Goal: Task Accomplishment & Management: Manage account settings

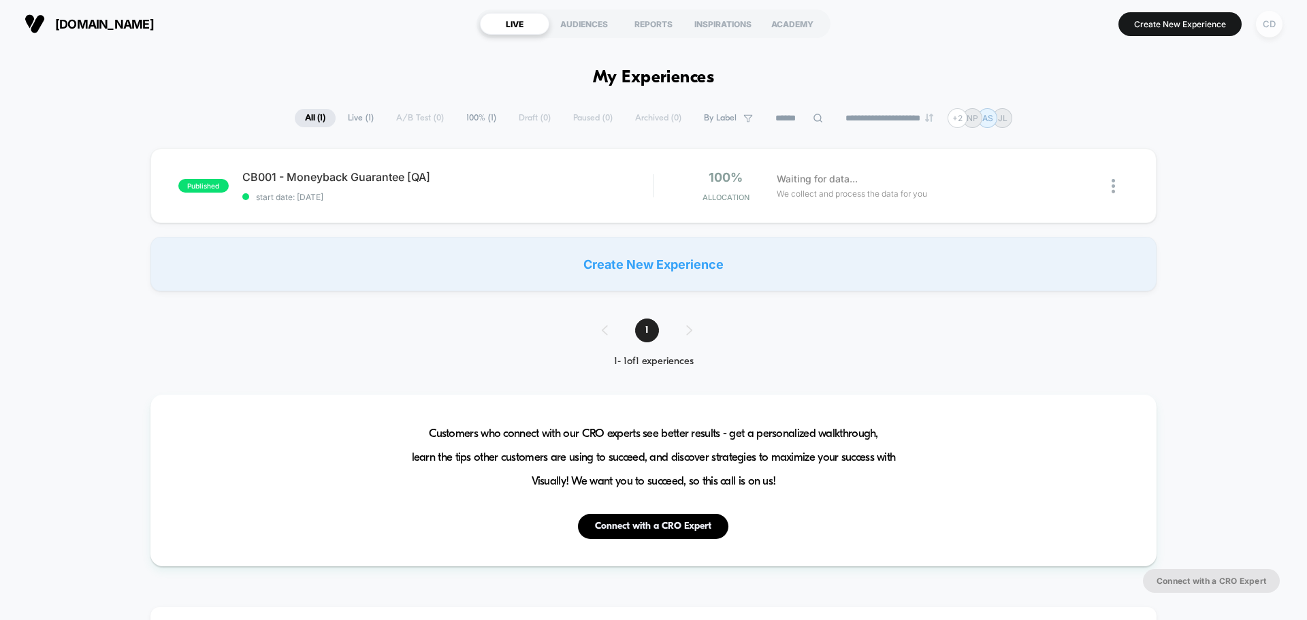
click at [1045, 20] on div "CD" at bounding box center [1269, 24] width 27 height 27
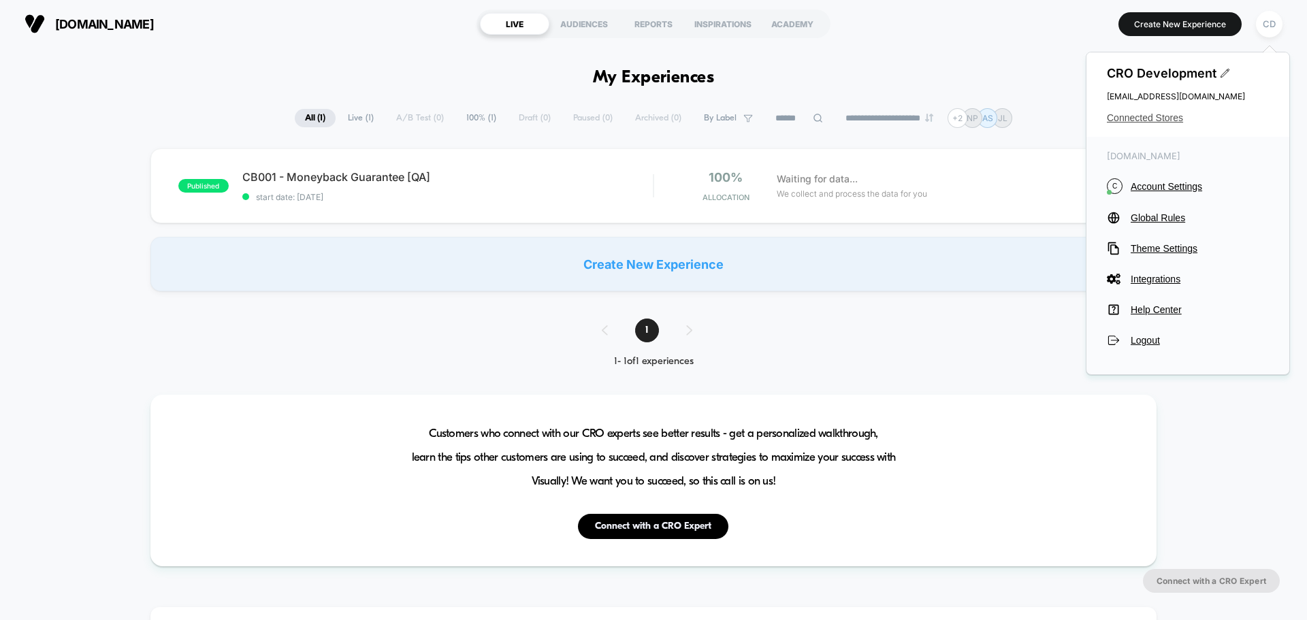
click at [1045, 118] on span "Connected Stores" at bounding box center [1188, 117] width 162 height 11
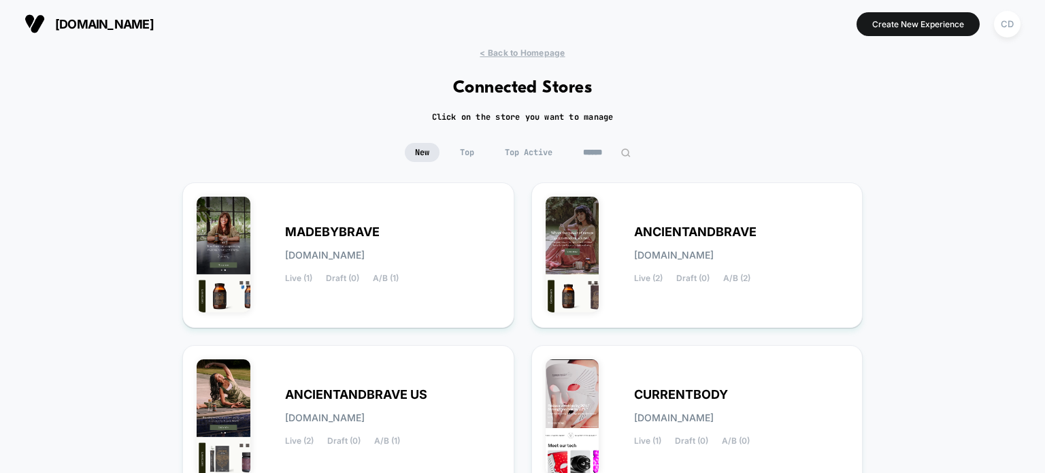
click at [348, 227] on span "MADEBYBRAVE" at bounding box center [332, 232] width 95 height 10
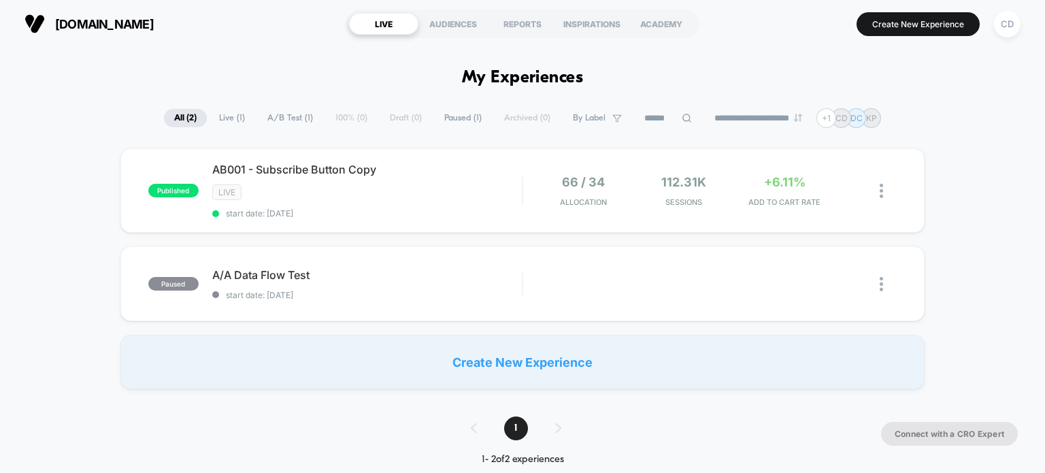
click at [76, 214] on div "published AB001 - Subscribe Button Copy LIVE start date: 9/12/2025 66 / 34 Allo…" at bounding box center [522, 268] width 1045 height 241
click at [909, 29] on button "Create New Experience" at bounding box center [918, 24] width 123 height 24
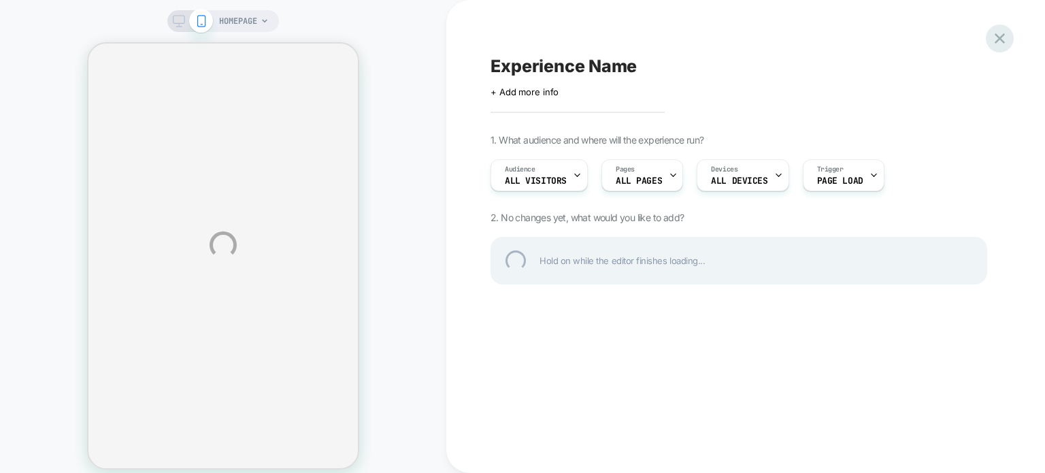
click at [998, 27] on div at bounding box center [1000, 39] width 28 height 28
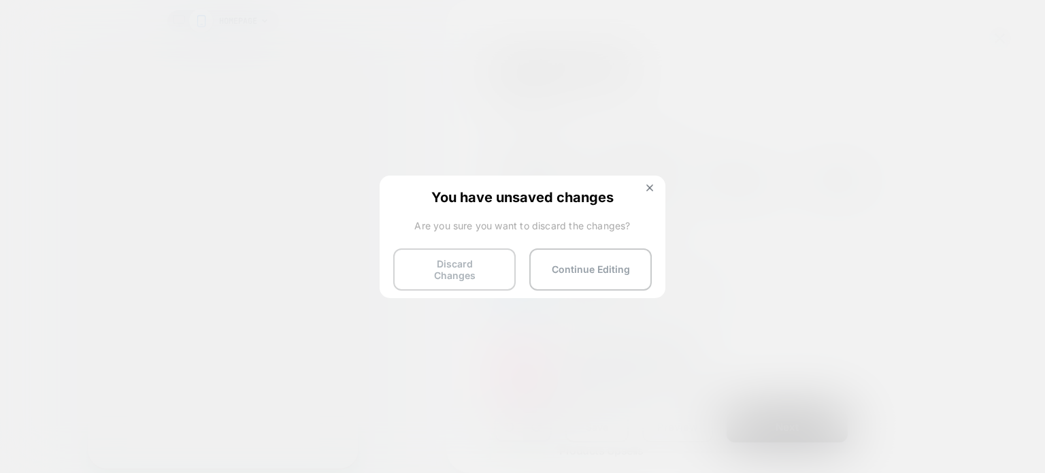
click at [453, 266] on button "Discard Changes" at bounding box center [454, 269] width 123 height 42
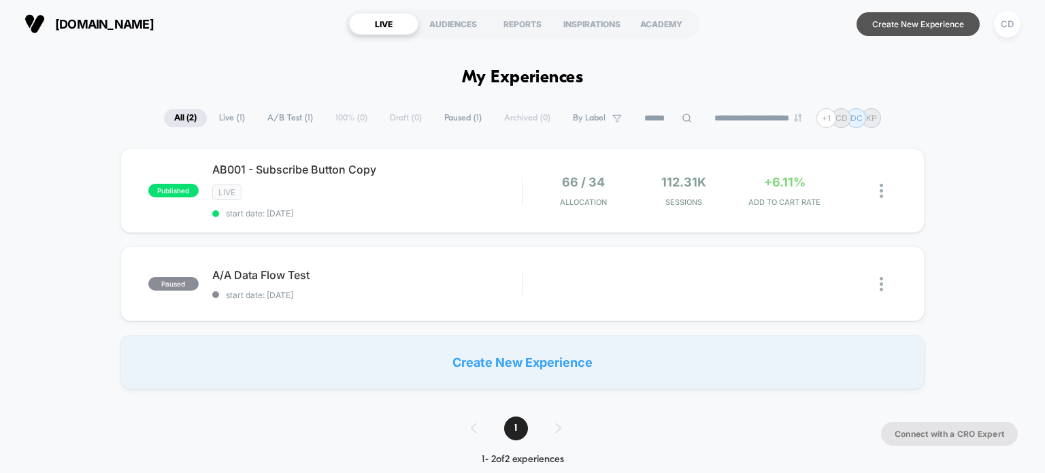
click at [907, 25] on button "Create New Experience" at bounding box center [918, 24] width 123 height 24
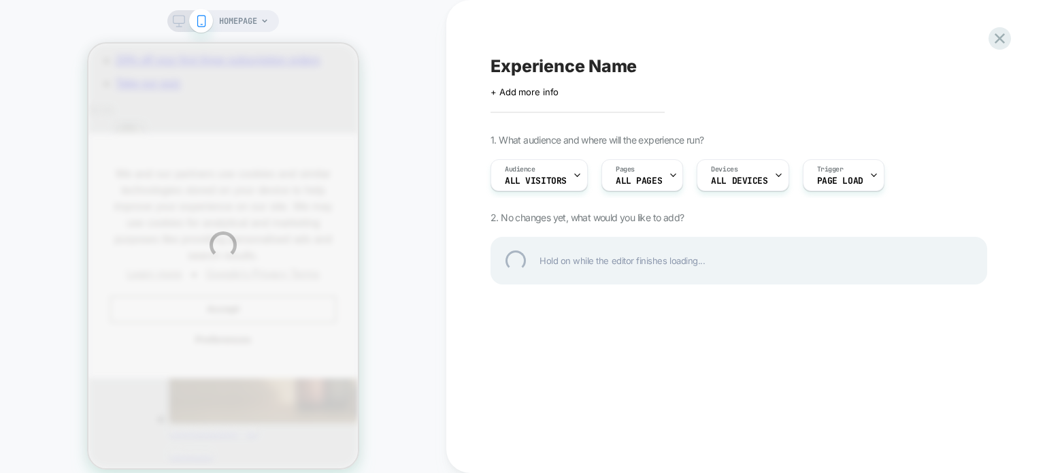
scroll to position [0, 280]
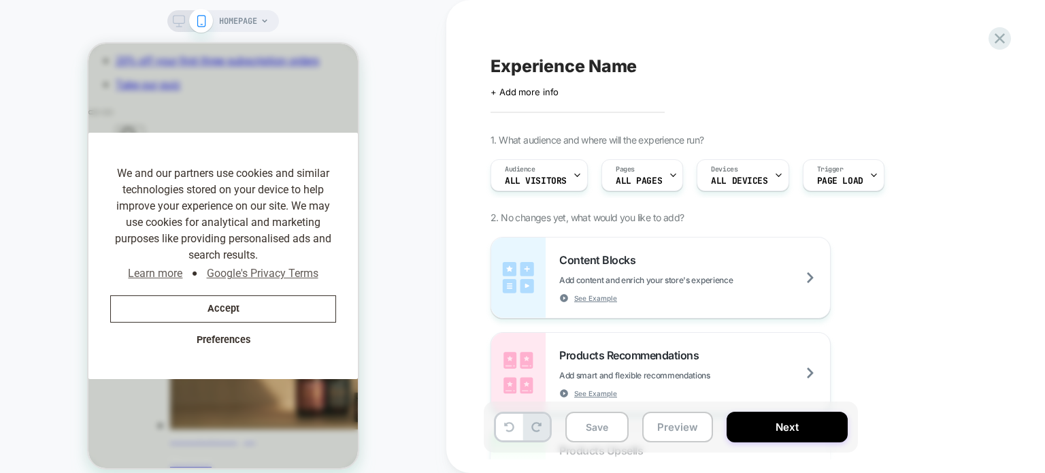
click at [606, 64] on span "Experience Name" at bounding box center [564, 66] width 146 height 20
type textarea "**********"
click at [806, 67] on icon at bounding box center [800, 66] width 17 height 17
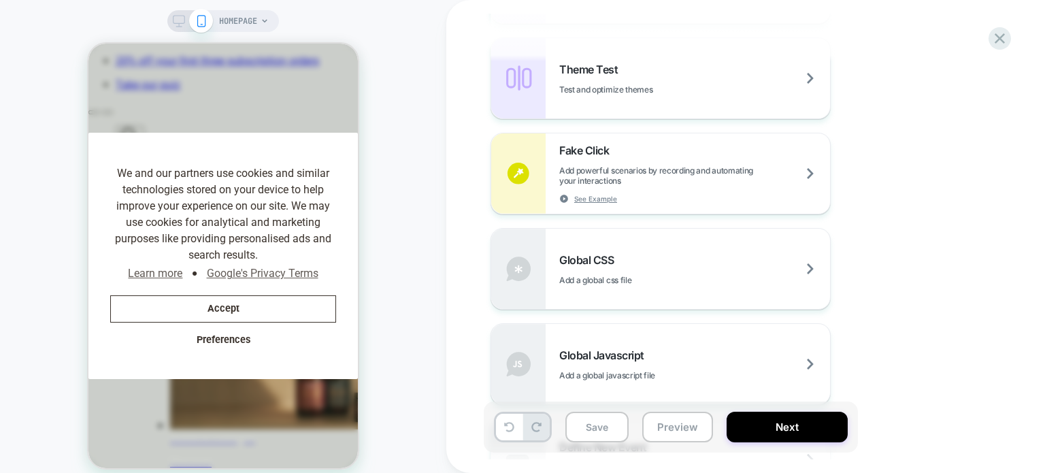
scroll to position [727, 0]
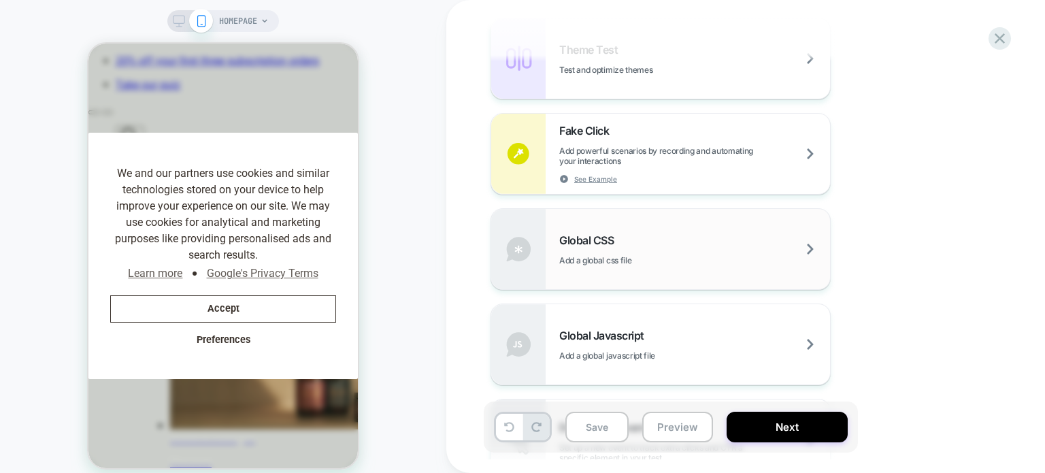
click at [692, 255] on span "Add a global css file" at bounding box center [629, 260] width 140 height 10
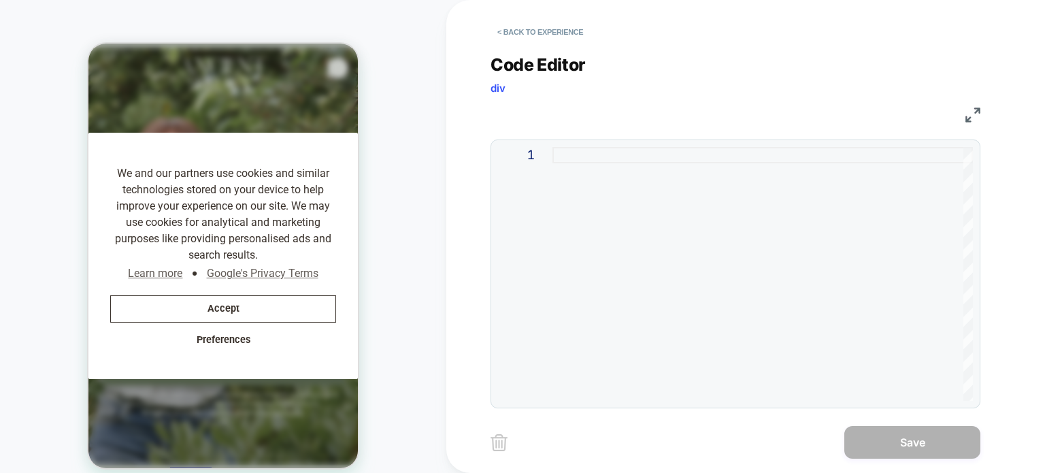
click at [652, 223] on div at bounding box center [763, 274] width 421 height 254
type textarea "**********"
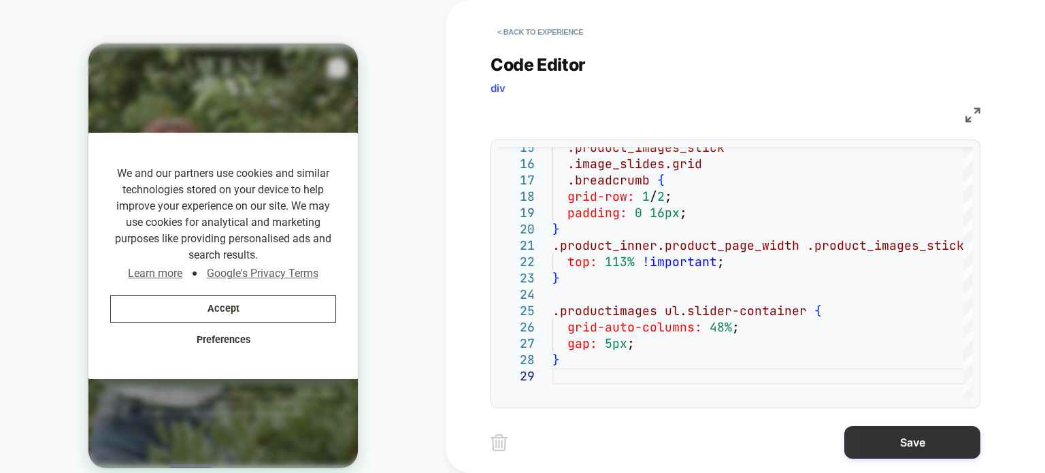
click at [913, 441] on button "Save" at bounding box center [913, 442] width 136 height 33
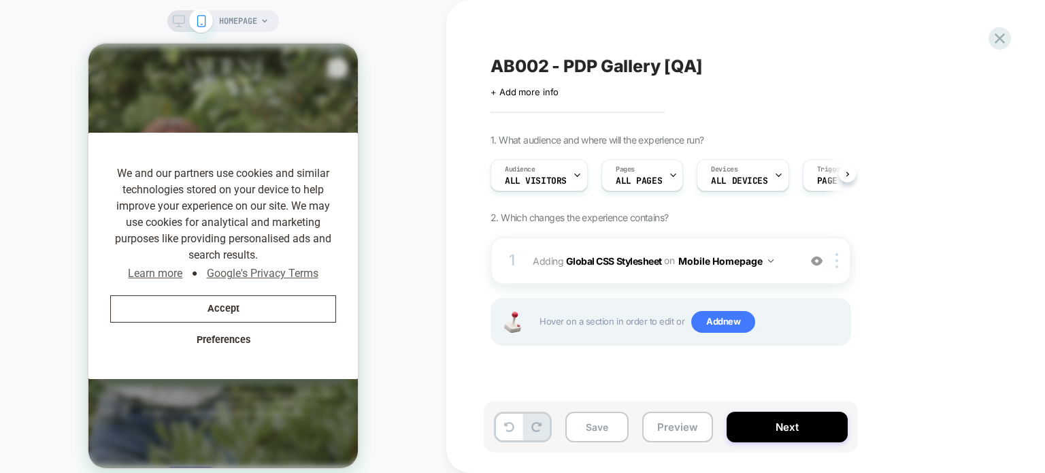
scroll to position [0, 0]
click at [608, 428] on button "Save" at bounding box center [597, 427] width 63 height 31
click at [553, 174] on div "Audience All Visitors" at bounding box center [535, 175] width 89 height 31
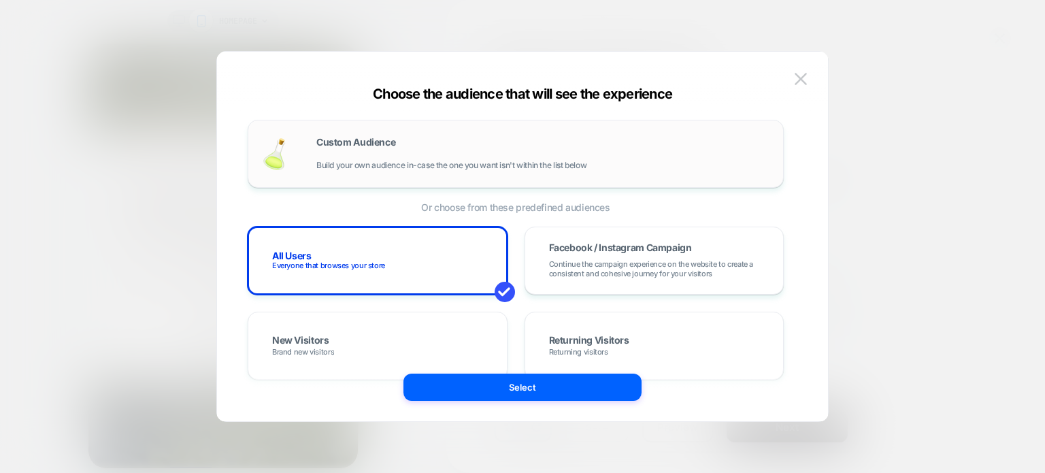
click at [389, 146] on span "Custom Audience" at bounding box center [355, 142] width 79 height 10
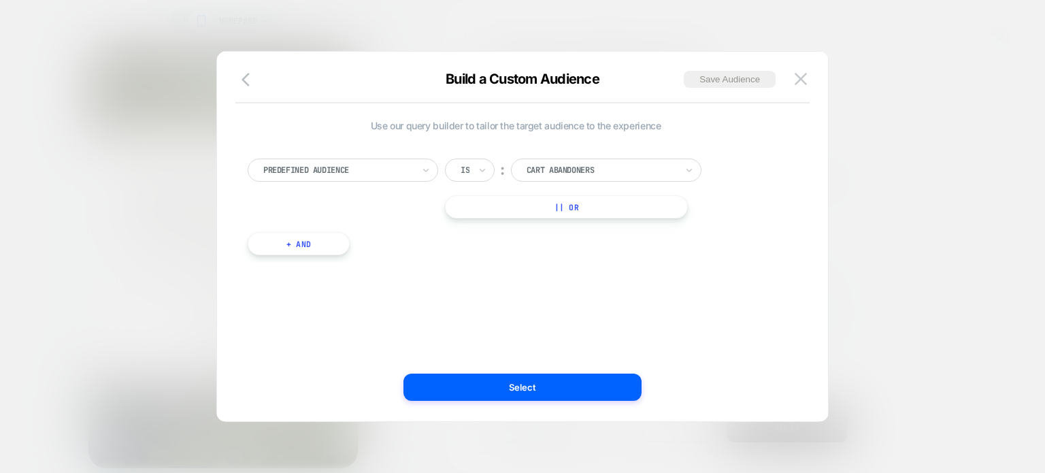
click at [393, 170] on div at bounding box center [338, 170] width 150 height 12
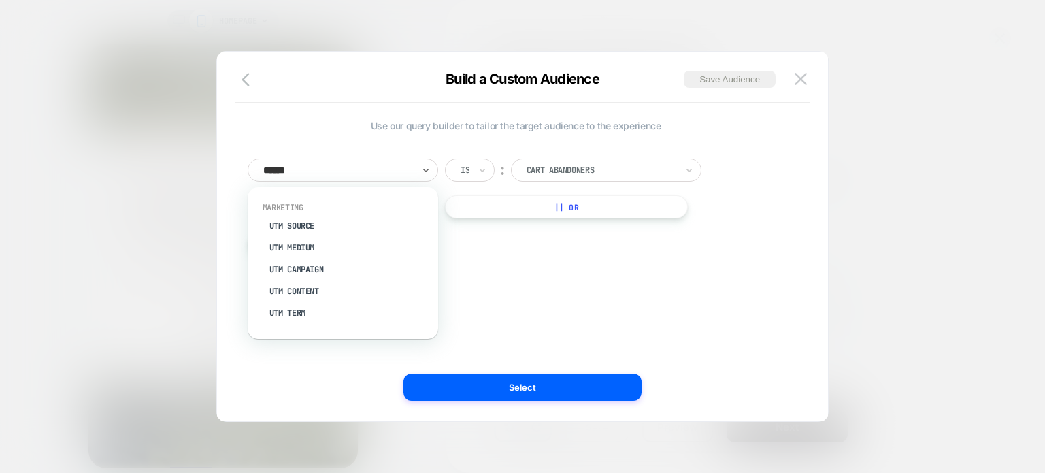
type input "*******"
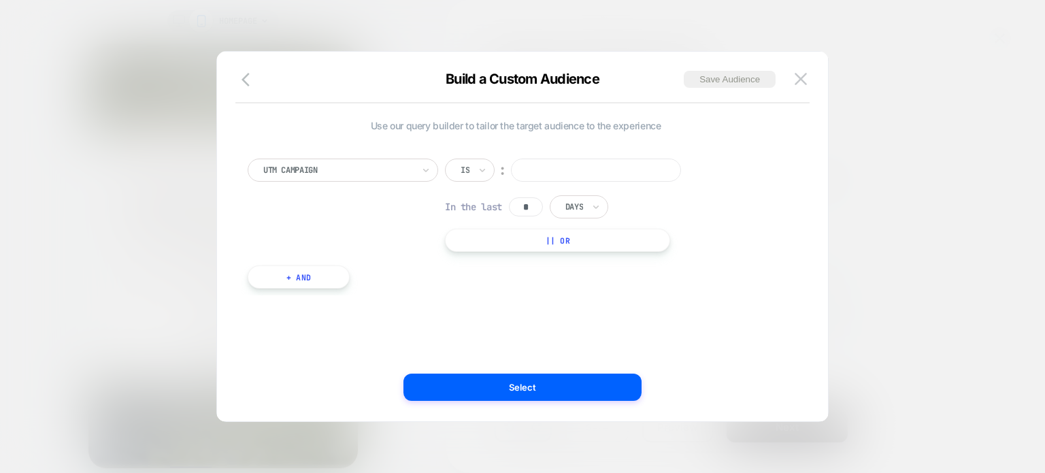
click at [561, 164] on input at bounding box center [596, 170] width 170 height 23
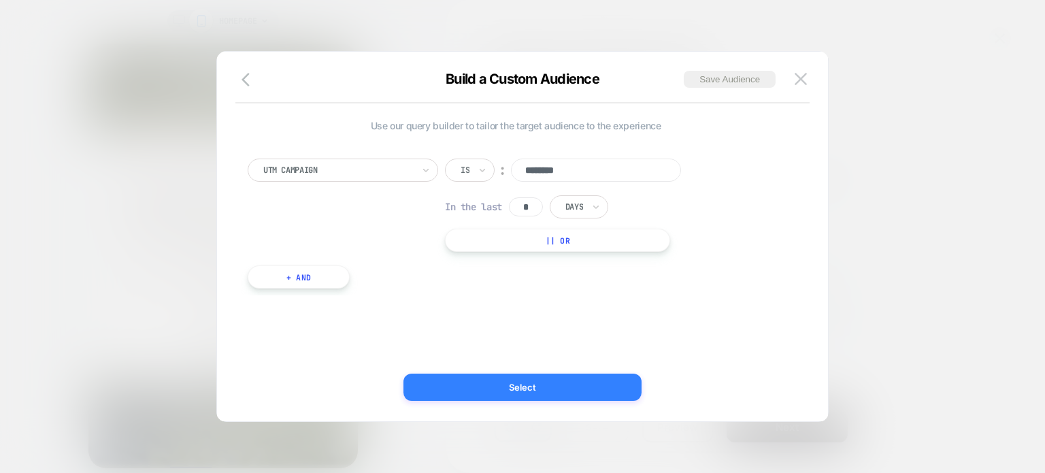
type input "********"
click at [574, 388] on button "Select" at bounding box center [523, 387] width 238 height 27
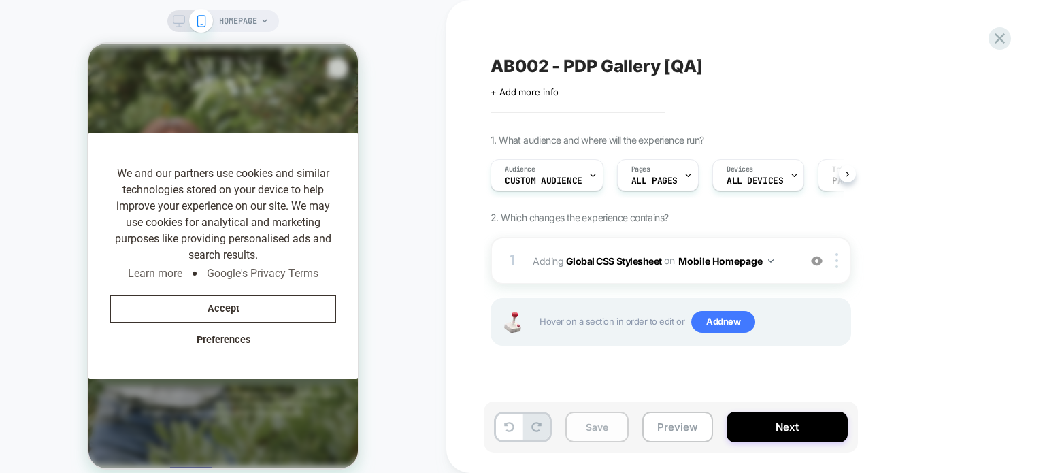
click at [597, 425] on button "Save" at bounding box center [597, 427] width 63 height 31
click at [773, 259] on img at bounding box center [770, 260] width 5 height 3
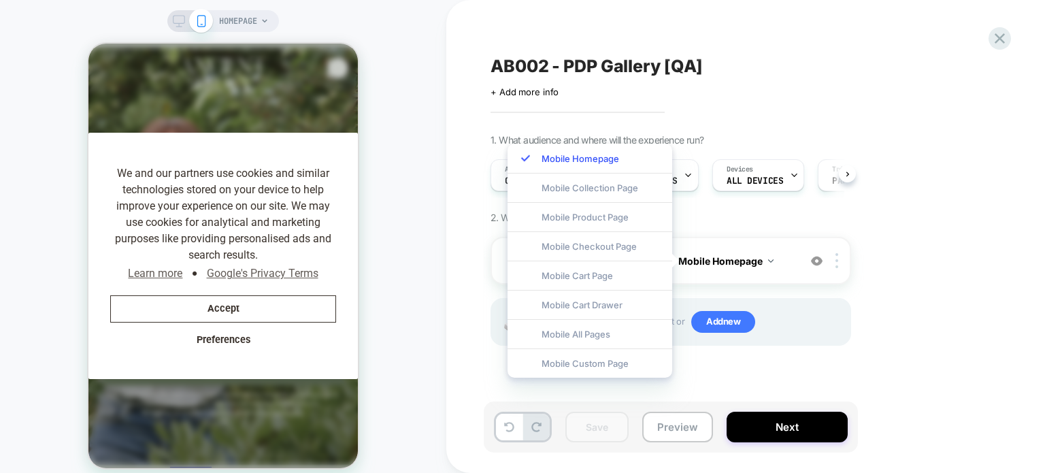
click at [956, 184] on div "1. What audience and where will the experience run? Audience Custom Audience Pa…" at bounding box center [739, 257] width 497 height 246
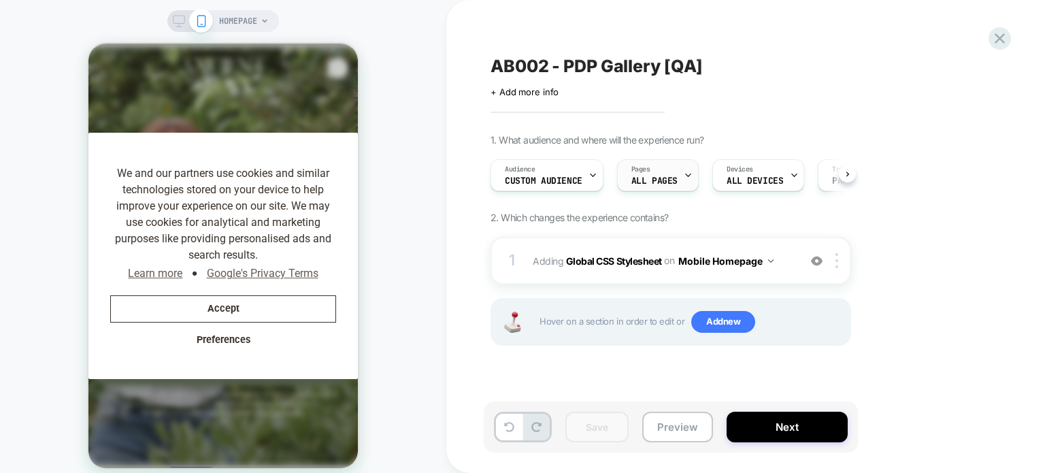
click at [663, 176] on div "Pages ALL PAGES" at bounding box center [655, 175] width 74 height 31
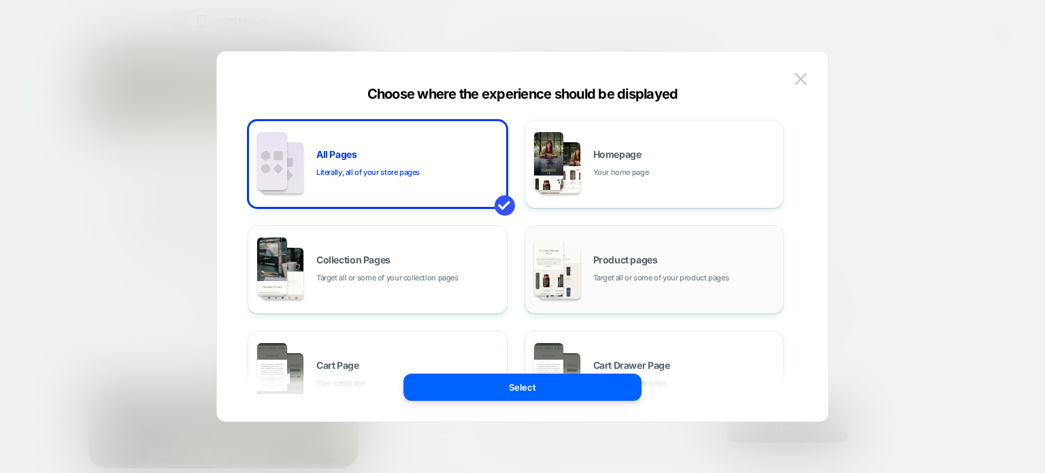
click at [664, 280] on span "Target all or some of your product pages" at bounding box center [662, 278] width 136 height 13
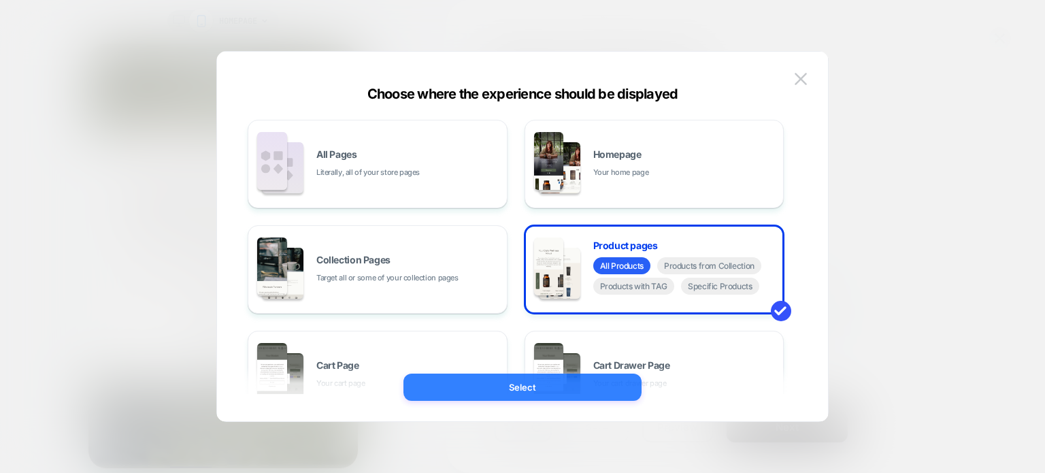
click at [587, 383] on button "Select" at bounding box center [523, 387] width 238 height 27
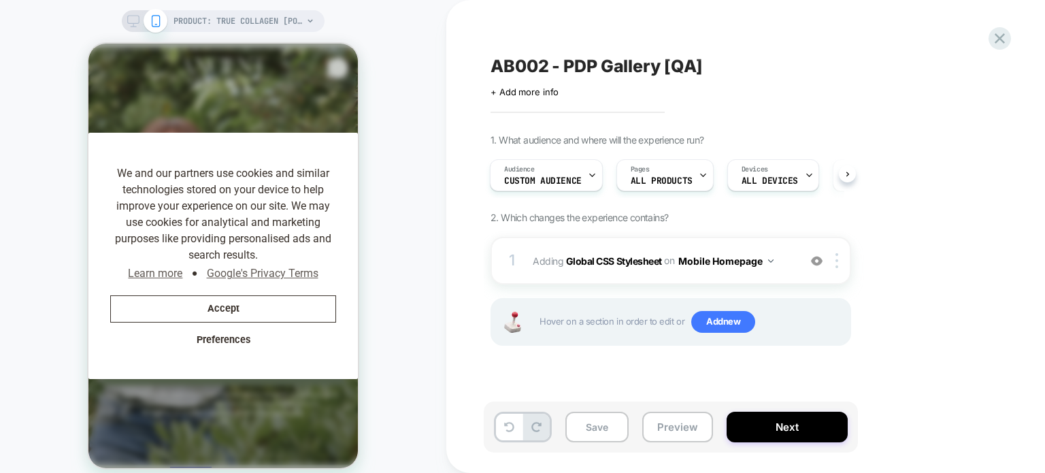
scroll to position [0, 259]
click at [762, 257] on button "Mobile Homepage" at bounding box center [726, 261] width 95 height 20
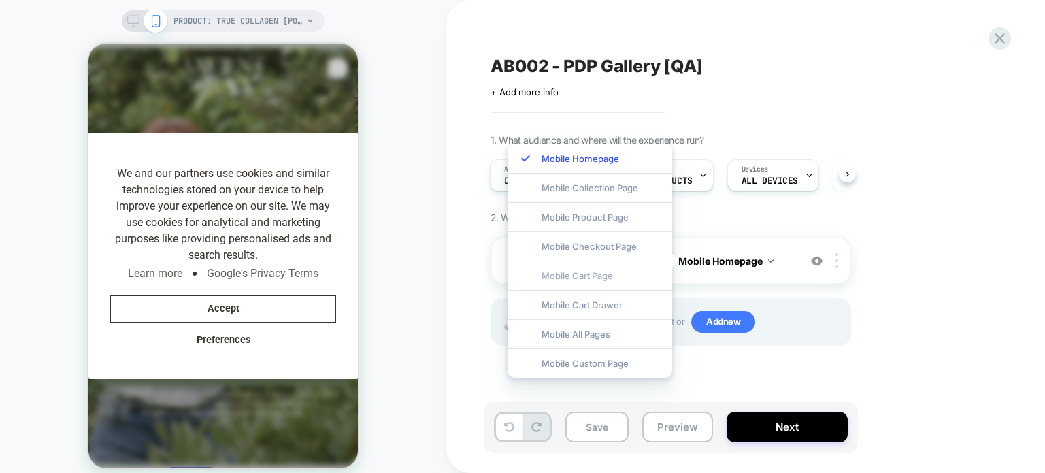
scroll to position [0, 518]
click at [624, 215] on div "Mobile Product Page" at bounding box center [590, 216] width 165 height 29
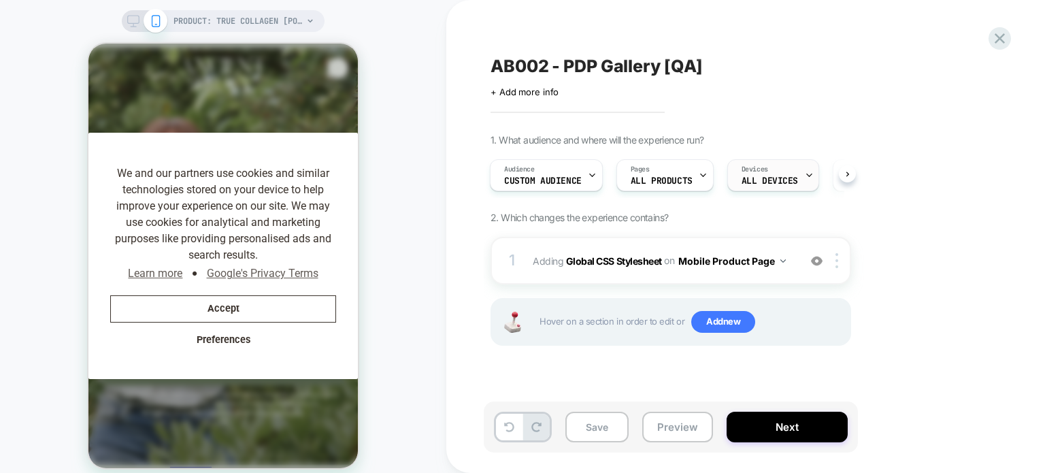
click at [782, 176] on span "ALL DEVICES" at bounding box center [770, 181] width 56 height 10
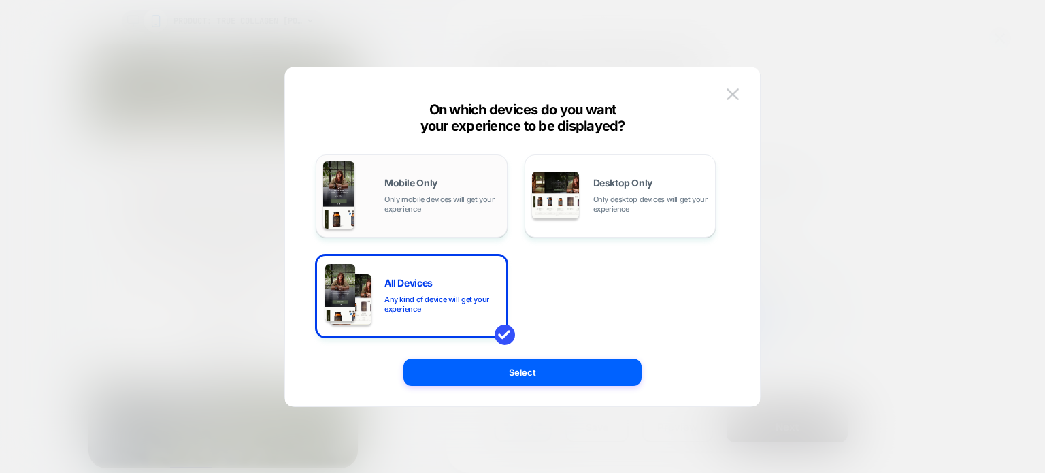
click at [432, 201] on span "Only mobile devices will get your experience" at bounding box center [443, 204] width 116 height 19
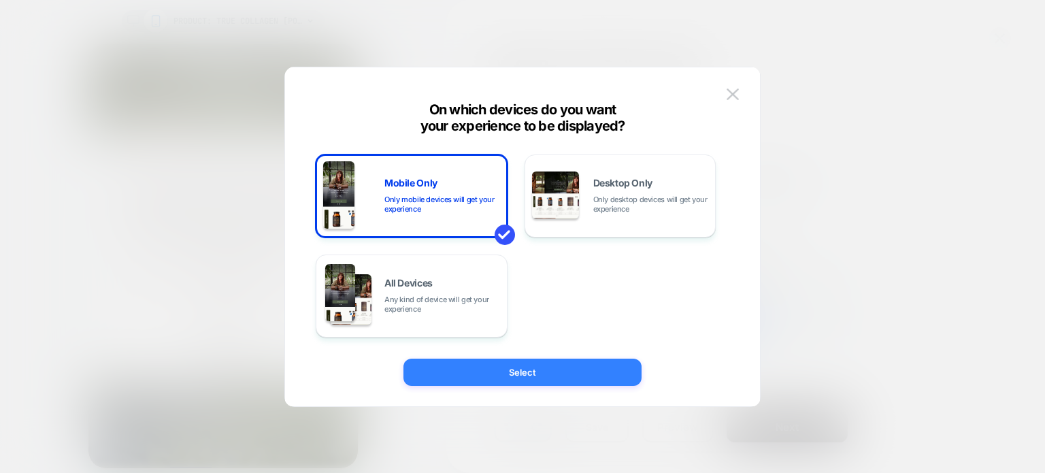
scroll to position [0, 777]
click at [523, 372] on button "Select" at bounding box center [523, 372] width 238 height 27
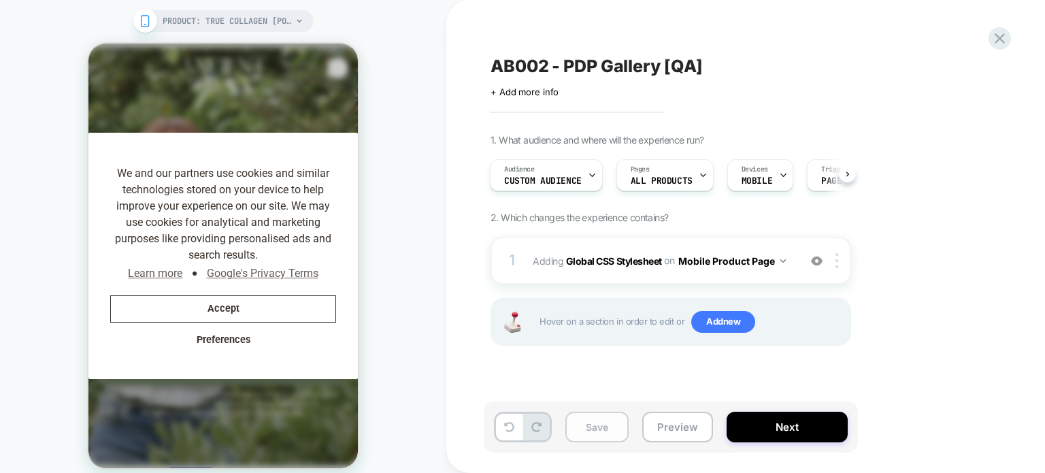
click at [590, 424] on button "Save" at bounding box center [597, 427] width 63 height 31
click at [542, 168] on div "Audience Custom Audience" at bounding box center [543, 175] width 105 height 31
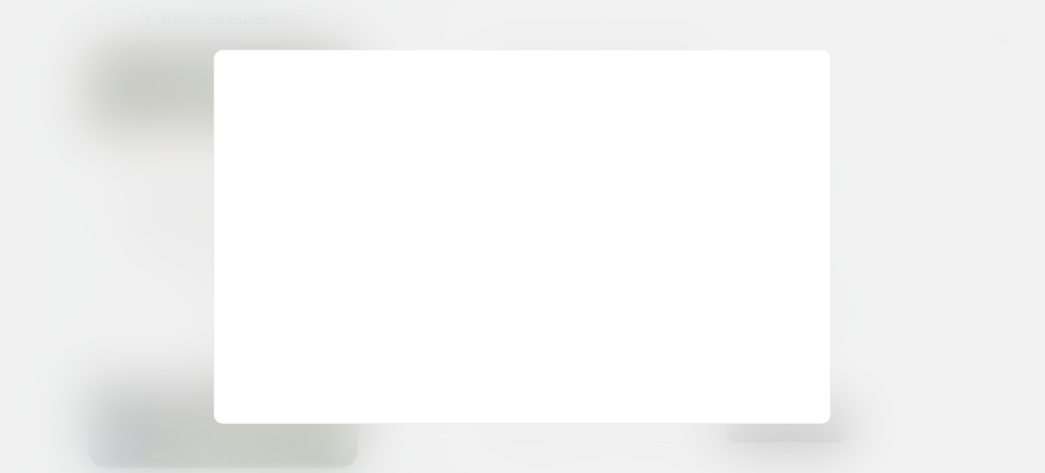
scroll to position [0, 1037]
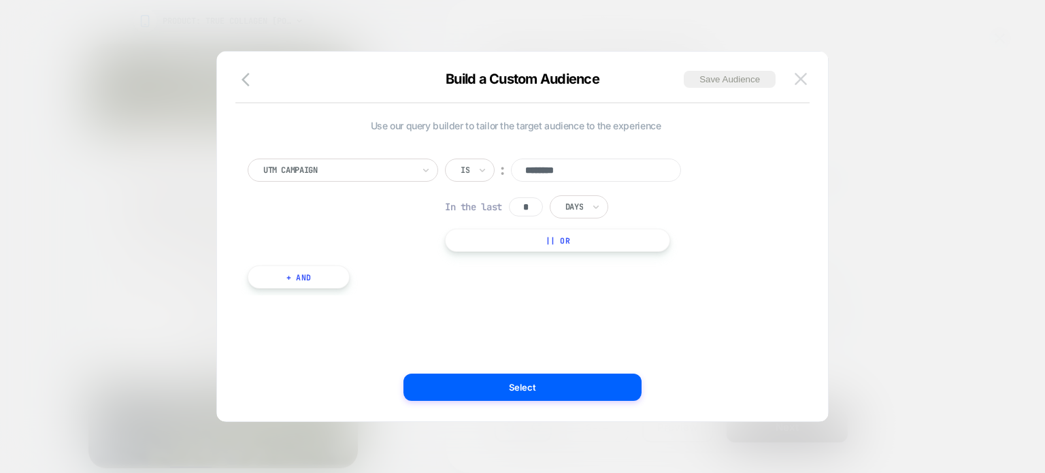
click at [802, 78] on img at bounding box center [801, 79] width 12 height 12
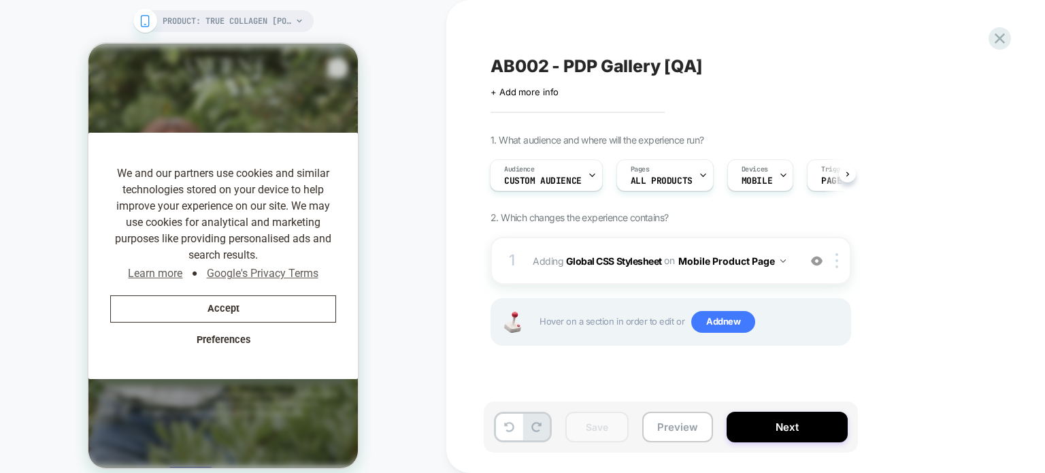
click at [904, 238] on div "1. What audience and where will the experience run? Audience Custom Audience Pa…" at bounding box center [739, 257] width 497 height 246
click at [768, 421] on button "Next" at bounding box center [787, 427] width 121 height 31
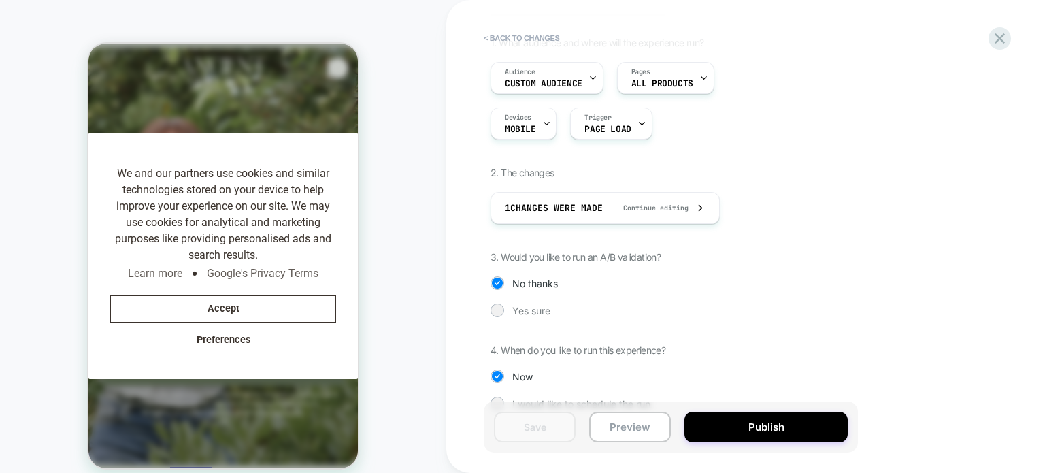
scroll to position [123, 0]
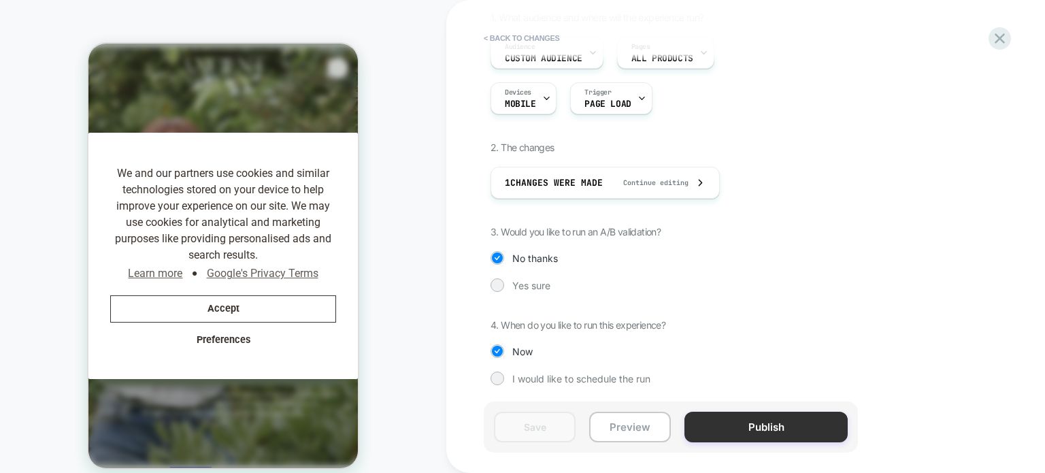
click at [756, 416] on button "Publish" at bounding box center [766, 427] width 163 height 31
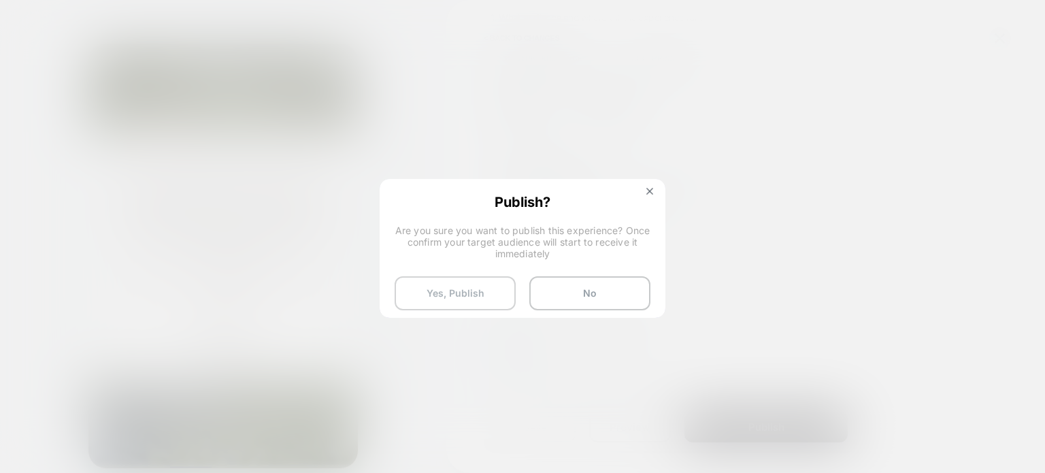
click at [459, 296] on button "Yes, Publish" at bounding box center [455, 293] width 121 height 34
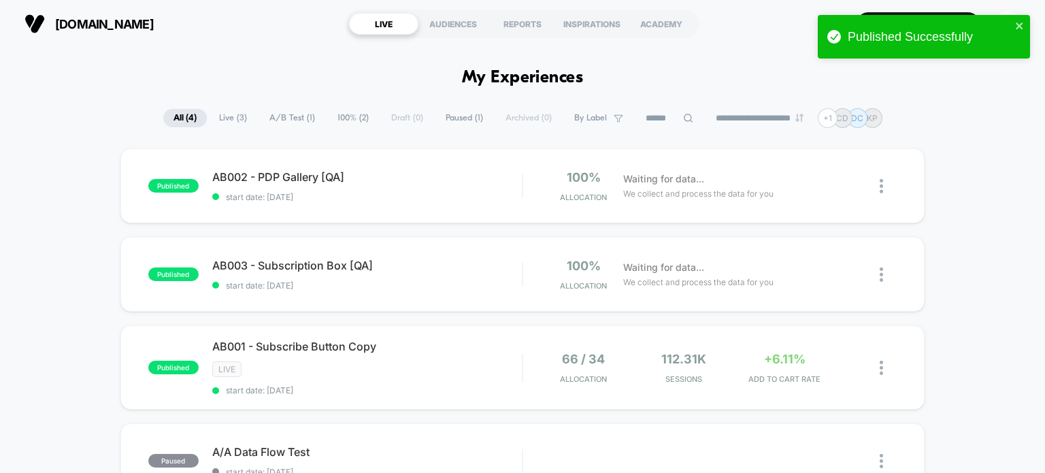
click at [971, 230] on div "published AB002 - PDP Gallery [QA] start date: 9/23/2025 100% Allocation Waitin…" at bounding box center [522, 357] width 1045 height 418
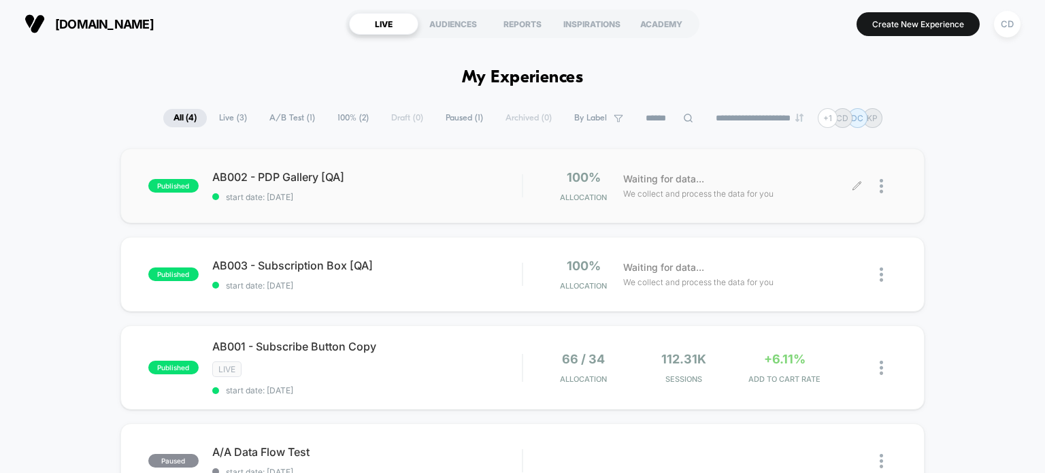
click at [856, 184] on icon at bounding box center [857, 186] width 8 height 8
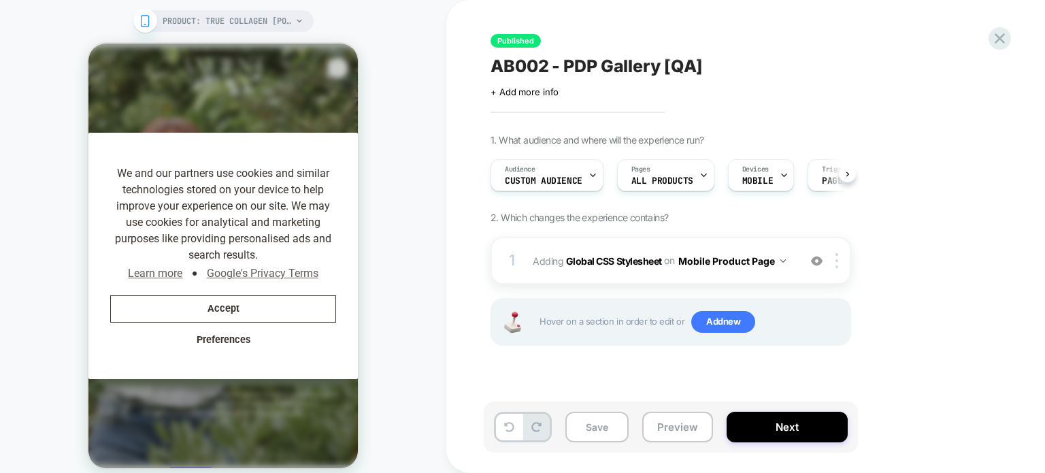
scroll to position [0, 259]
click at [849, 101] on div "Published AB002 - PDP Gallery [QA] Click to edit experience details + Add more …" at bounding box center [739, 237] width 510 height 446
click at [805, 91] on div "AB002 - PDP Gallery [QA] Click to edit experience details + Add more info" at bounding box center [739, 75] width 497 height 43
click at [802, 104] on div "Published AB002 - PDP Gallery [QA] Click to edit experience details + Add more …" at bounding box center [739, 237] width 510 height 446
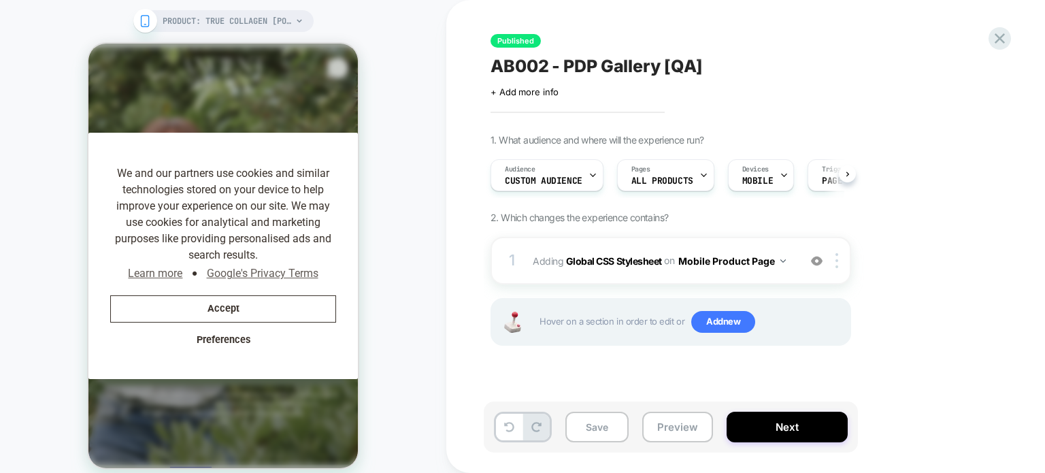
click at [889, 262] on div "1. What audience and where will the experience run? Audience Custom Audience Pa…" at bounding box center [739, 257] width 497 height 246
click at [889, 261] on div "1. What audience and where will the experience run? Audience Custom Audience Pa…" at bounding box center [739, 257] width 497 height 246
click at [654, 261] on b "Global CSS Stylesheet" at bounding box center [614, 261] width 96 height 12
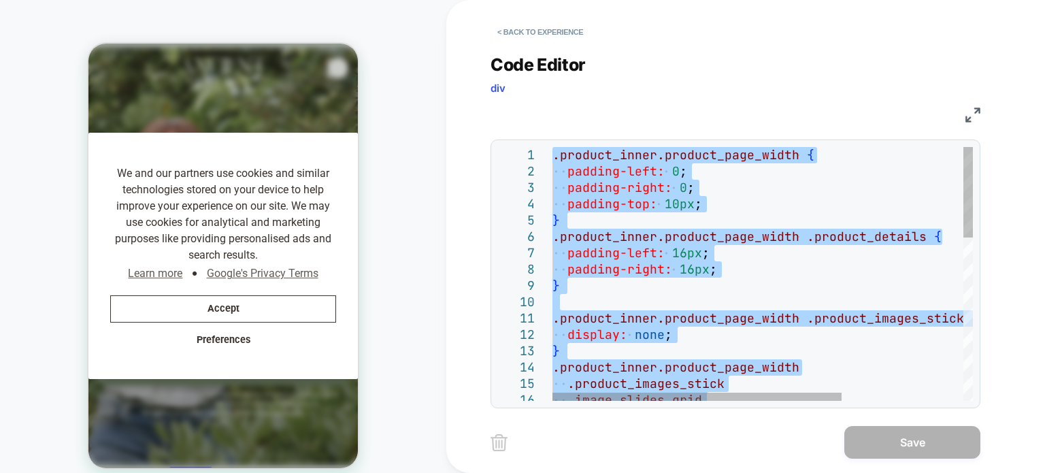
scroll to position [0, 1296]
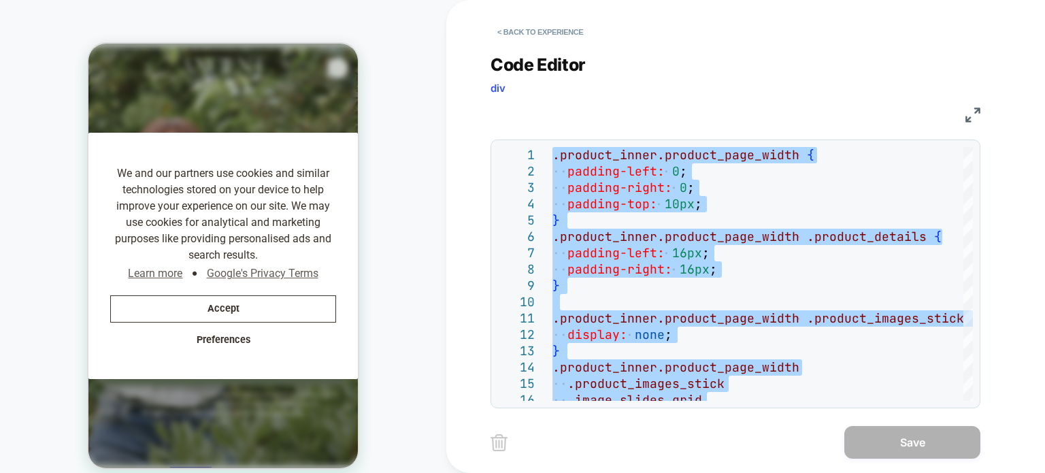
type textarea "*"
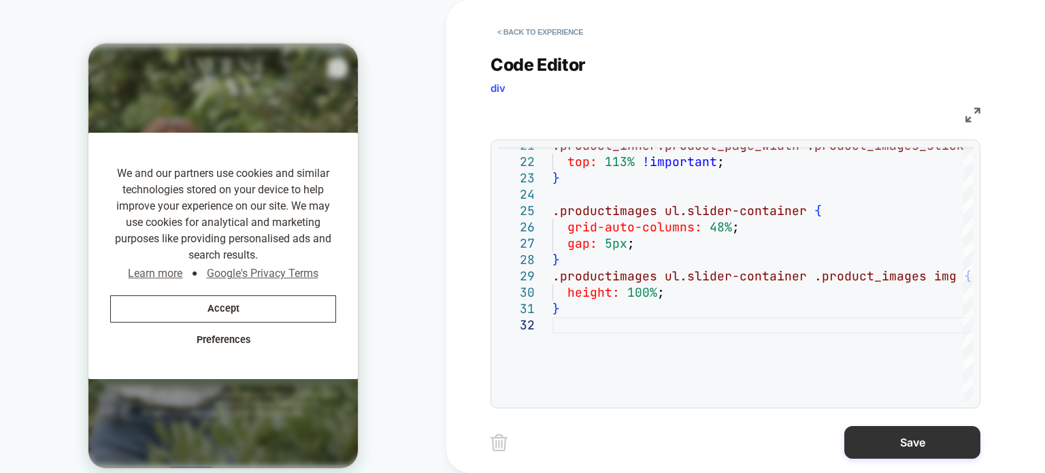
scroll to position [0, 16]
click at [907, 442] on button "Save" at bounding box center [913, 442] width 136 height 33
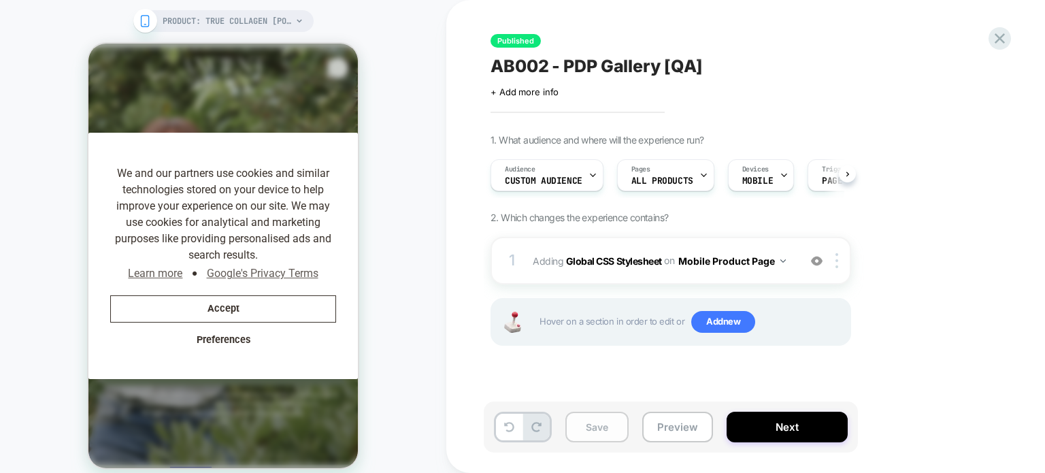
scroll to position [0, 0]
drag, startPoint x: 572, startPoint y: 405, endPoint x: 591, endPoint y: 425, distance: 27.4
click at [574, 407] on div "Save Preview Next" at bounding box center [671, 427] width 374 height 51
click at [594, 427] on button "Save" at bounding box center [597, 427] width 63 height 31
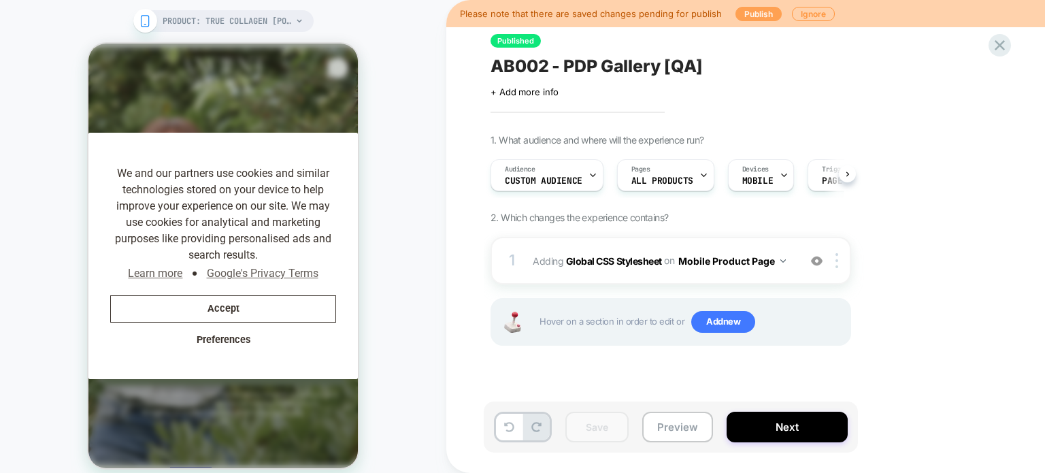
click at [751, 7] on button "Publish" at bounding box center [759, 14] width 46 height 14
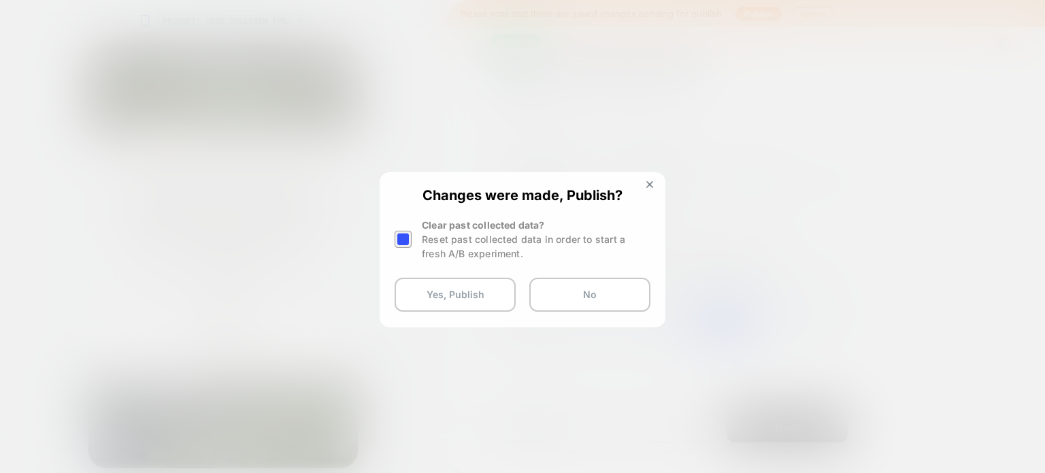
scroll to position [0, 259]
click at [407, 243] on div at bounding box center [403, 239] width 17 height 17
click at [444, 293] on button "Yes, Publish" at bounding box center [455, 295] width 121 height 34
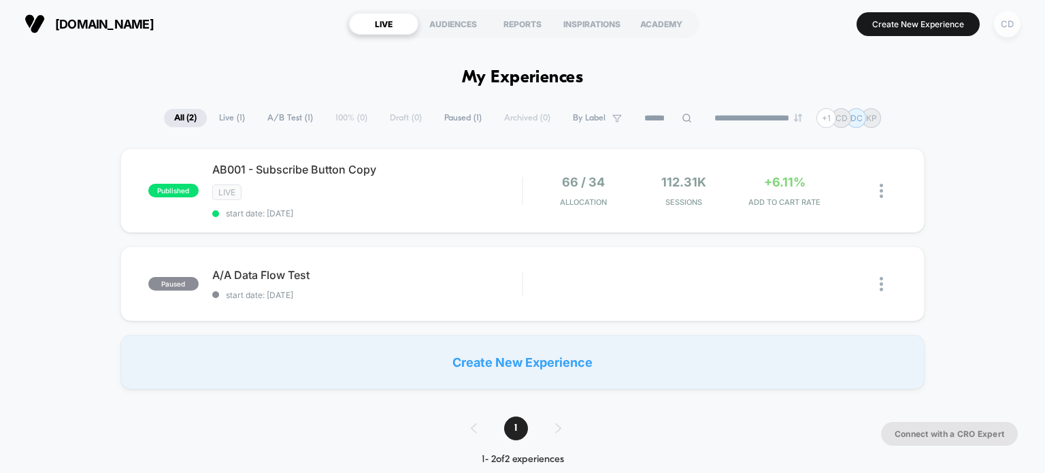
click at [1001, 26] on div "CD" at bounding box center [1007, 24] width 27 height 27
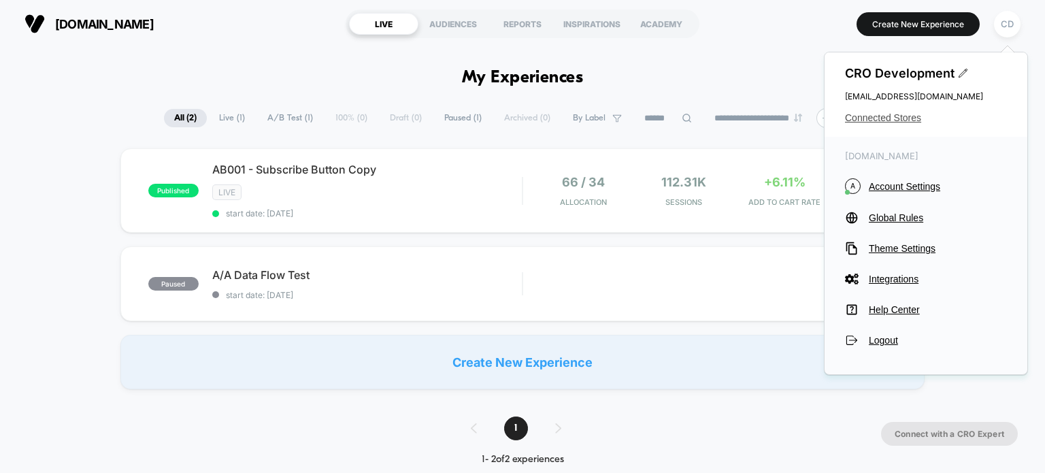
click at [879, 116] on span "Connected Stores" at bounding box center [926, 117] width 162 height 11
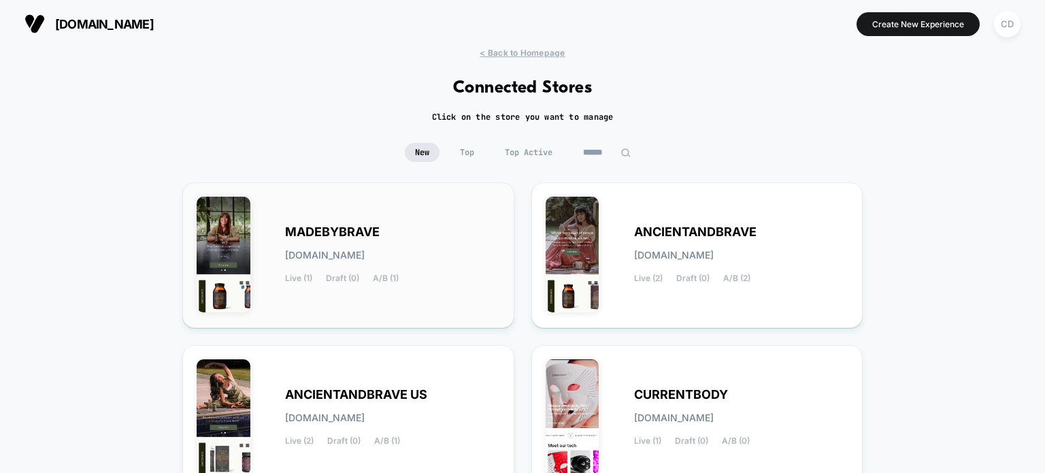
scroll to position [159, 0]
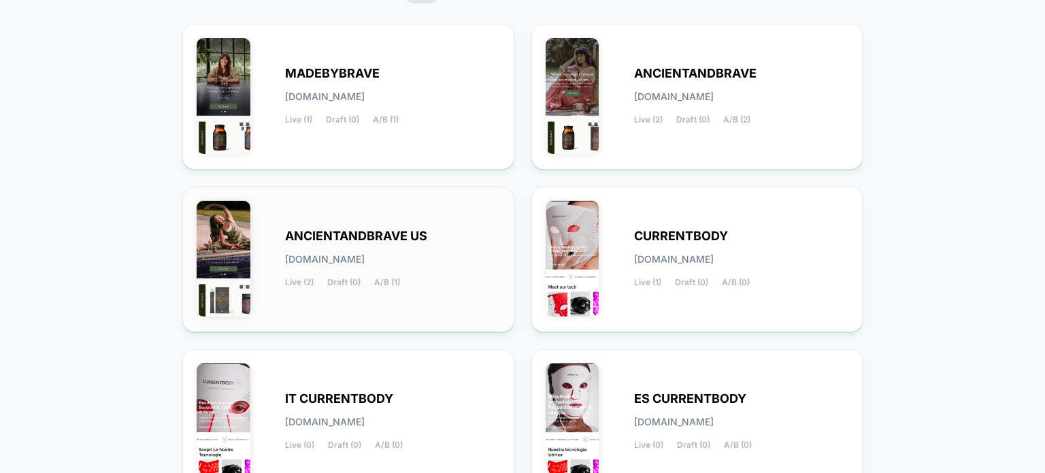
click at [365, 225] on div "ANCIENTANDBRAVE US [DOMAIN_NAME] Live (2) Draft (0) A/B (1)" at bounding box center [349, 259] width 304 height 117
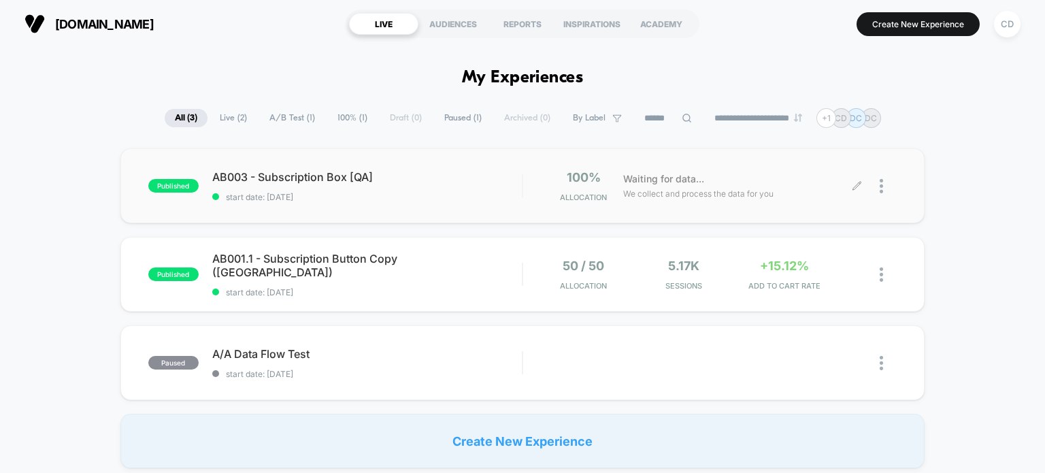
click at [851, 182] on div "Waiting for data... We collect and process the data for you" at bounding box center [737, 186] width 240 height 32
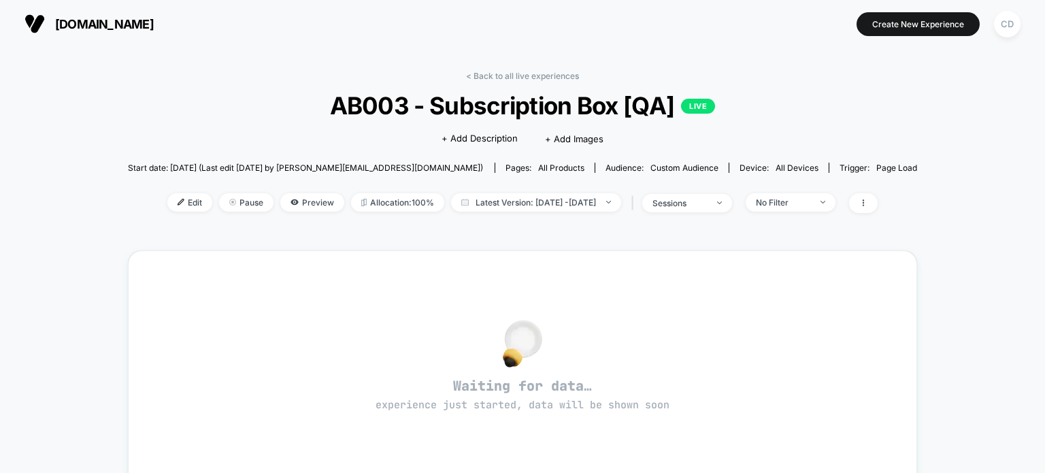
click at [983, 320] on div "< Back to all live experiences AB003 - Subscription Box [QA] LIVE Click to edit…" at bounding box center [522, 428] width 1045 height 760
click at [961, 348] on div "< Back to all live experiences AB003 - Subscription Box [QA] LIVE Click to edit…" at bounding box center [522, 428] width 1045 height 760
click at [1010, 31] on div "CD" at bounding box center [1007, 24] width 27 height 27
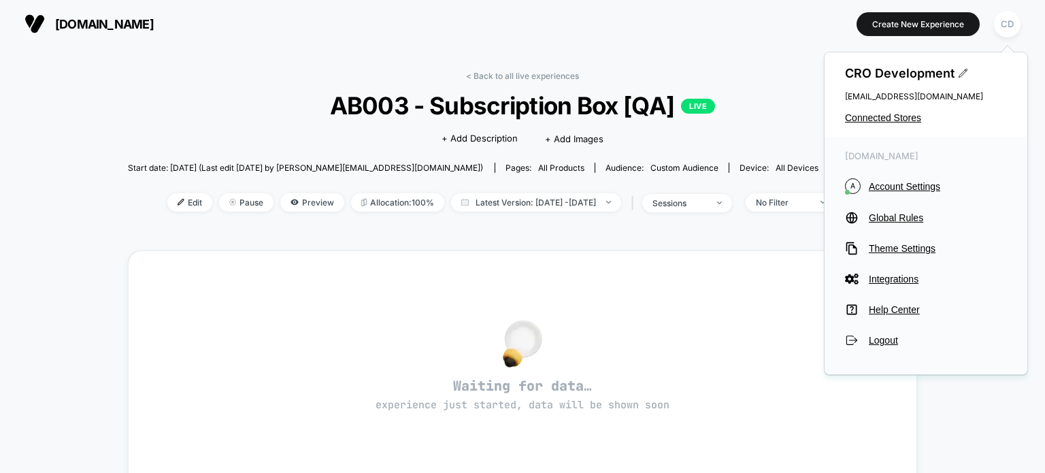
click at [750, 76] on div "< Back to all live experiences AB003 - Subscription Box [QA] LIVE Click to edit…" at bounding box center [523, 150] width 790 height 159
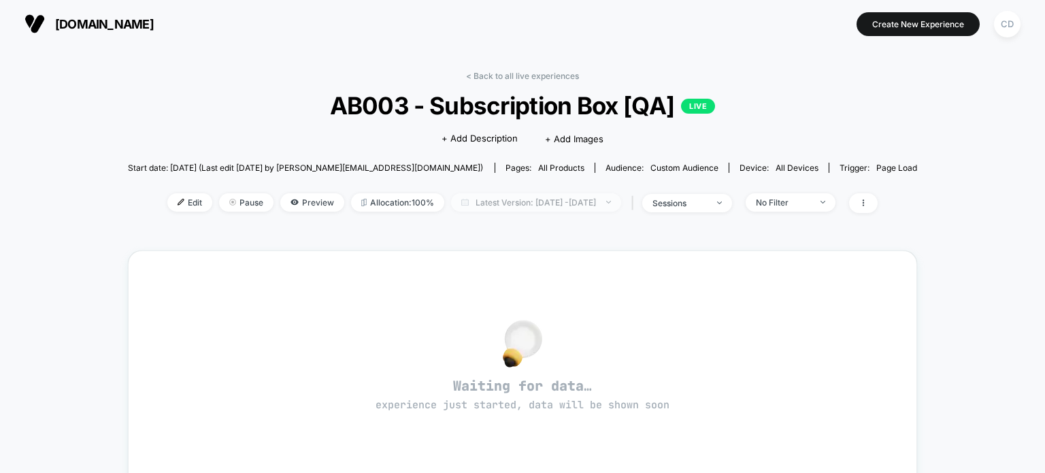
click at [621, 204] on span "Latest Version: [DATE] - [DATE]" at bounding box center [536, 202] width 170 height 18
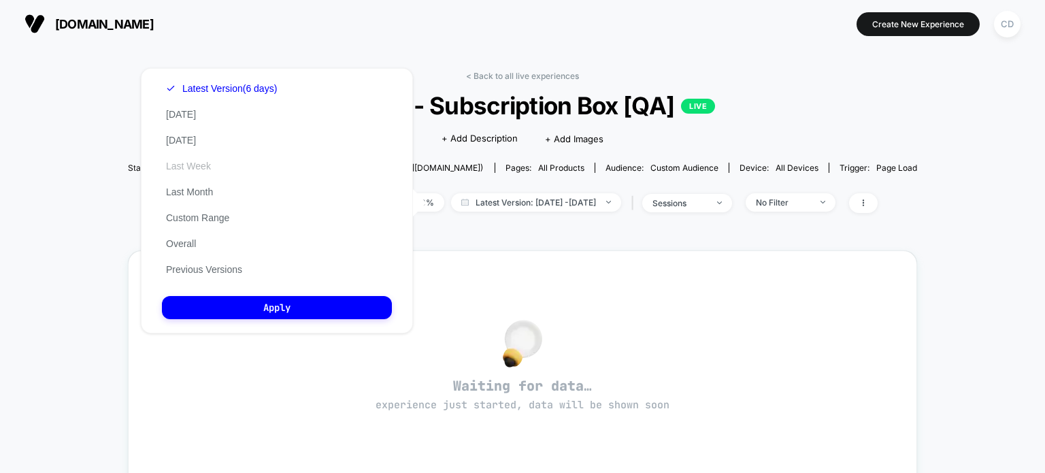
click at [203, 168] on button "Last Week" at bounding box center [188, 166] width 53 height 12
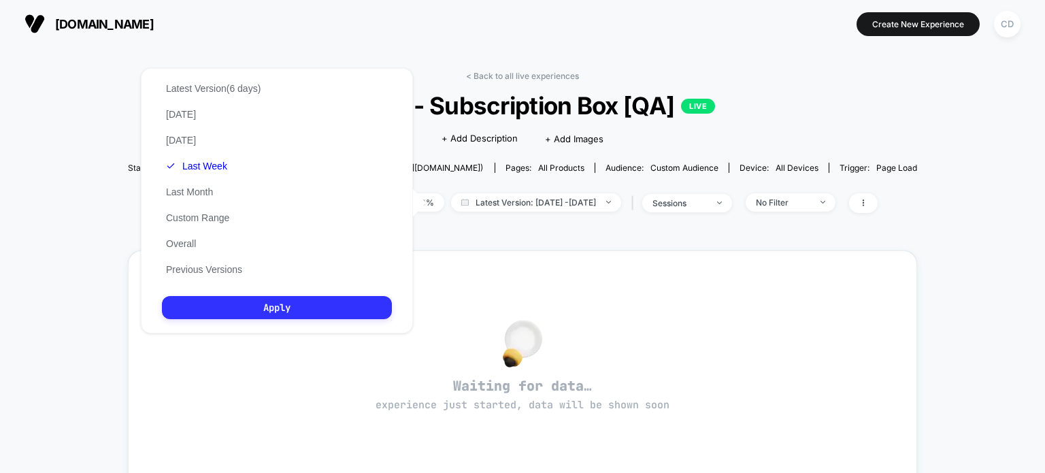
click at [324, 318] on button "Apply" at bounding box center [277, 307] width 230 height 23
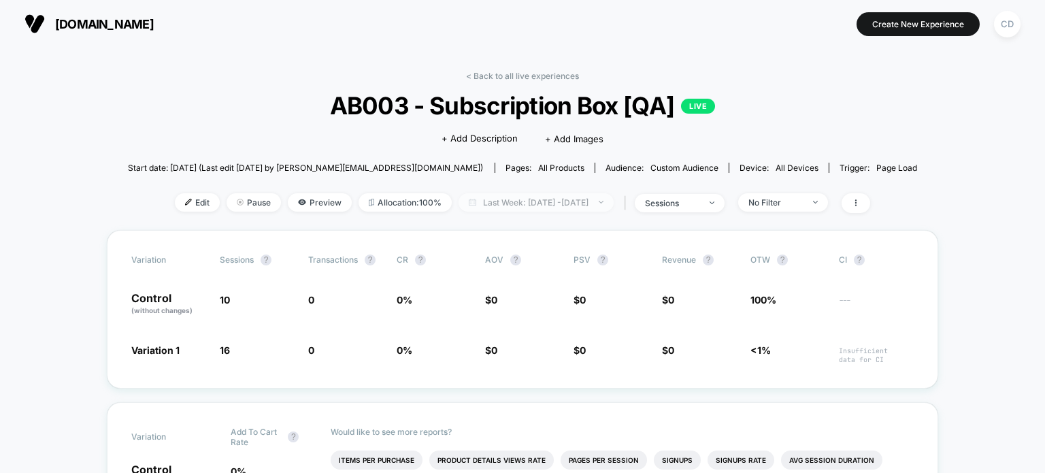
click at [595, 196] on span "Last Week: [DATE] - [DATE]" at bounding box center [536, 202] width 155 height 18
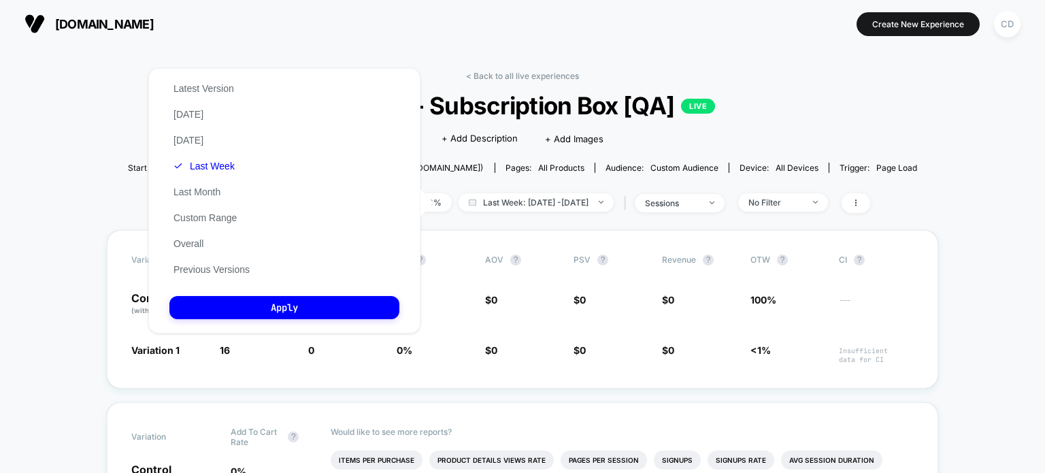
click at [231, 137] on div "Latest Version [DATE] [DATE] Last Week Last Month Custom Range Overall Previous…" at bounding box center [211, 179] width 84 height 207
click at [206, 169] on button "Last Week" at bounding box center [203, 166] width 69 height 12
click at [295, 310] on button "Apply" at bounding box center [284, 307] width 230 height 23
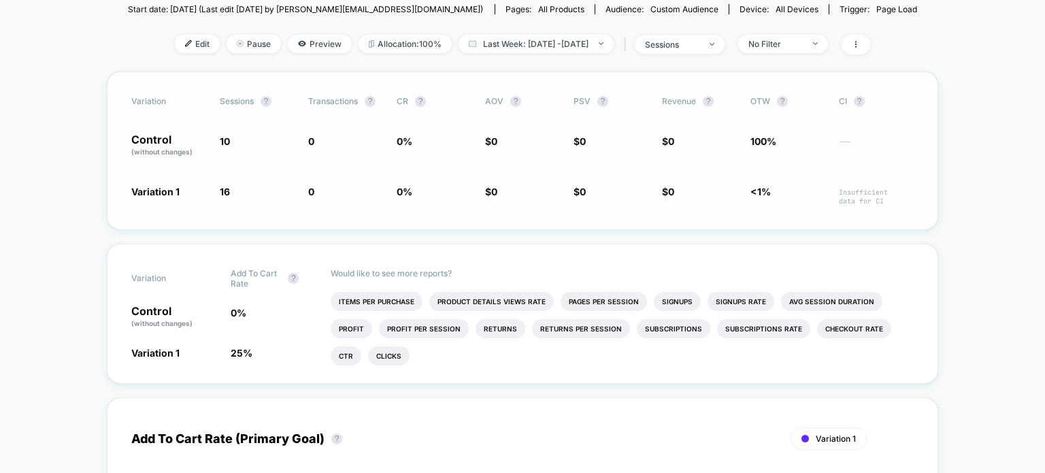
scroll to position [317, 0]
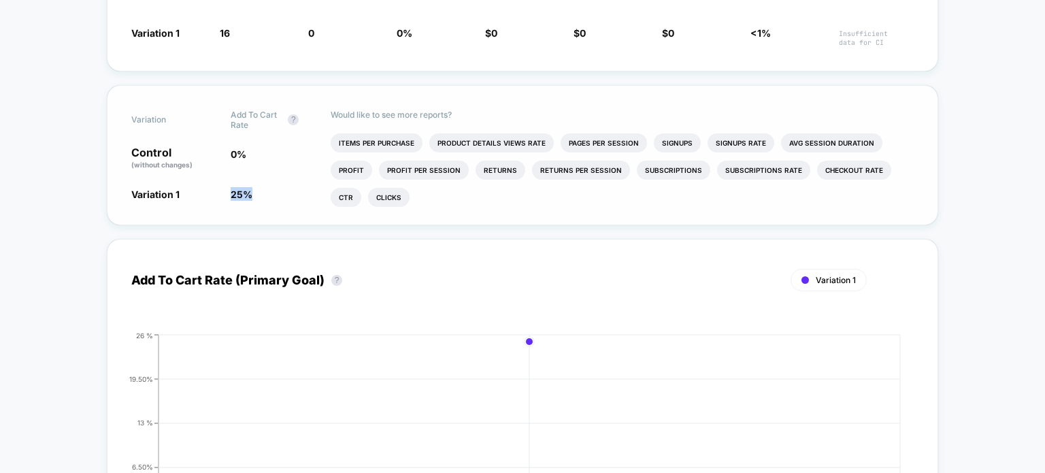
drag, startPoint x: 267, startPoint y: 191, endPoint x: 219, endPoint y: 186, distance: 47.9
click at [219, 186] on div "Variation Add To Cart Rate ? Control (without changes) 0 % Variation 1 25 % Wou…" at bounding box center [523, 155] width 832 height 140
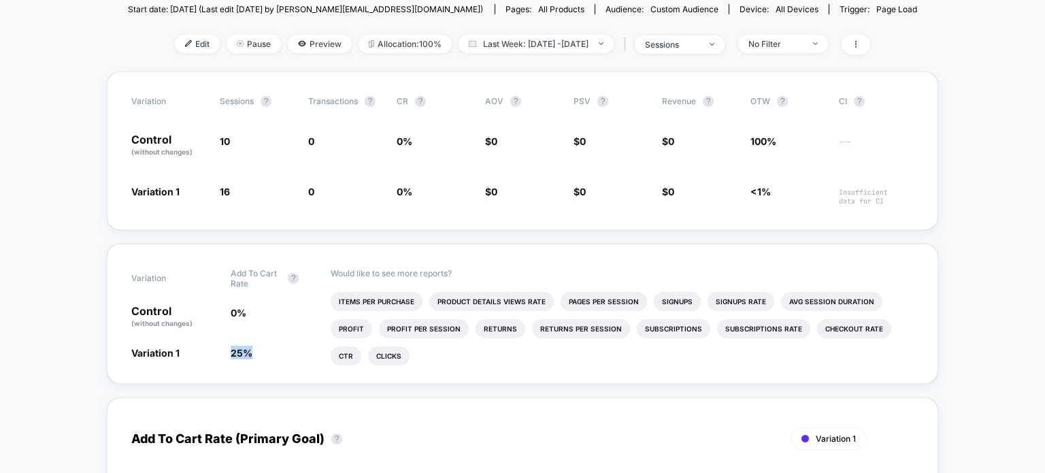
scroll to position [0, 0]
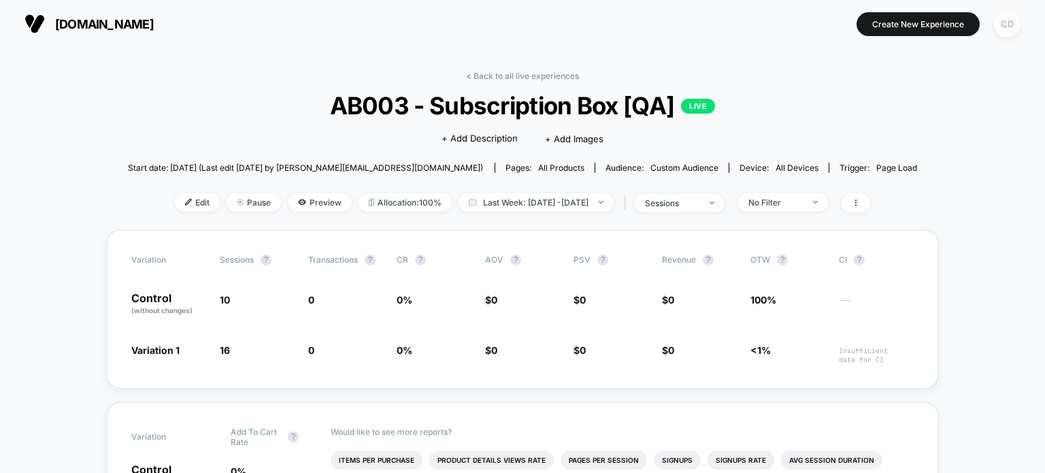
click at [1005, 26] on div "CD" at bounding box center [1007, 24] width 27 height 27
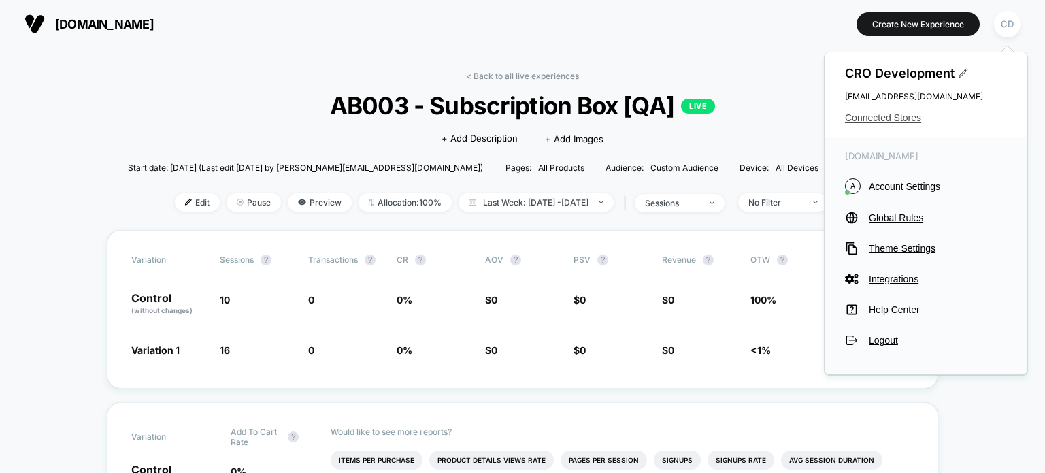
click at [903, 119] on span "Connected Stores" at bounding box center [926, 117] width 162 height 11
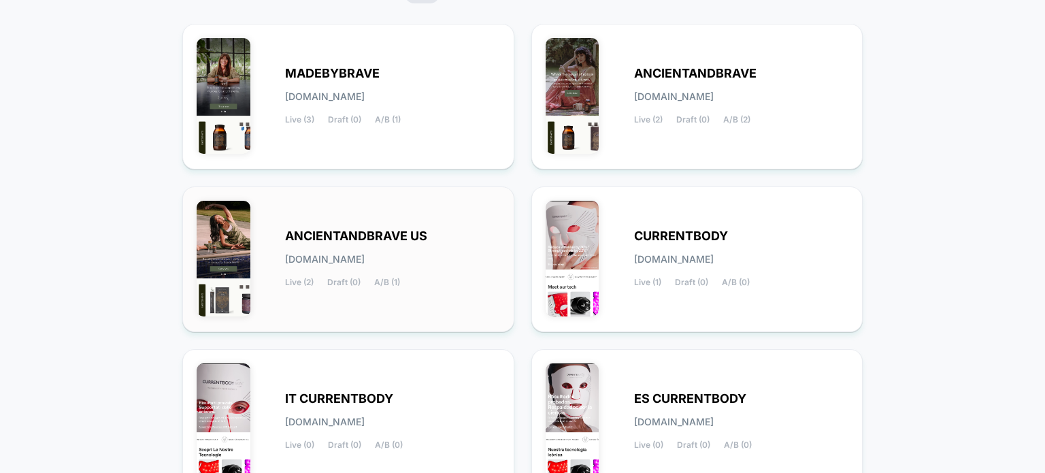
click at [381, 219] on div "ANCIENTANDBRAVE US [DOMAIN_NAME] Live (2) Draft (0) A/B (1)" at bounding box center [349, 259] width 304 height 117
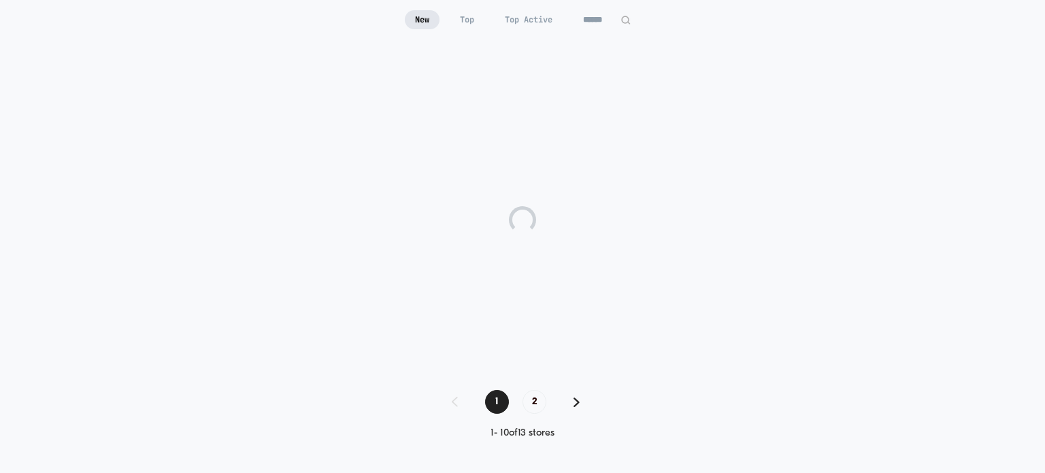
scroll to position [133, 0]
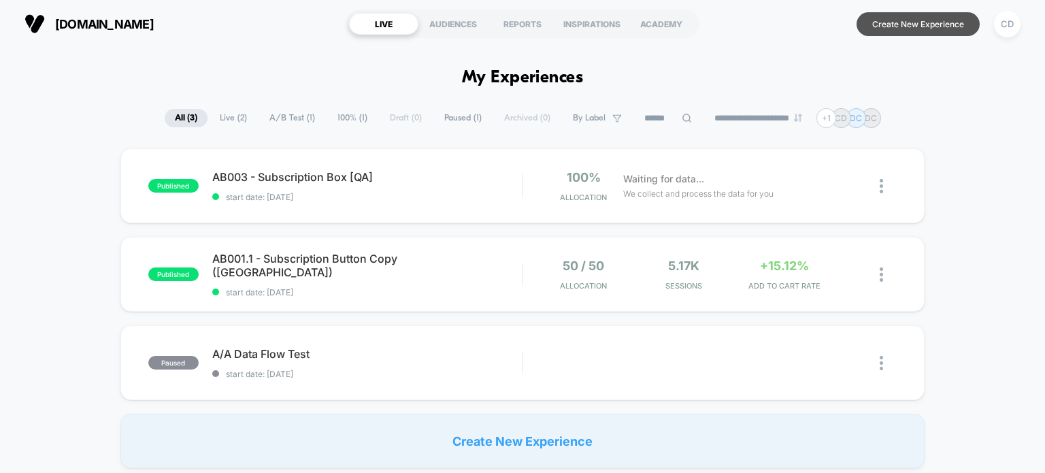
click at [897, 28] on button "Create New Experience" at bounding box center [918, 24] width 123 height 24
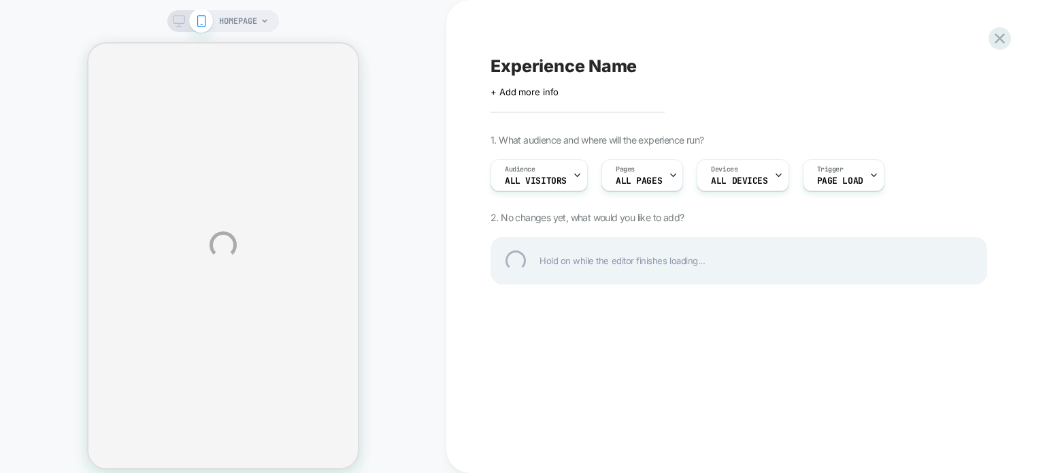
click at [572, 65] on div "Experience Name" at bounding box center [739, 66] width 497 height 20
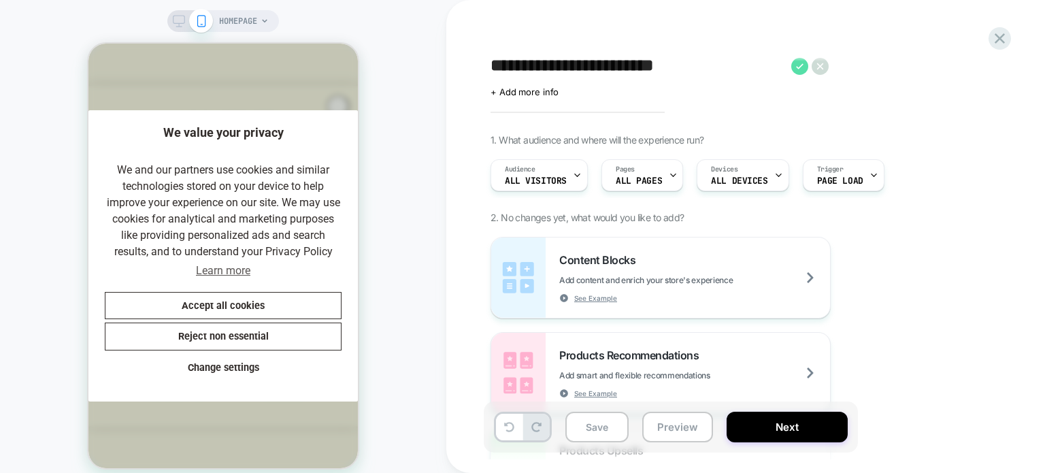
type textarea "**********"
click at [802, 67] on icon at bounding box center [800, 66] width 17 height 17
click at [875, 119] on div "AB002 - PDP Gallery [QA] Click to edit experience details + Add more info 1. Wh…" at bounding box center [739, 237] width 510 height 446
click at [558, 178] on span "All Visitors" at bounding box center [536, 181] width 62 height 10
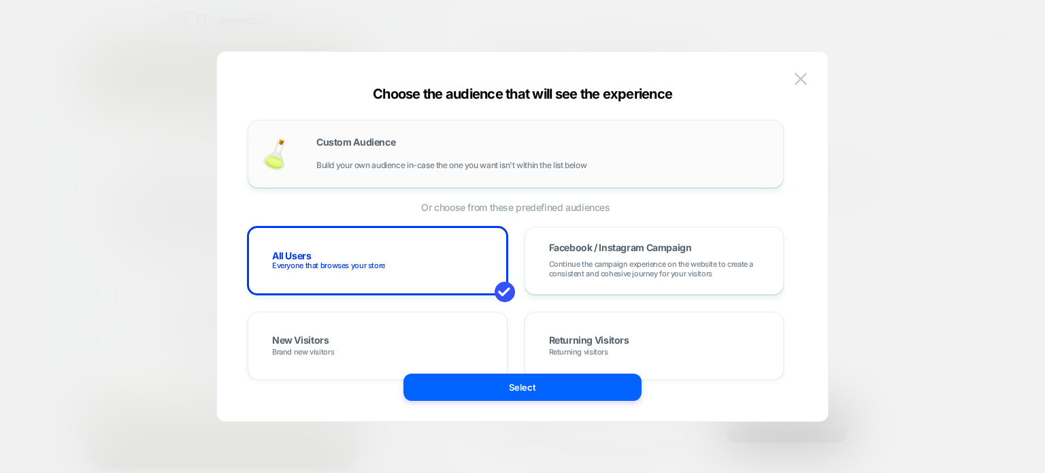
click at [553, 172] on div "Custom Audience Build your own audience in-case the one you want isn't within t…" at bounding box center [516, 153] width 508 height 39
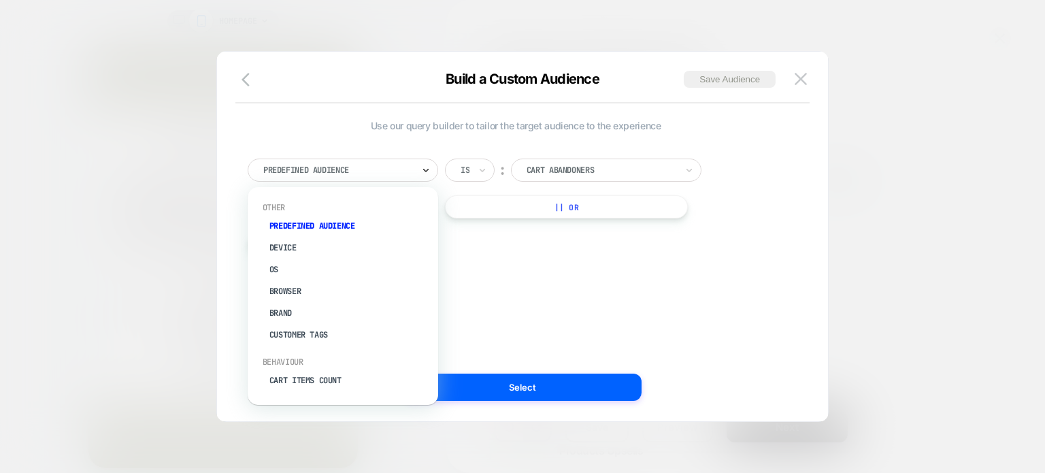
click at [421, 169] on icon at bounding box center [426, 170] width 10 height 14
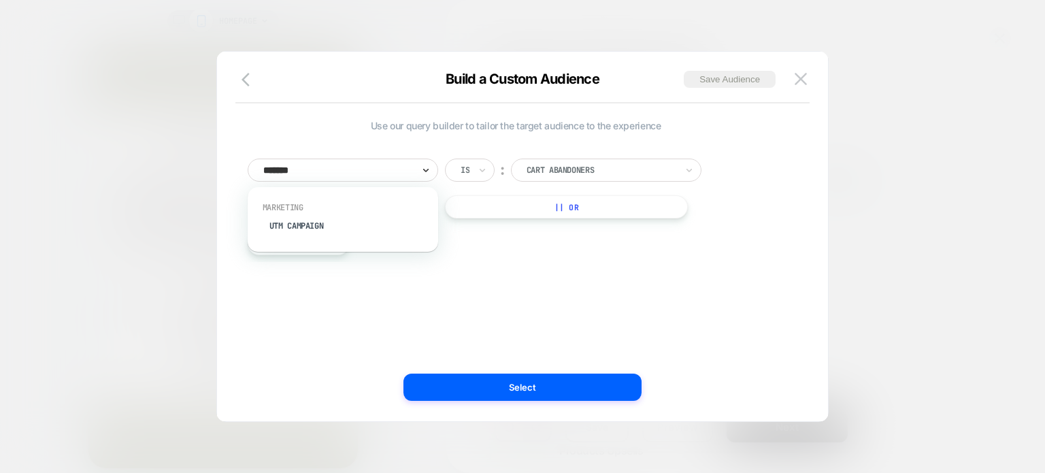
type input "********"
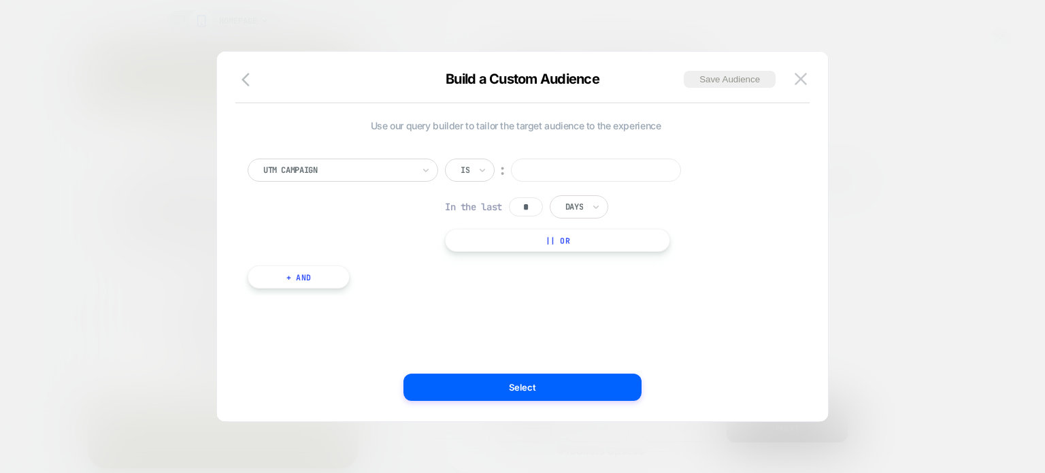
paste input "********"
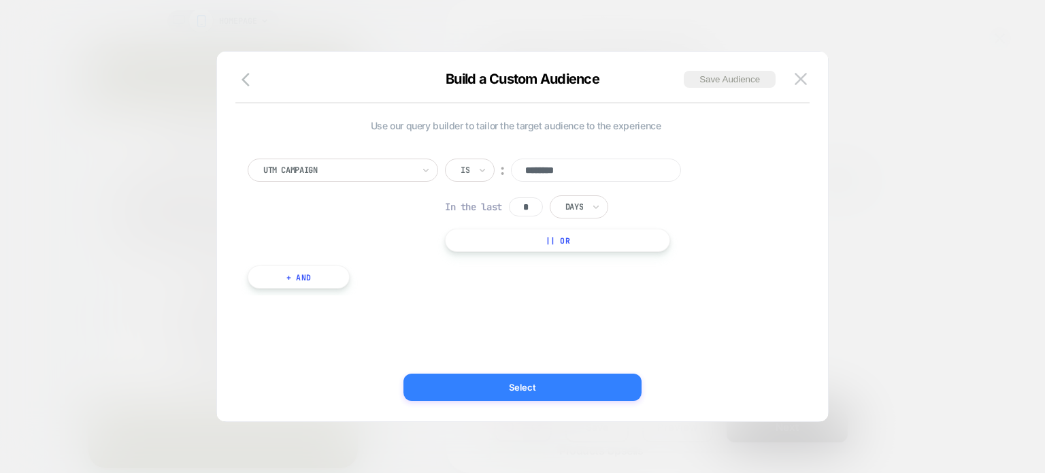
type input "********"
click at [554, 389] on button "Select" at bounding box center [523, 387] width 238 height 27
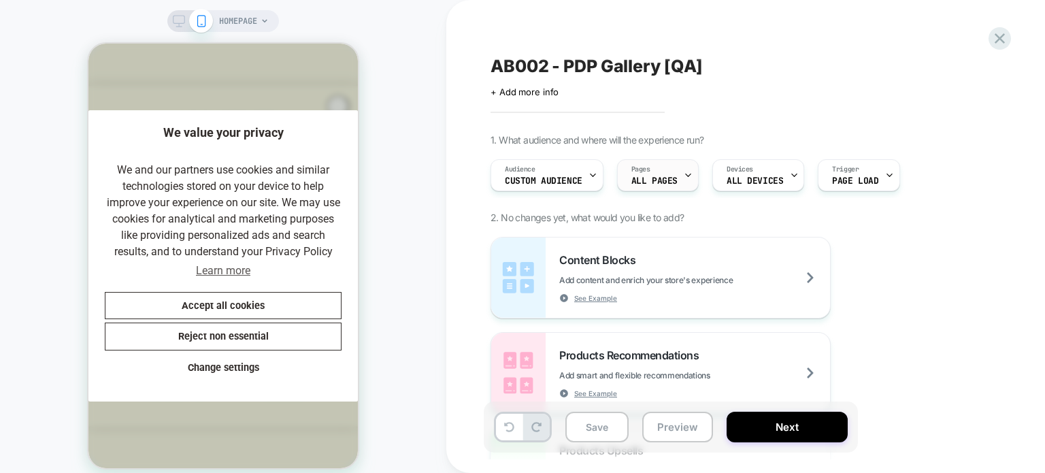
click at [662, 176] on div "Pages ALL PAGES" at bounding box center [655, 175] width 74 height 31
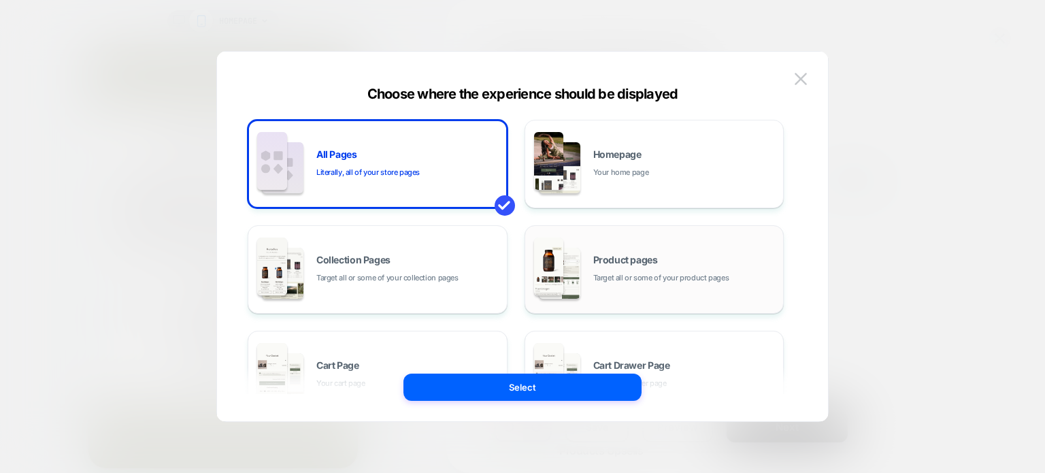
click at [619, 258] on span "Product pages" at bounding box center [626, 260] width 65 height 10
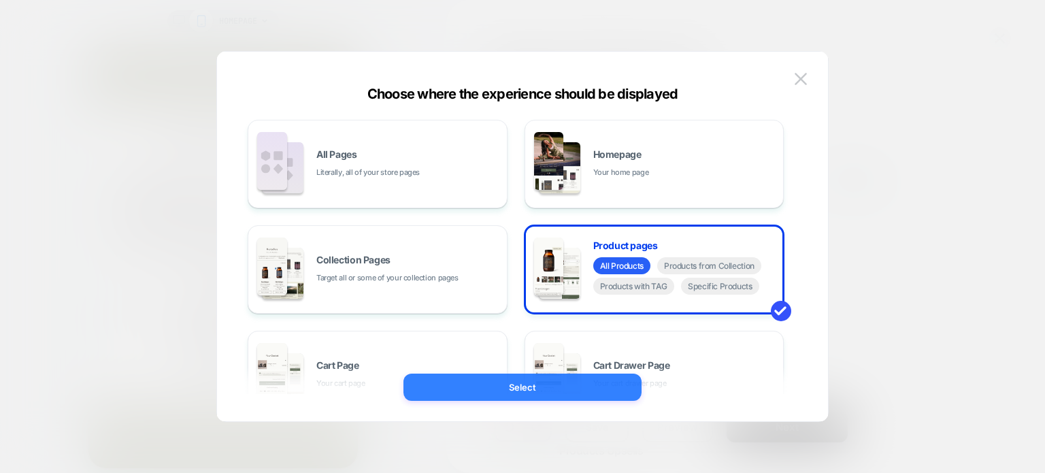
click at [549, 392] on button "Select" at bounding box center [523, 387] width 238 height 27
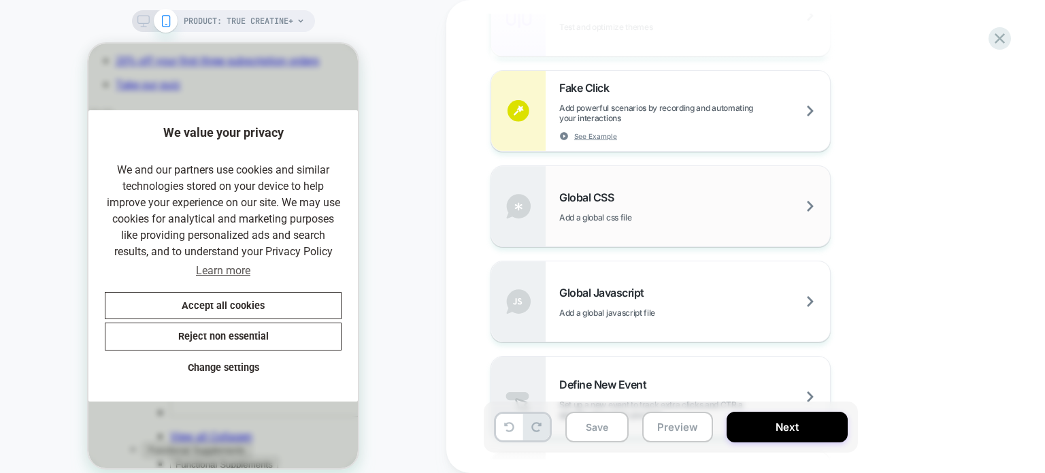
scroll to position [0, 280]
click at [662, 220] on span "Add a global css file" at bounding box center [629, 217] width 140 height 10
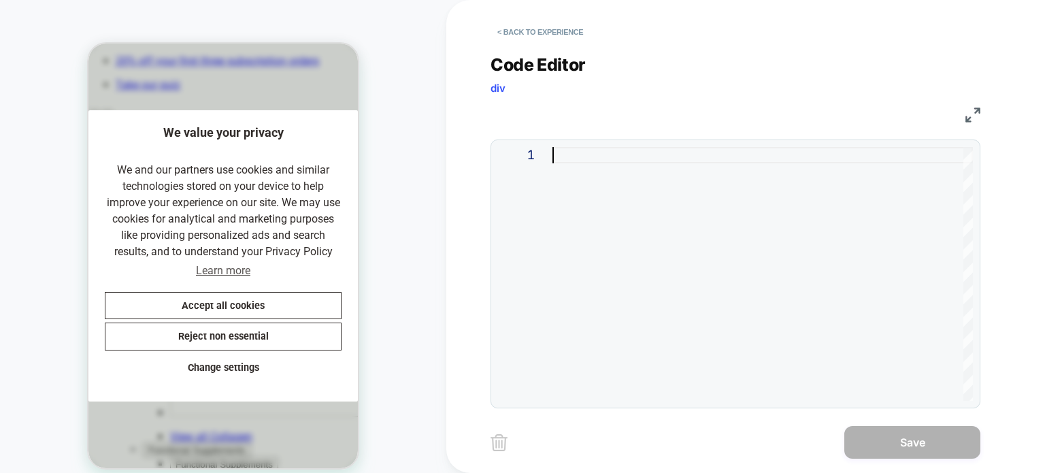
click at [670, 253] on div at bounding box center [763, 274] width 421 height 254
type textarea "**********"
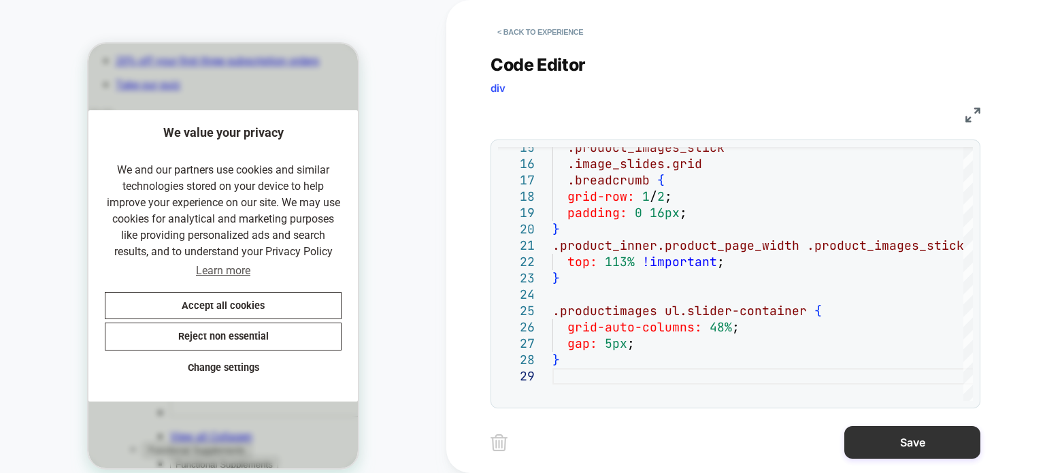
click at [928, 440] on button "Save" at bounding box center [913, 442] width 136 height 33
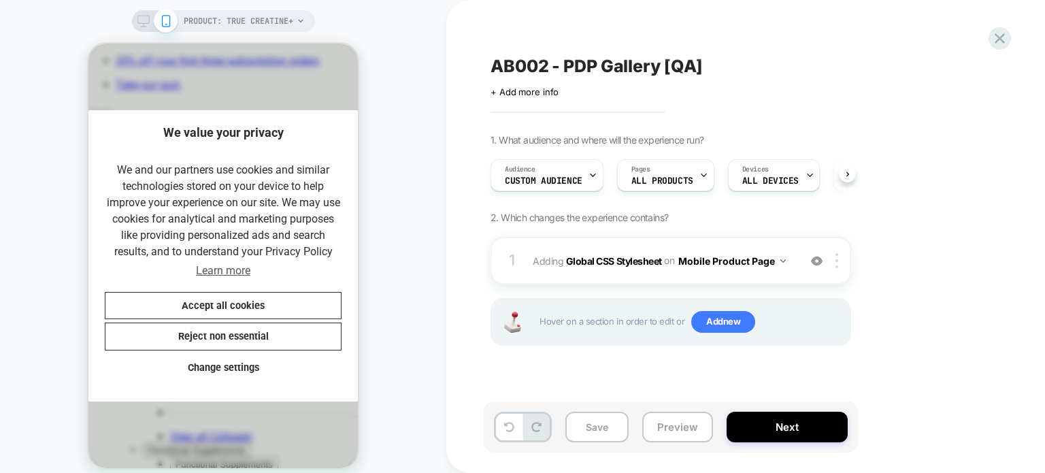
scroll to position [0, 0]
click at [599, 427] on button "Save" at bounding box center [597, 427] width 63 height 31
click at [917, 327] on div "1. What audience and where will the experience run? Audience Custom Audience Pa…" at bounding box center [739, 257] width 497 height 246
click at [781, 187] on div "Devices ALL DEVICES" at bounding box center [771, 175] width 84 height 31
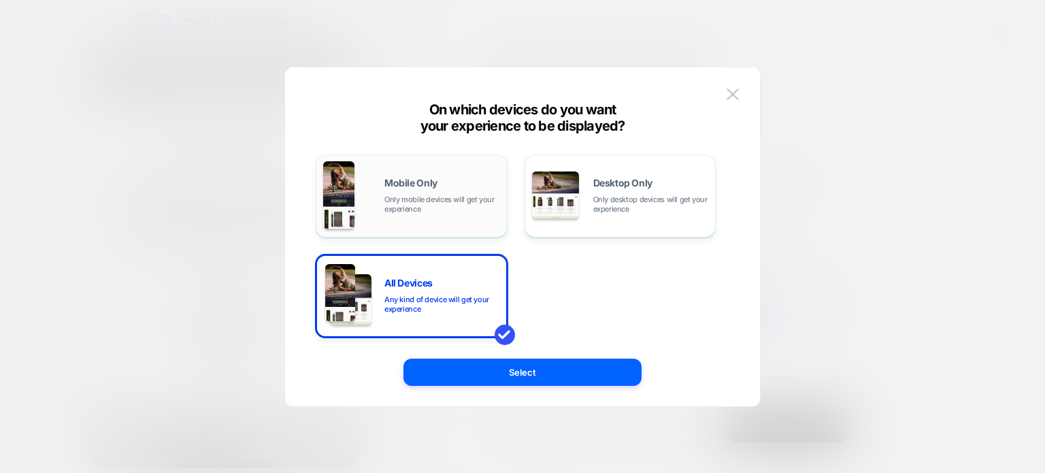
drag, startPoint x: 636, startPoint y: 210, endPoint x: 478, endPoint y: 206, distance: 157.3
click at [478, 206] on div "Mobile Only Only mobile devices will get your experience Desktop Only Only desk…" at bounding box center [516, 246] width 400 height 183
click at [478, 206] on span "Only mobile devices will get your experience" at bounding box center [443, 204] width 116 height 19
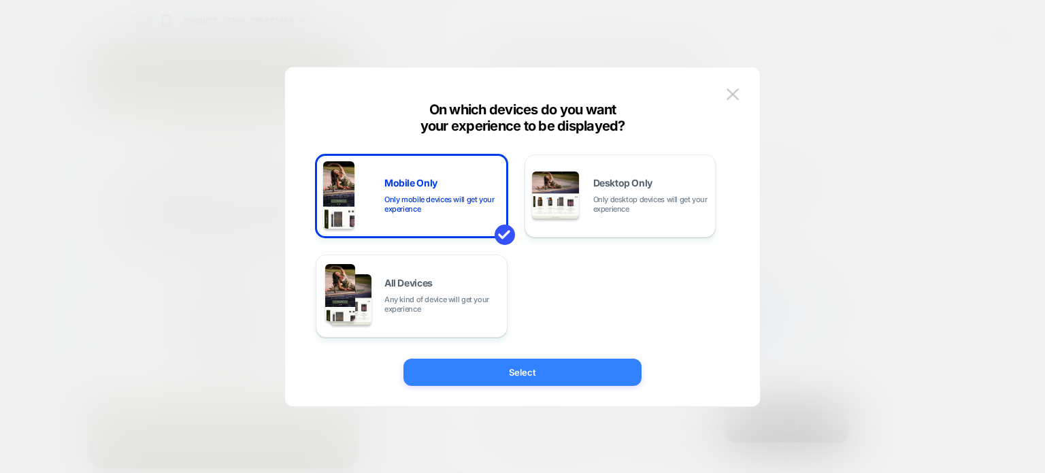
click at [517, 375] on button "Select" at bounding box center [523, 372] width 238 height 27
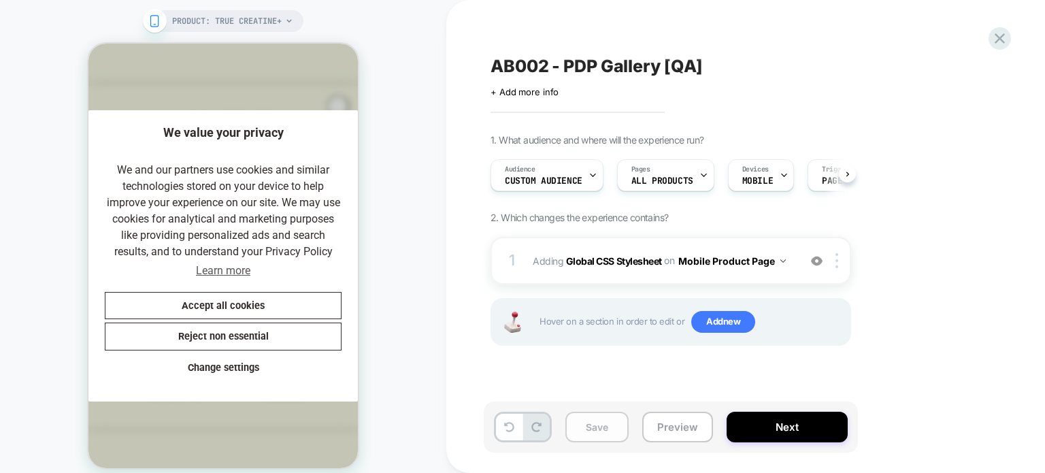
click at [592, 432] on button "Save" at bounding box center [597, 427] width 63 height 31
click at [933, 257] on div "1. What audience and where will the experience run? Audience Custom Audience Pa…" at bounding box center [739, 257] width 497 height 246
click at [581, 180] on div "Audience Custom Audience" at bounding box center [543, 175] width 105 height 31
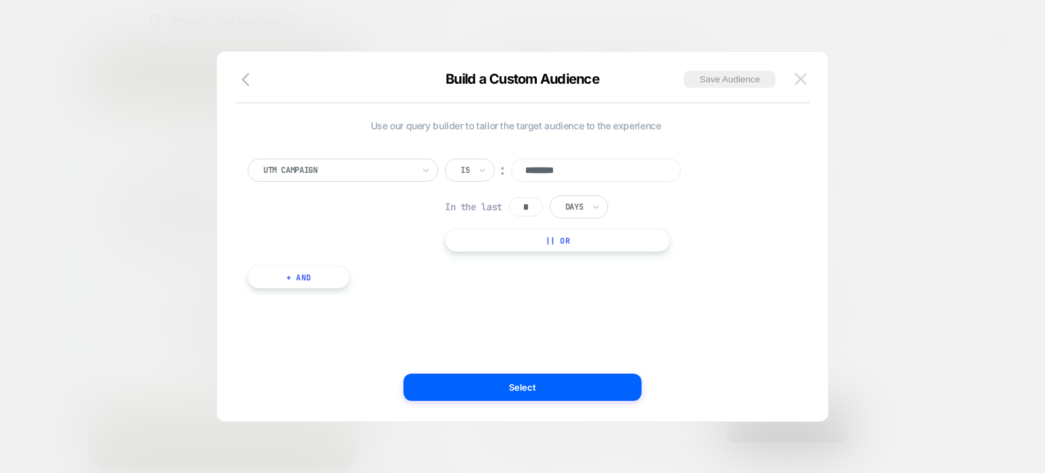
click at [806, 78] on img at bounding box center [801, 79] width 12 height 12
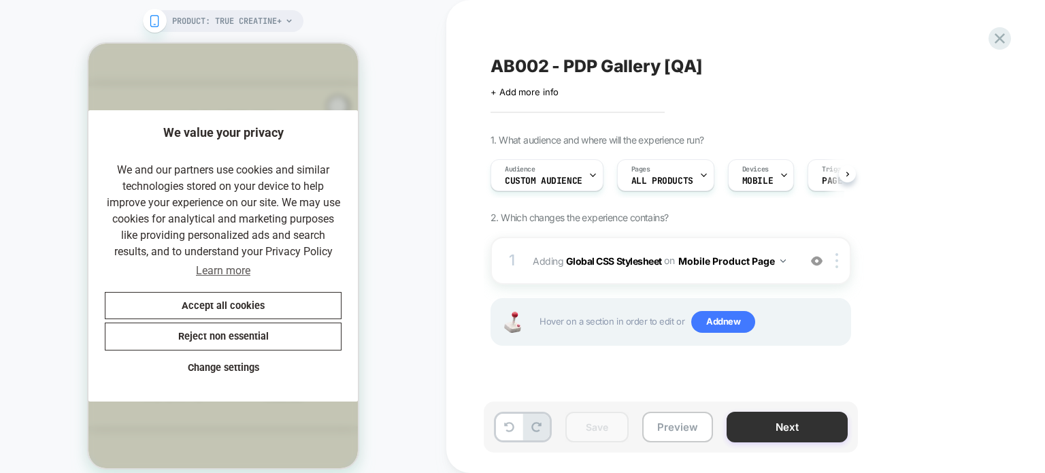
click at [786, 420] on button "Next" at bounding box center [787, 427] width 121 height 31
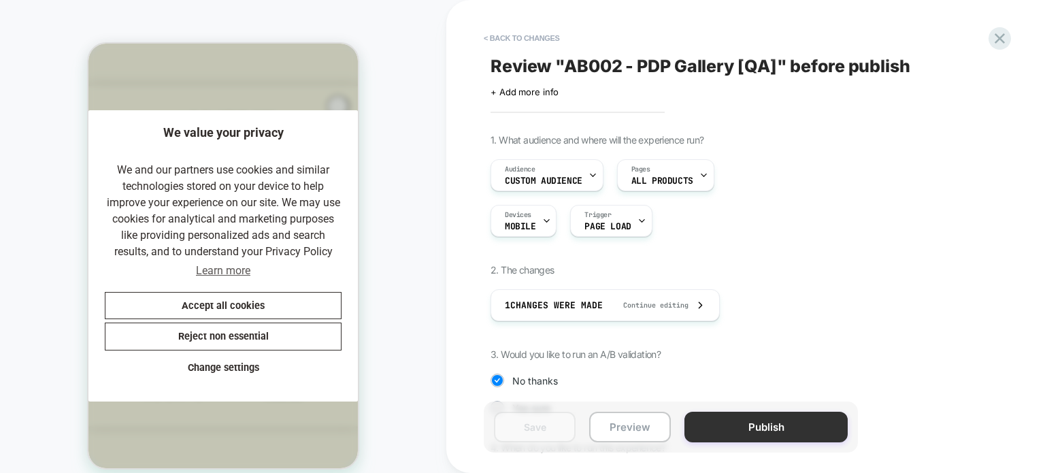
click at [724, 429] on button "Publish" at bounding box center [766, 427] width 163 height 31
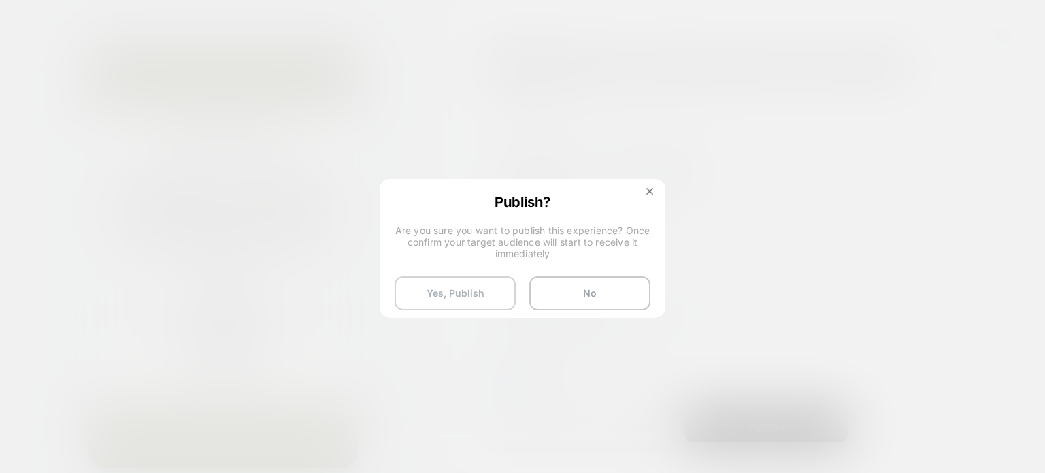
click at [461, 297] on button "Yes, Publish" at bounding box center [455, 293] width 121 height 34
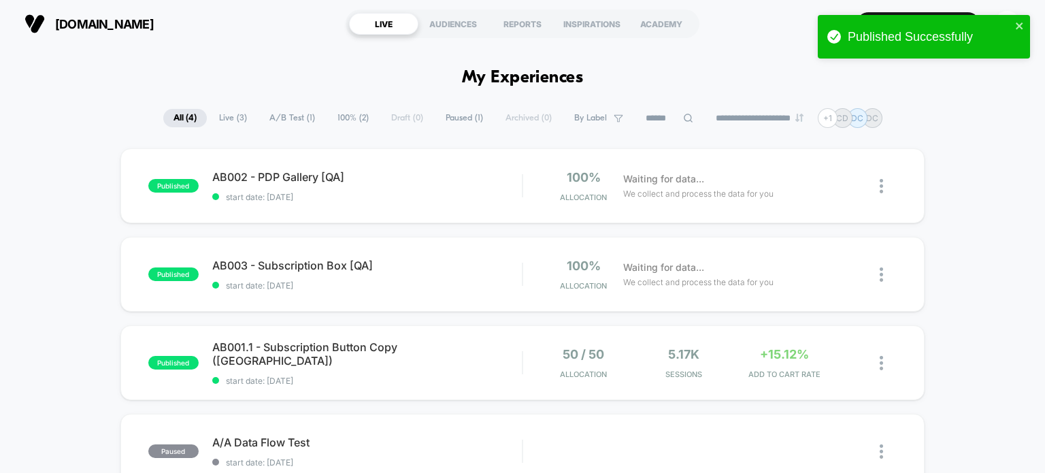
click at [65, 193] on div "published AB002 - PDP Gallery [QA] start date: 9/23/2025 100% Allocation Waitin…" at bounding box center [522, 352] width 1045 height 408
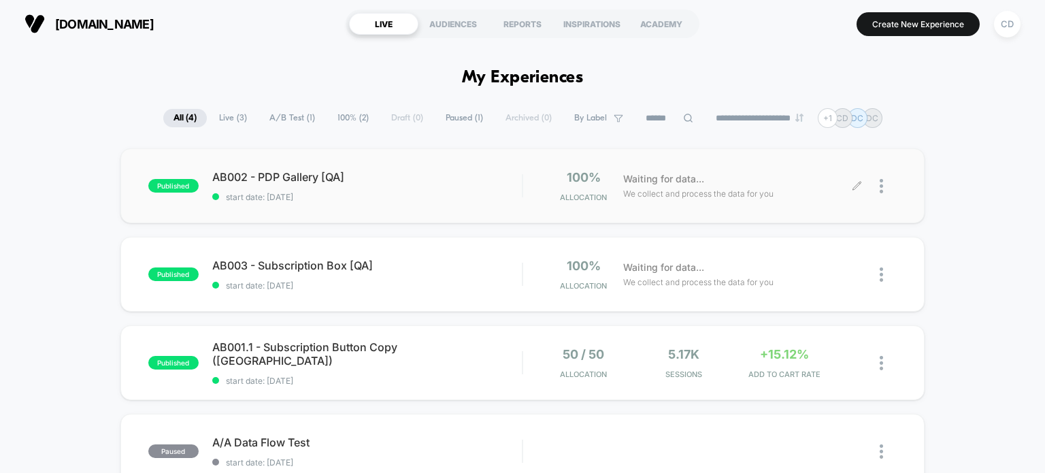
click at [851, 183] on div "Waiting for data... We collect and process the data for you" at bounding box center [737, 186] width 240 height 32
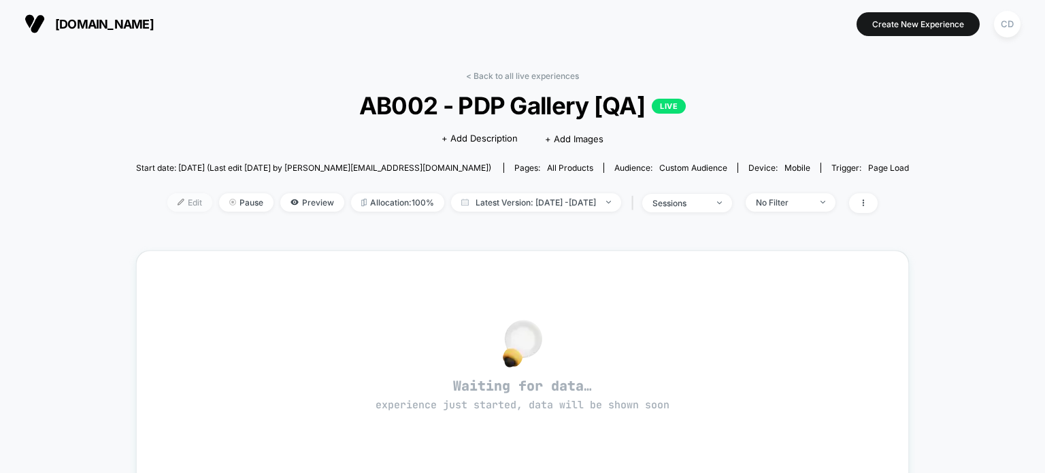
click at [167, 199] on span "Edit" at bounding box center [189, 202] width 45 height 18
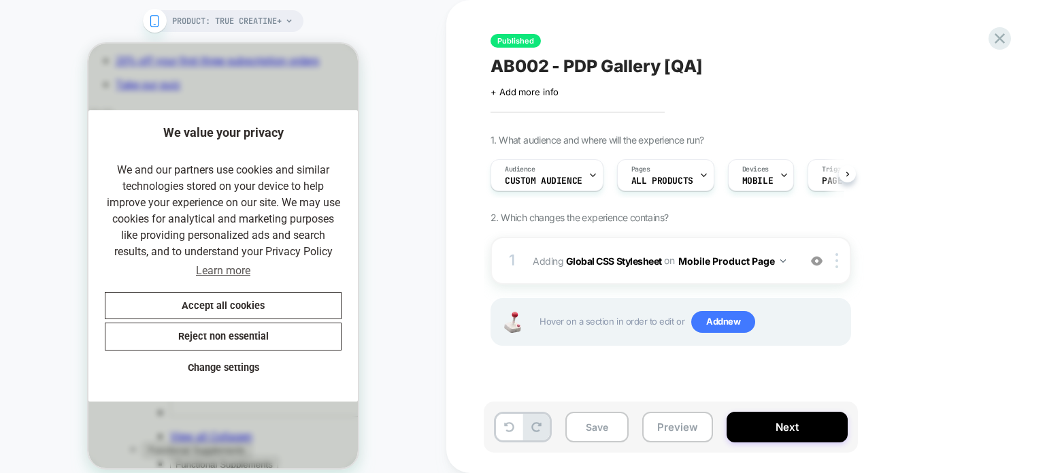
scroll to position [0, 280]
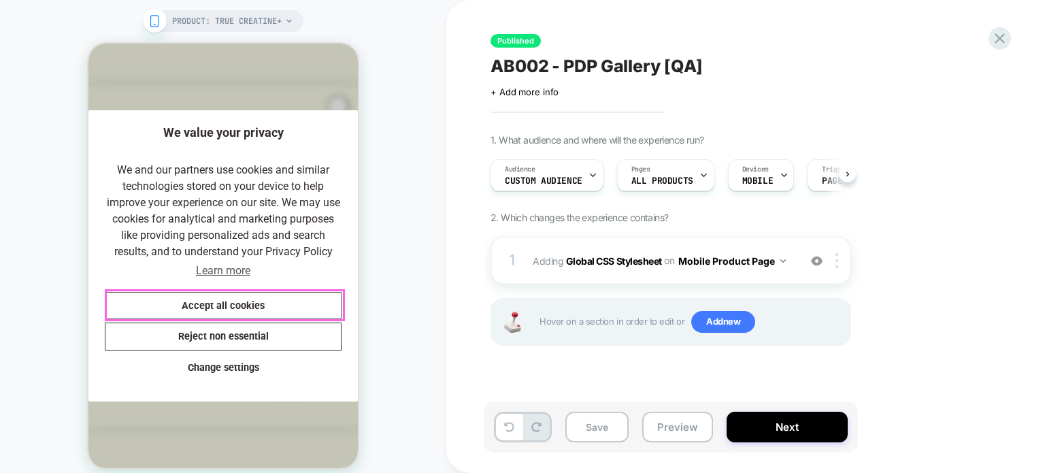
click at [208, 297] on button "Accept all cookies" at bounding box center [223, 306] width 237 height 28
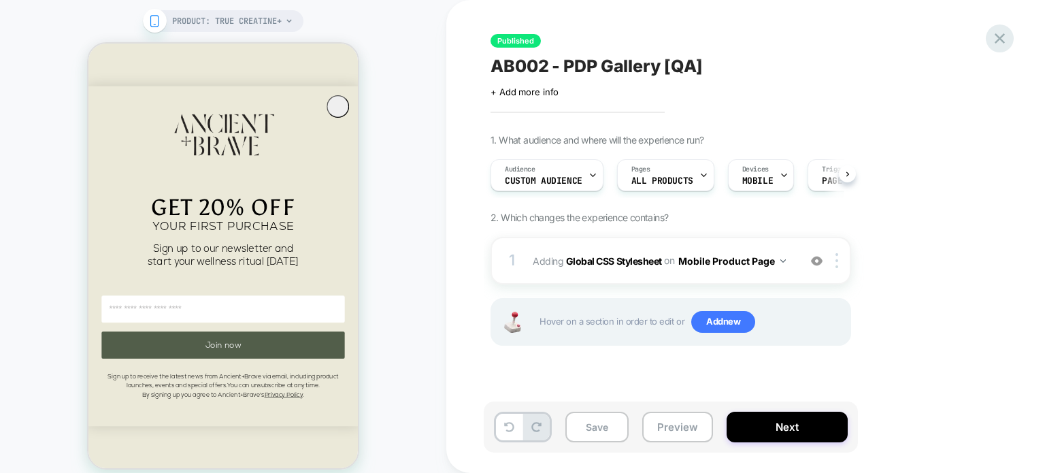
click at [998, 43] on icon at bounding box center [1000, 38] width 18 height 18
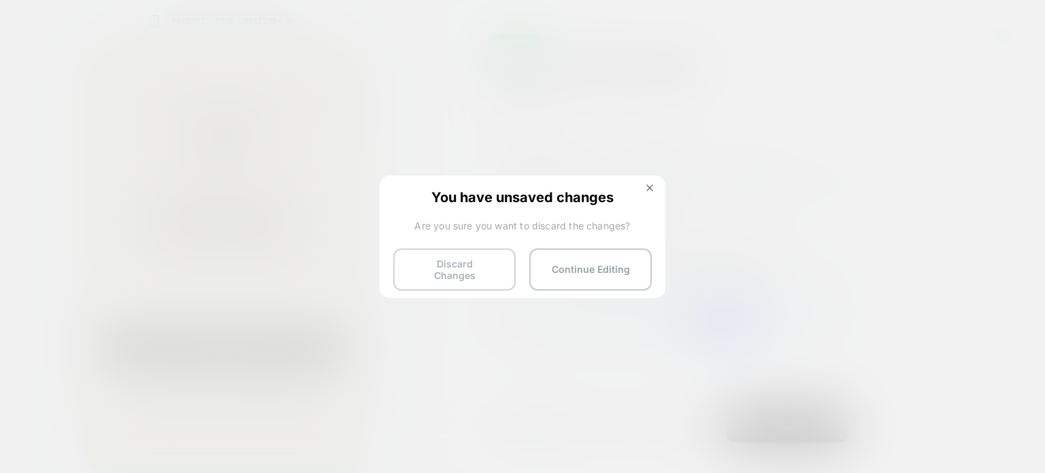
click at [431, 265] on button "Discard Changes" at bounding box center [454, 269] width 123 height 42
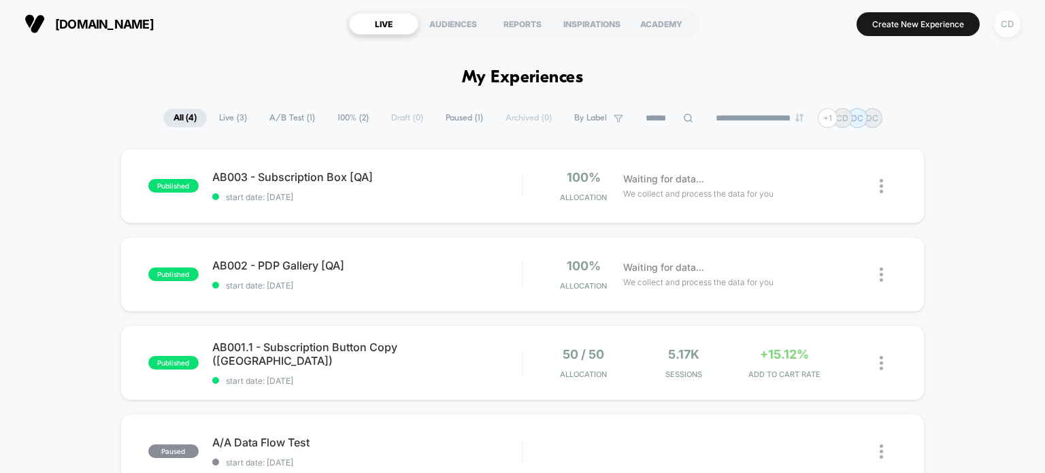
click at [1007, 31] on div "CD" at bounding box center [1007, 24] width 27 height 27
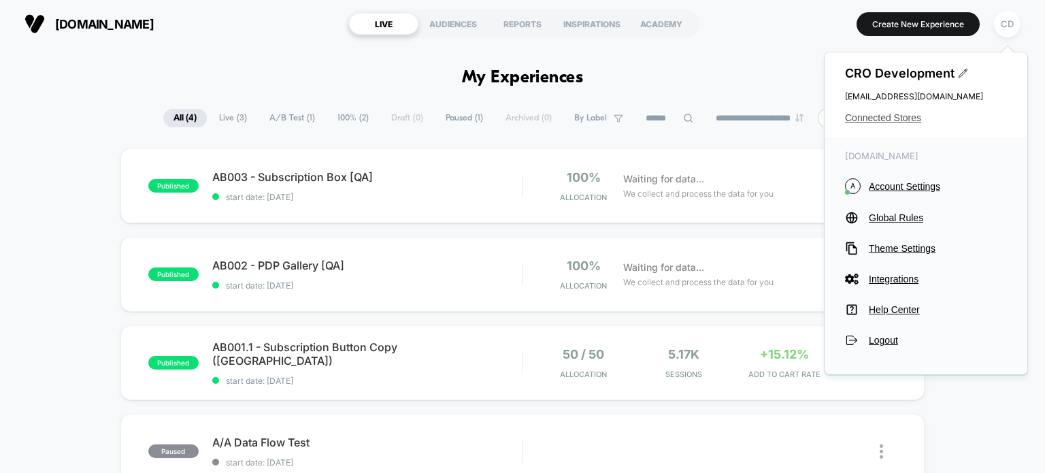
click at [909, 122] on span "Connected Stores" at bounding box center [926, 117] width 162 height 11
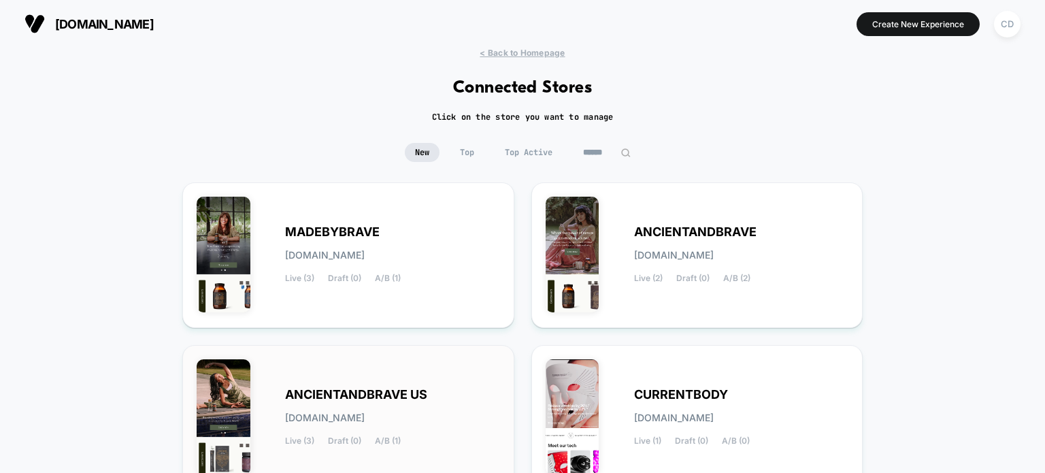
click at [395, 395] on span "ANCIENTANDBRAVE US" at bounding box center [356, 395] width 142 height 10
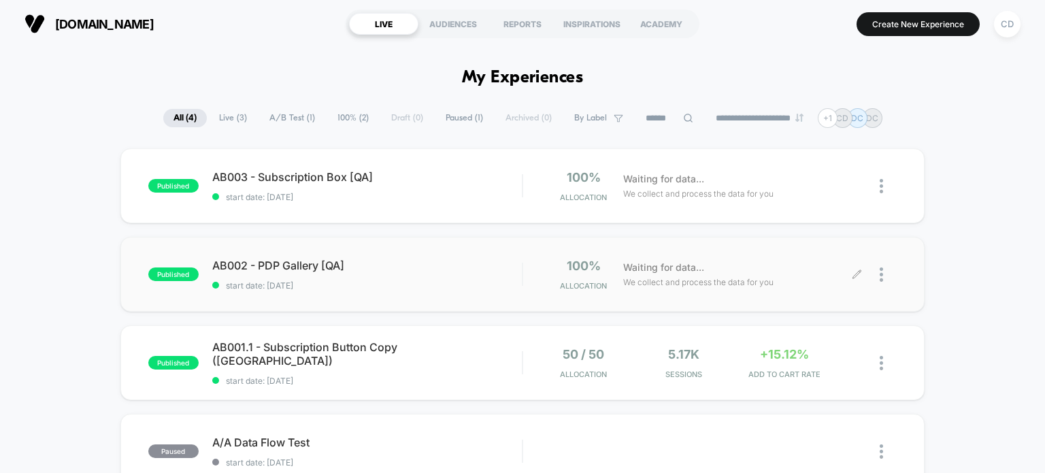
click at [857, 274] on icon at bounding box center [857, 275] width 10 height 10
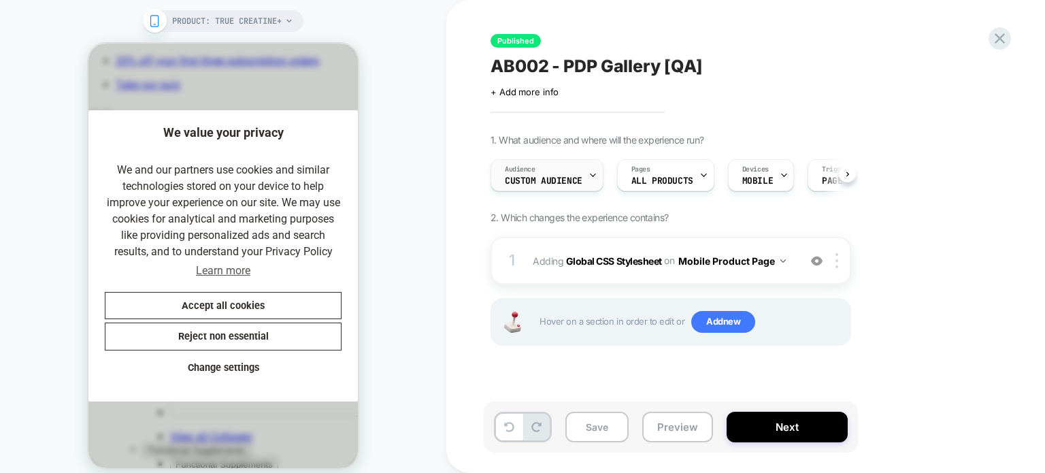
click at [559, 176] on span "Custom Audience" at bounding box center [544, 181] width 78 height 10
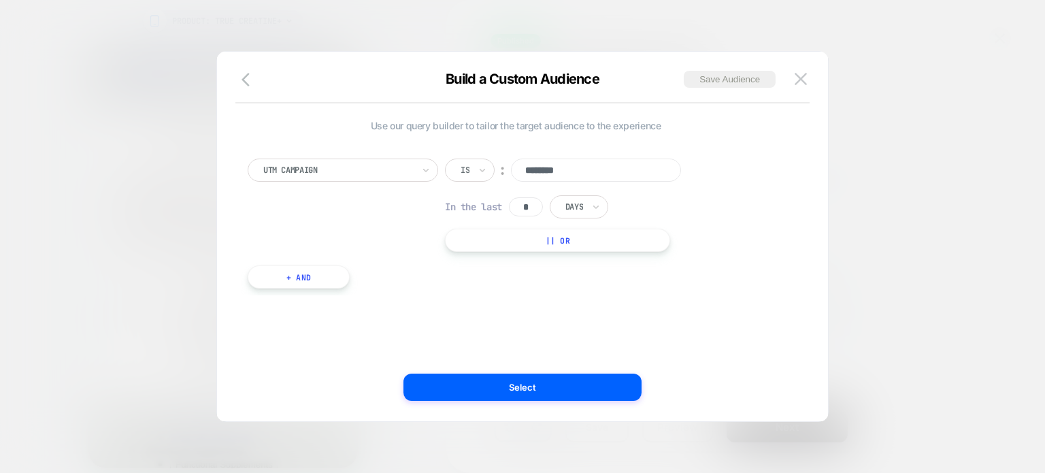
scroll to position [0, 280]
click at [798, 82] on img at bounding box center [801, 79] width 12 height 12
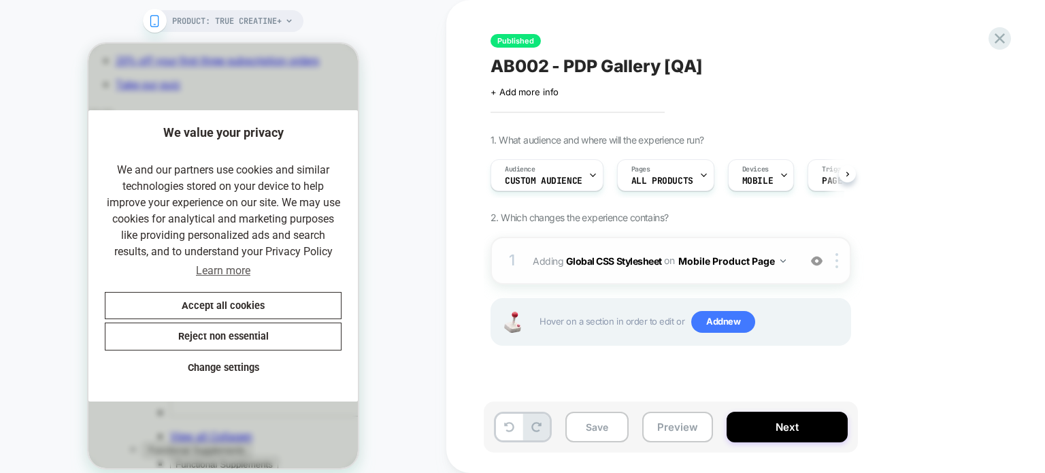
click at [713, 259] on button "Mobile Product Page" at bounding box center [733, 261] width 108 height 20
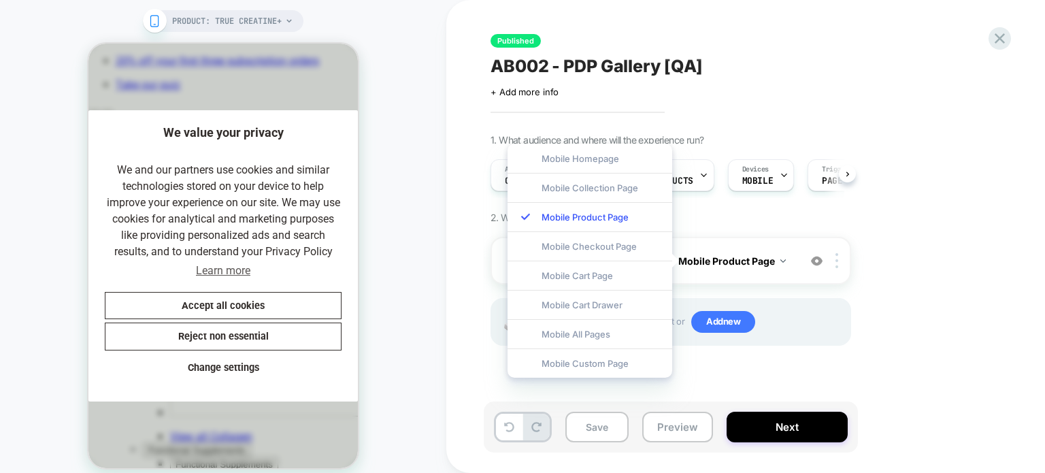
click at [730, 220] on div "1. What audience and where will the experience run? Audience Custom Audience Pa…" at bounding box center [739, 257] width 497 height 246
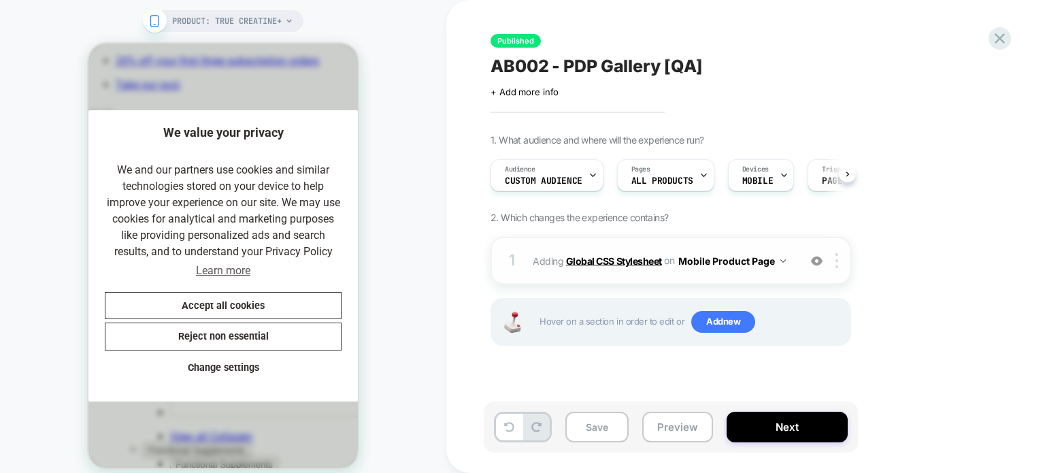
click at [609, 261] on b "Global CSS Stylesheet" at bounding box center [614, 261] width 96 height 12
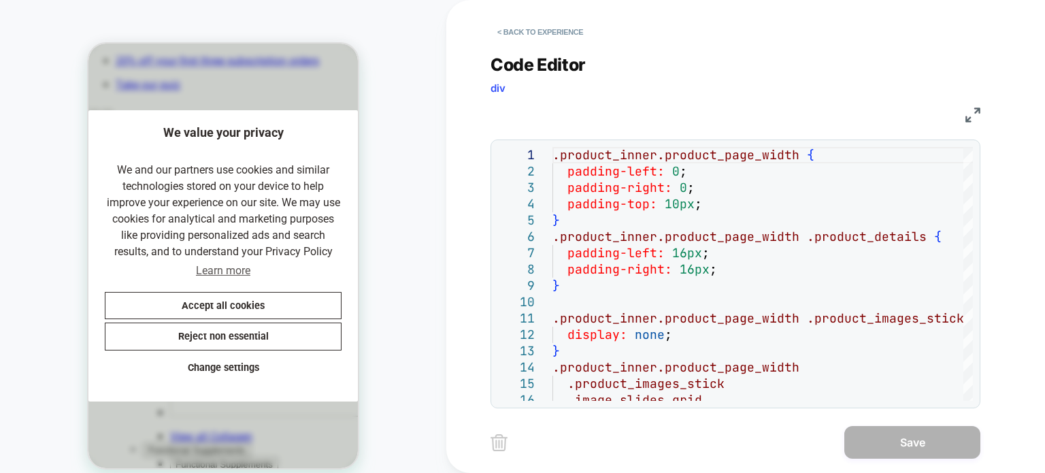
drag, startPoint x: 803, startPoint y: 125, endPoint x: 606, endPoint y: 133, distance: 196.8
click at [785, 125] on div "**********" at bounding box center [736, 222] width 490 height 371
click at [569, 36] on button "< Back to experience" at bounding box center [540, 32] width 99 height 22
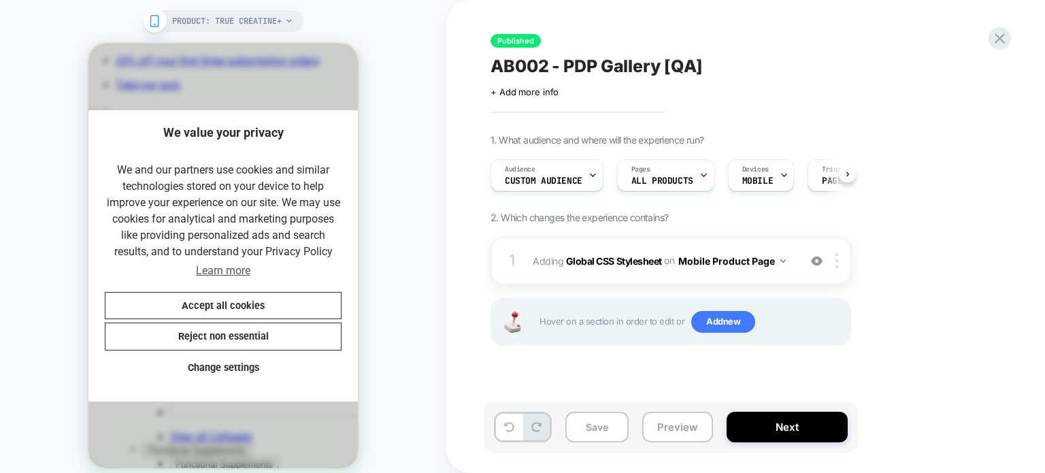
scroll to position [0, 0]
click at [810, 97] on div "AB002 - PDP Gallery [QA] Click to edit experience details + Add more info" at bounding box center [739, 75] width 497 height 43
click at [615, 415] on button "Save" at bounding box center [597, 427] width 63 height 31
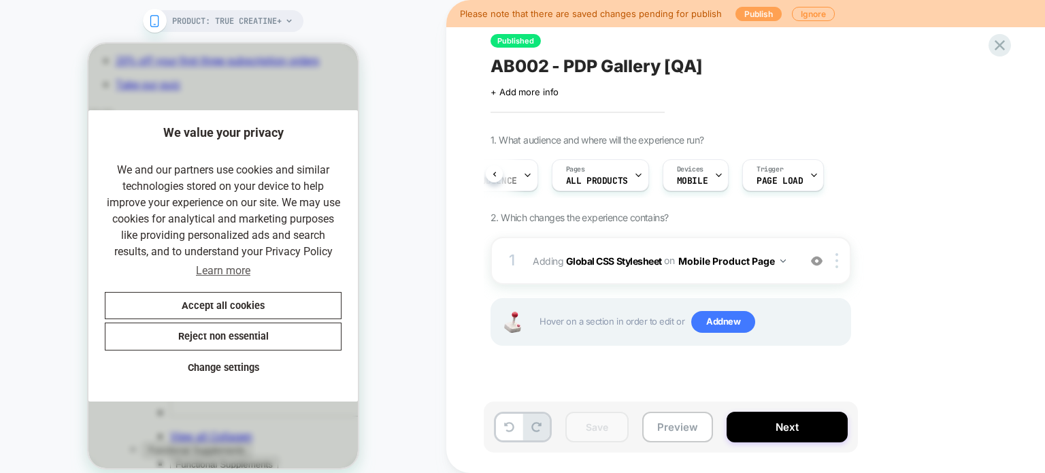
click at [752, 16] on button "Publish" at bounding box center [759, 14] width 46 height 14
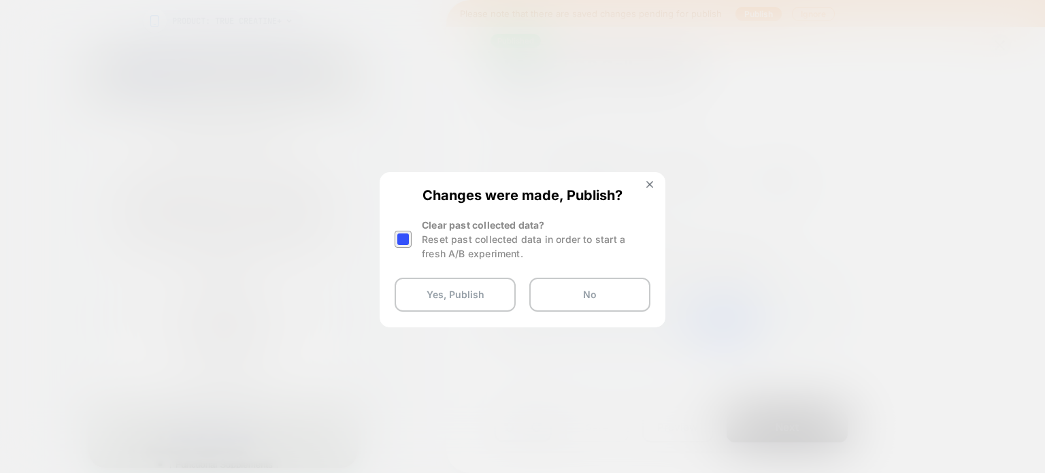
click at [402, 248] on div at bounding box center [405, 239] width 20 height 43
click at [467, 307] on button "Yes, Publish" at bounding box center [455, 295] width 121 height 34
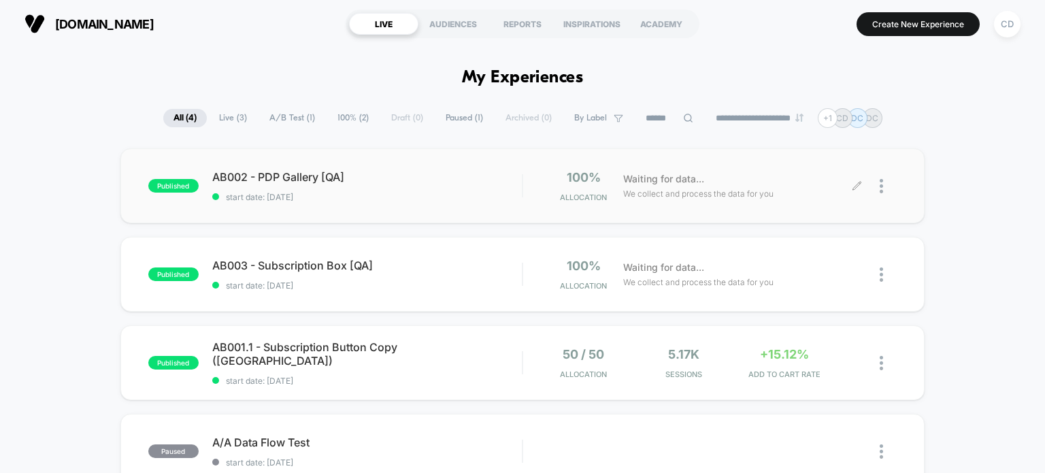
click at [857, 184] on icon at bounding box center [857, 186] width 10 height 10
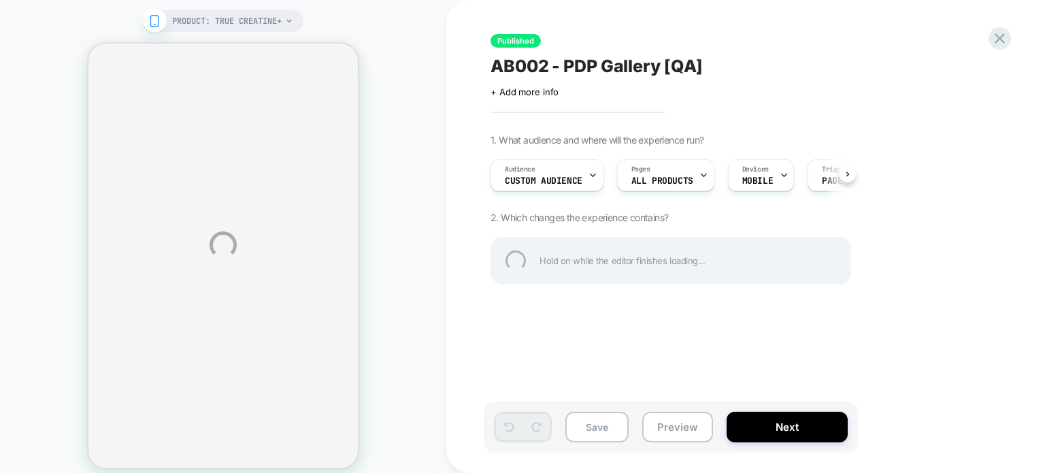
click at [912, 257] on div "PRODUCT: True Creatine+ PRODUCT: True Creatine+ Published AB002 - PDP Gallery […" at bounding box center [522, 245] width 1045 height 490
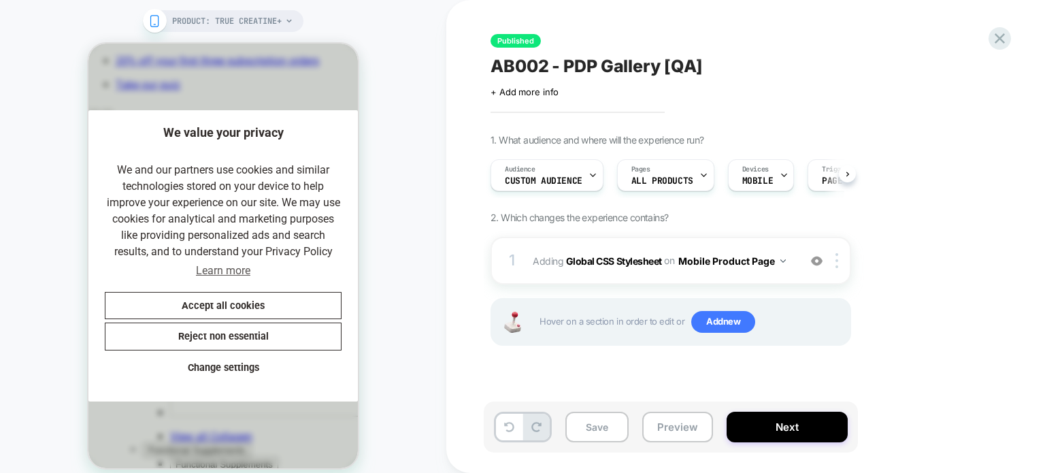
scroll to position [0, 280]
click at [624, 265] on b "Global CSS Stylesheet" at bounding box center [614, 261] width 96 height 12
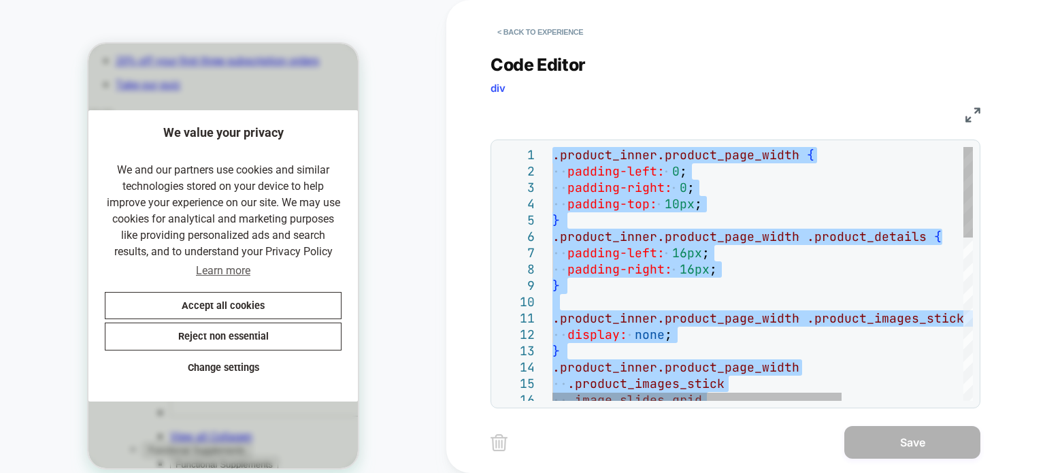
type textarea "*"
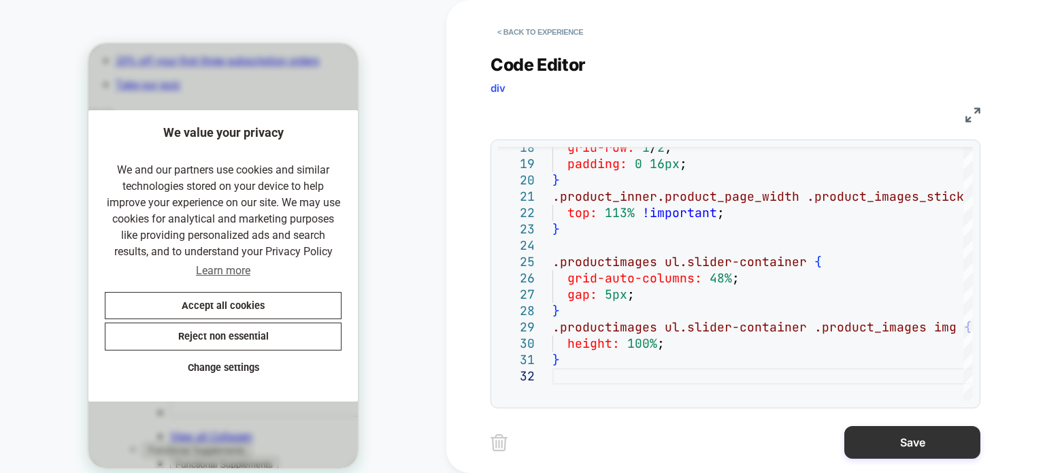
click at [912, 440] on button "Save" at bounding box center [913, 442] width 136 height 33
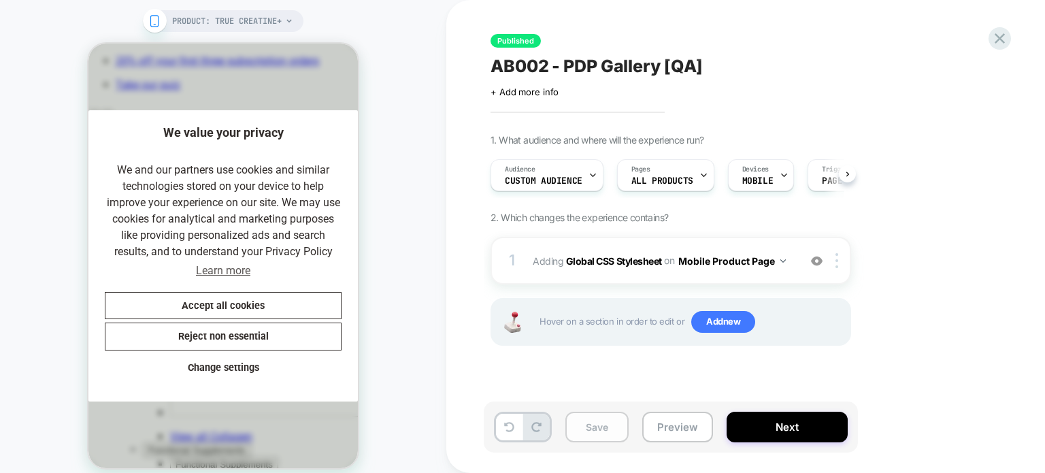
click at [602, 425] on button "Save" at bounding box center [597, 427] width 63 height 31
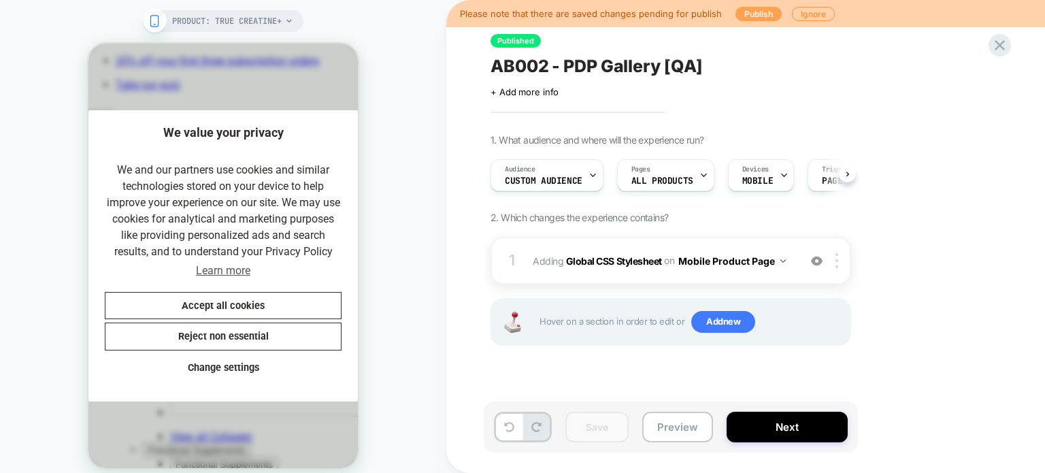
click at [760, 16] on button "Publish" at bounding box center [759, 14] width 46 height 14
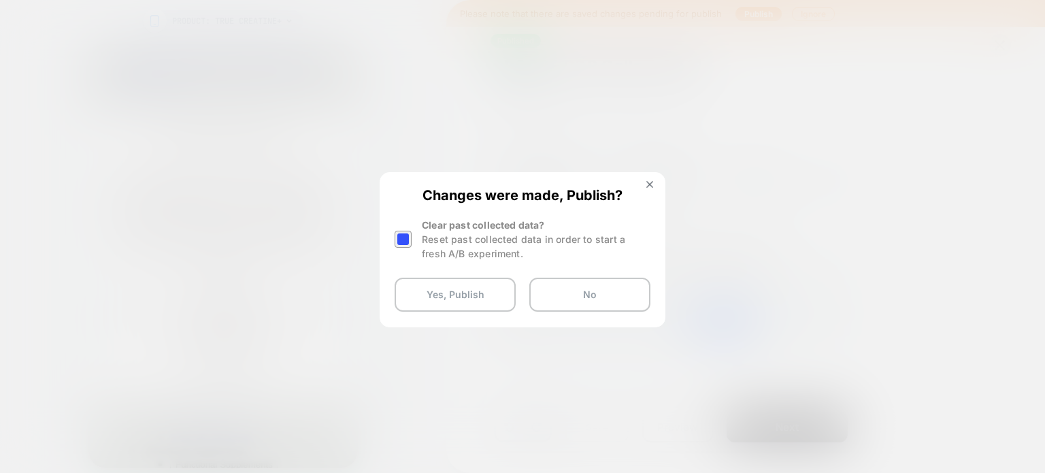
click at [406, 233] on div at bounding box center [403, 239] width 17 height 17
click at [455, 294] on button "Yes, Publish" at bounding box center [455, 295] width 121 height 34
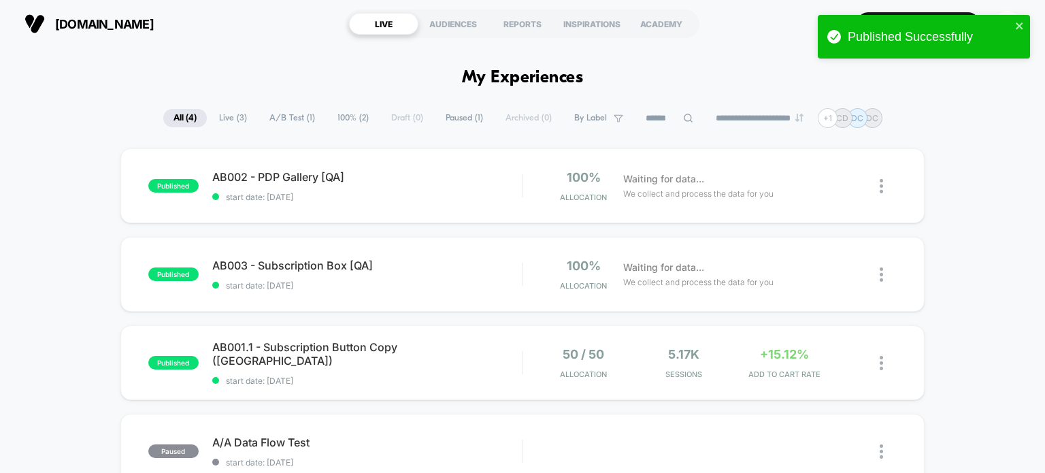
click at [1002, 242] on div "published AB002 - PDP Gallery [QA] start date: 9/23/2025 100% Allocation Waitin…" at bounding box center [522, 352] width 1045 height 408
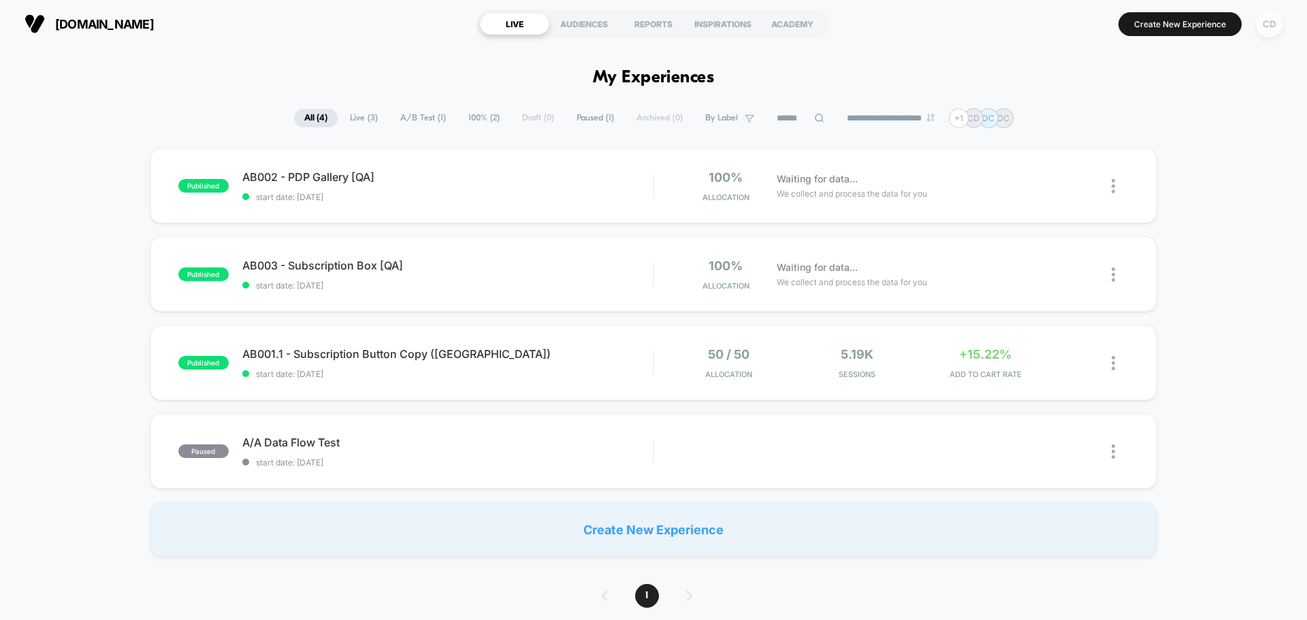
click at [1269, 25] on div "CD" at bounding box center [1269, 24] width 27 height 27
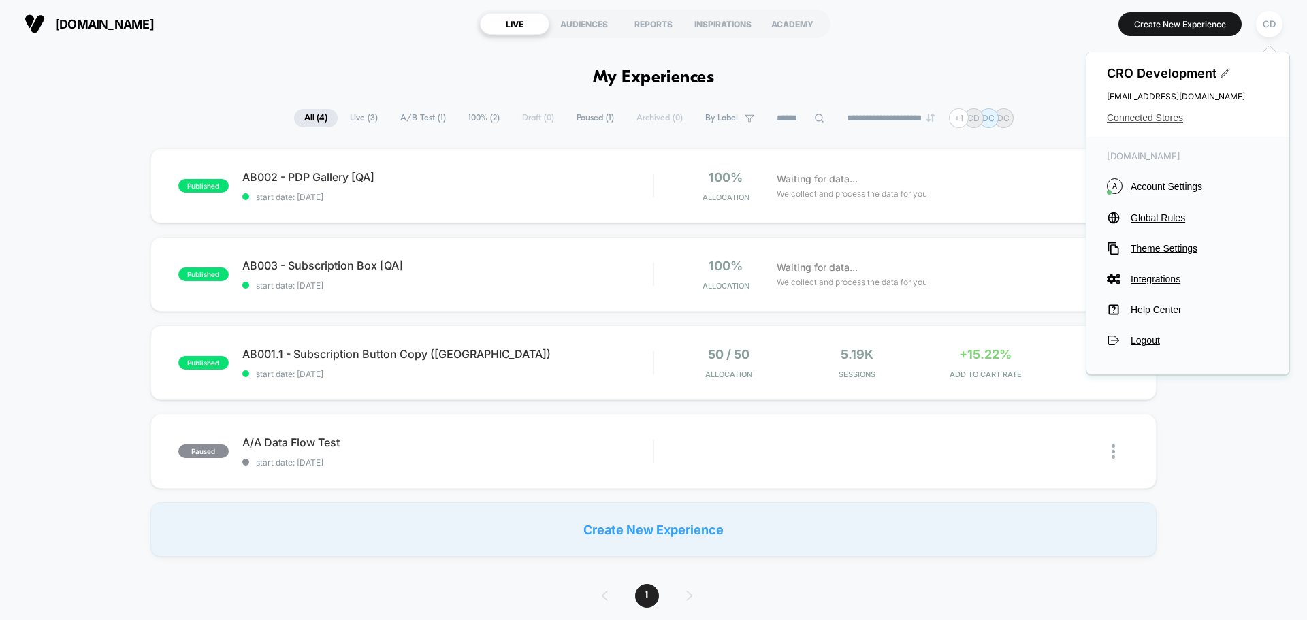
click at [1170, 118] on span "Connected Stores" at bounding box center [1188, 117] width 162 height 11
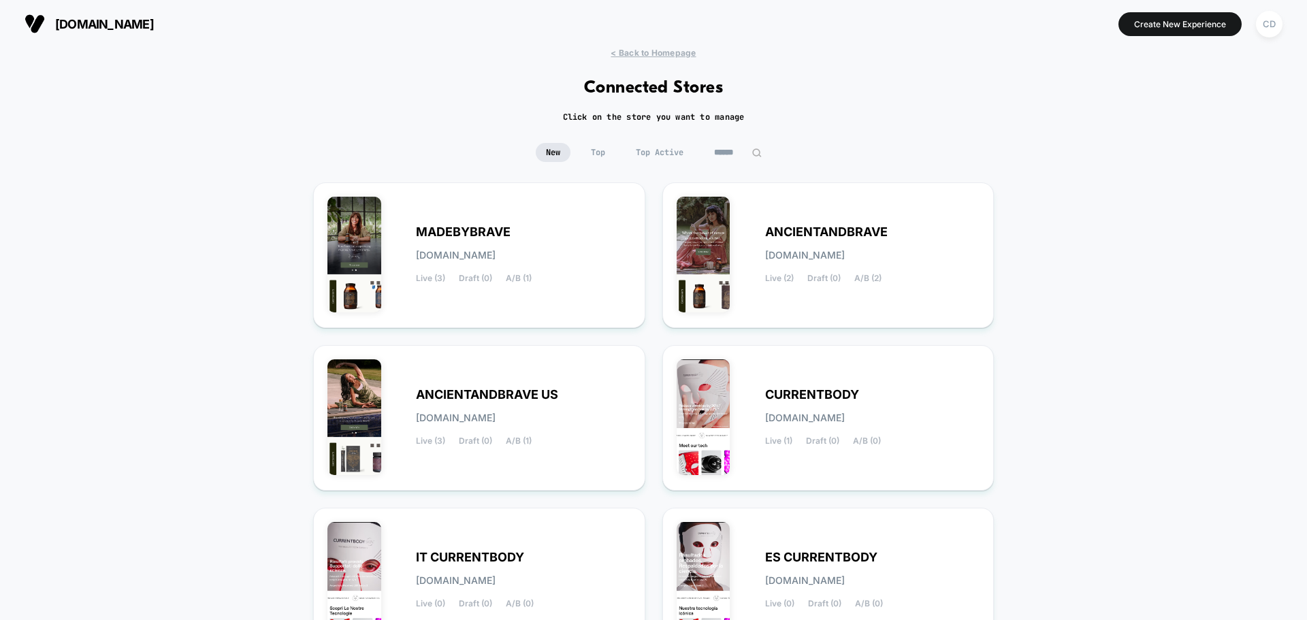
click at [1170, 118] on div "< Back to Homepage Connected Stores Click on the store you want to manage New T…" at bounding box center [653, 562] width 1307 height 1028
click at [201, 403] on div "< Back to Homepage Connected Stores Click on the store you want to manage New T…" at bounding box center [653, 562] width 1307 height 1028
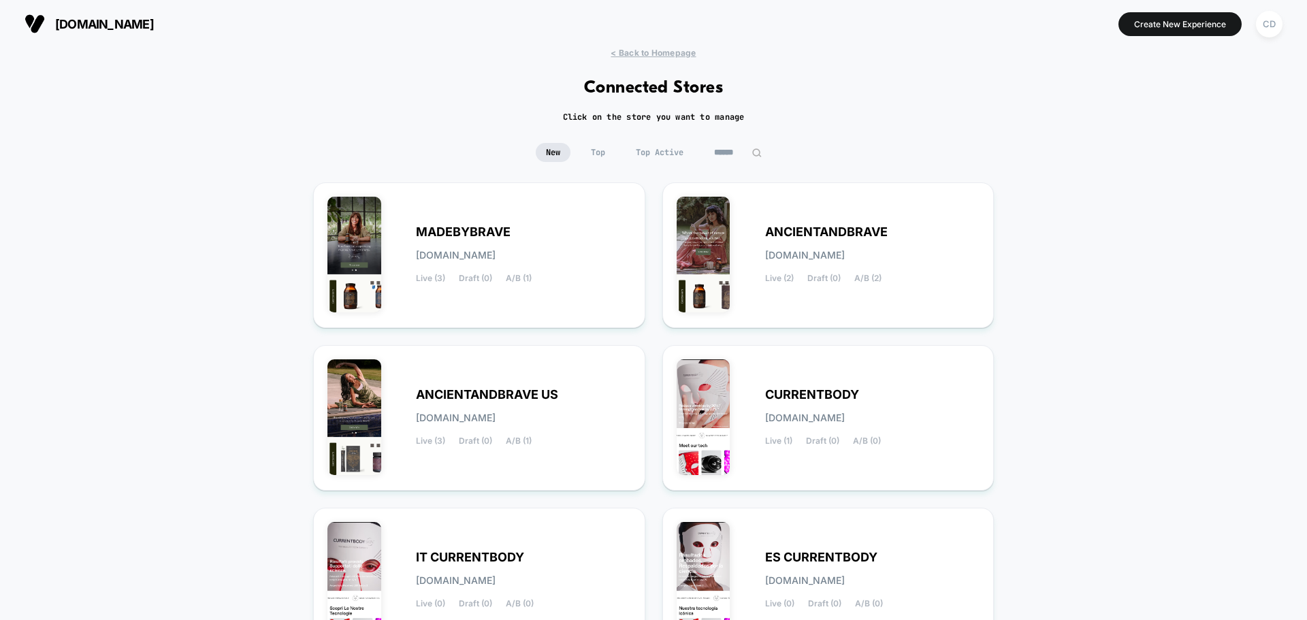
click at [201, 403] on div "< Back to Homepage Connected Stores Click on the store you want to manage New T…" at bounding box center [653, 562] width 1307 height 1028
click at [921, 403] on div "CURRENTBODY currentbody.myshopify.com Live (1) Draft (0) A/B (0)" at bounding box center [872, 418] width 215 height 56
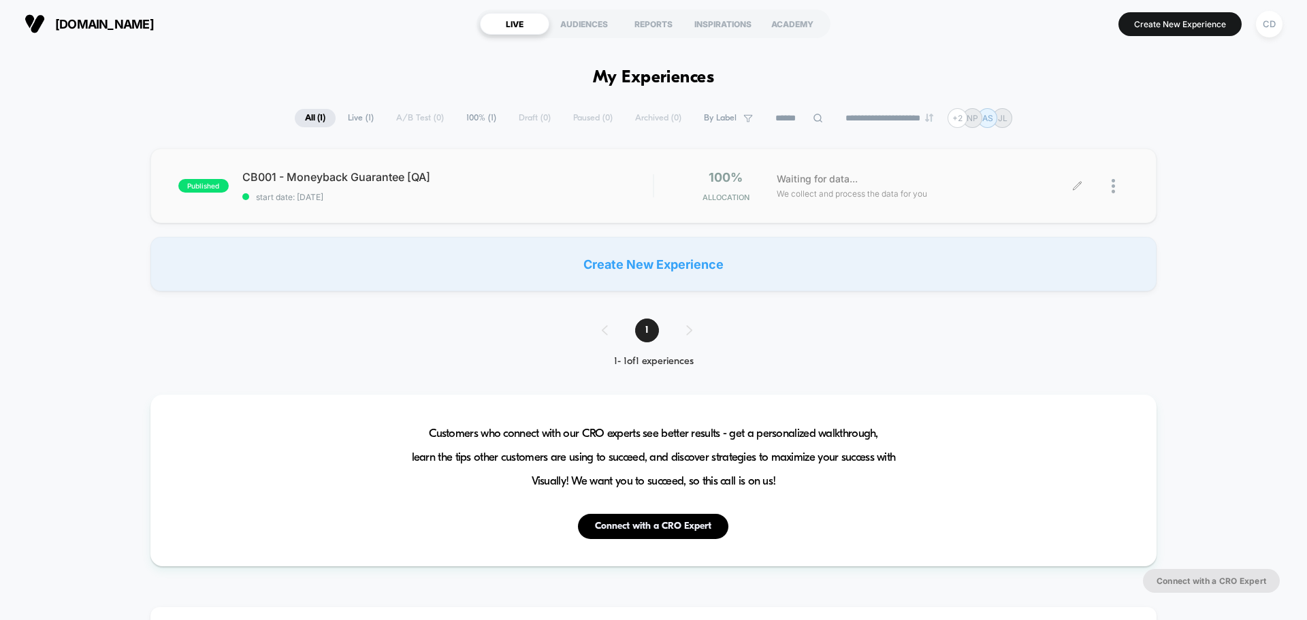
click at [1079, 180] on div at bounding box center [1102, 186] width 51 height 32
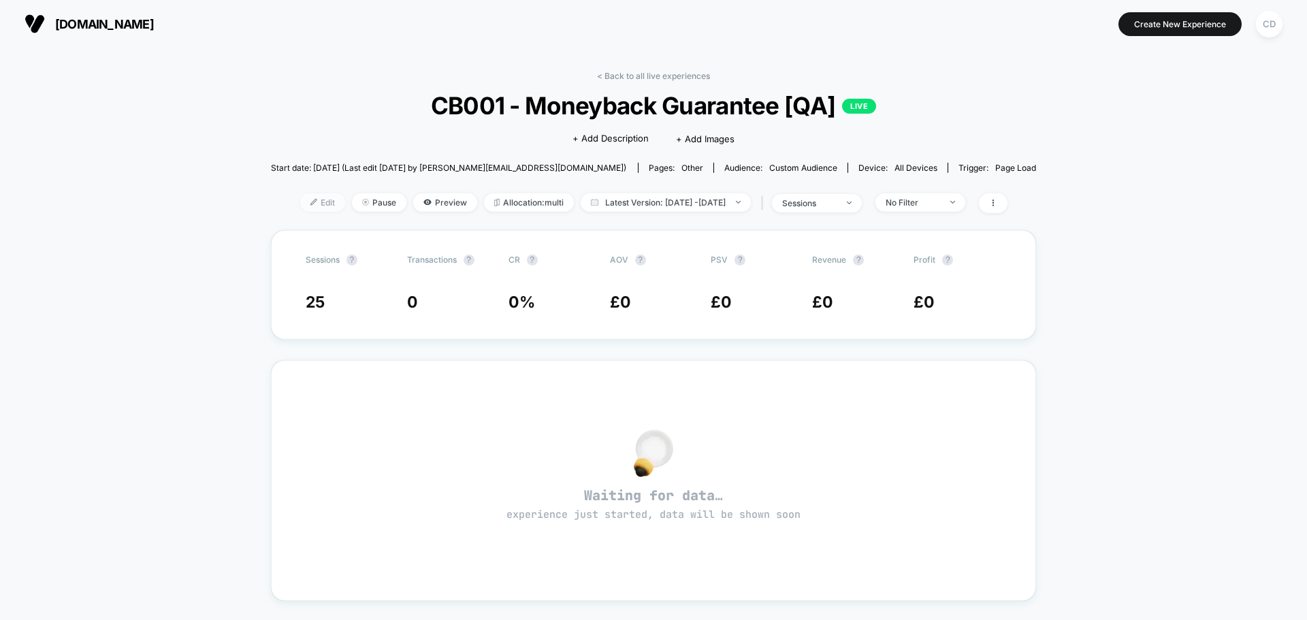
click at [300, 197] on span "Edit" at bounding box center [322, 202] width 45 height 18
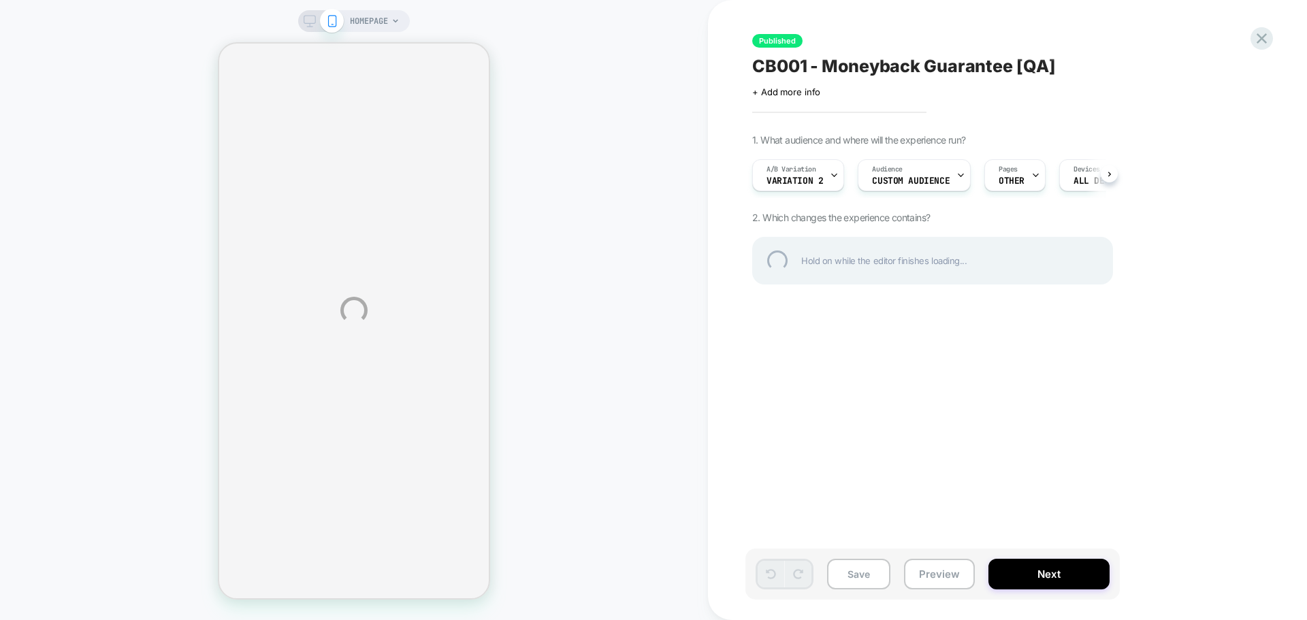
click at [96, 256] on div "HOMEPAGE Published CB001 - Moneyback Guarantee [QA] Click to edit experience de…" at bounding box center [653, 310] width 1307 height 620
click at [634, 255] on div "HOMEPAGE Published CB001 - Moneyback Guarantee [QA] Click to edit experience de…" at bounding box center [653, 310] width 1307 height 620
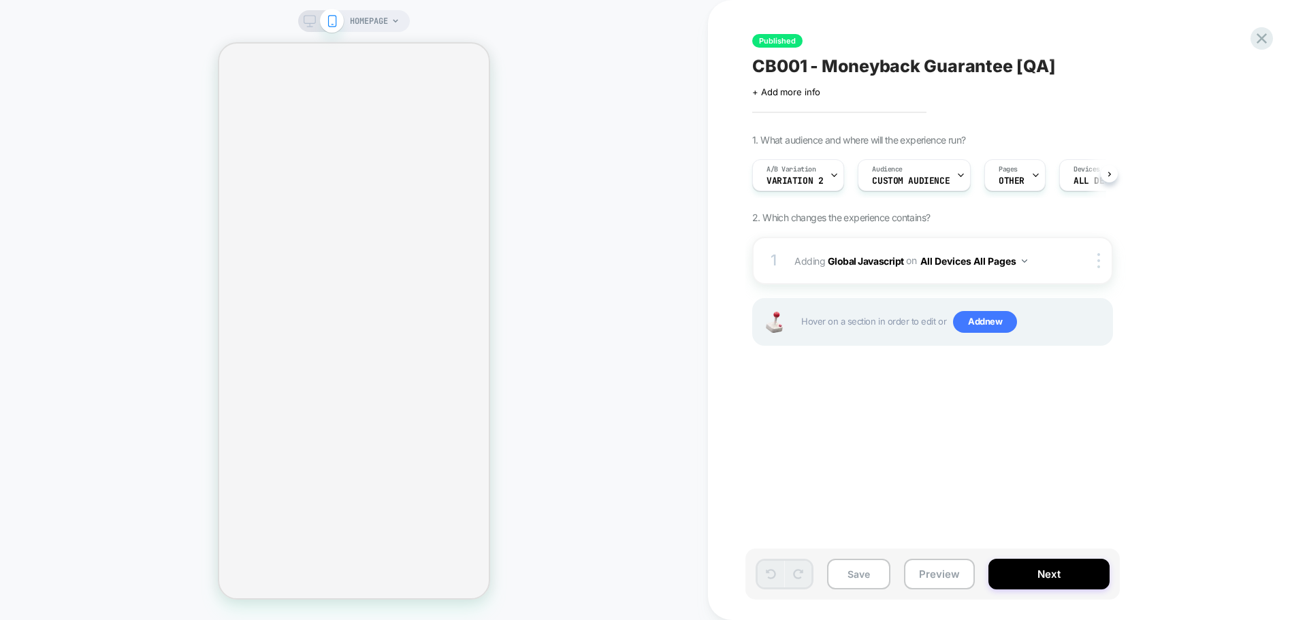
scroll to position [0, 1]
click at [134, 288] on div "HOMEPAGE" at bounding box center [354, 310] width 708 height 593
click at [881, 263] on b "Global Javascript" at bounding box center [866, 261] width 76 height 12
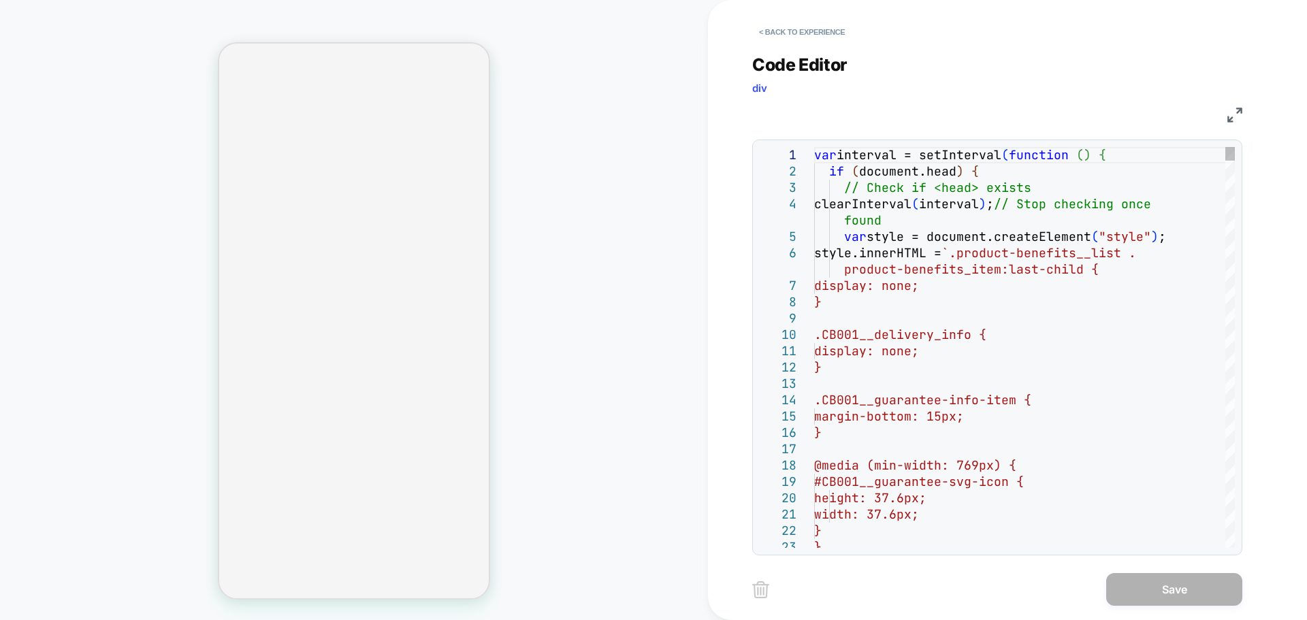
type textarea "**********"
type textarea "*"
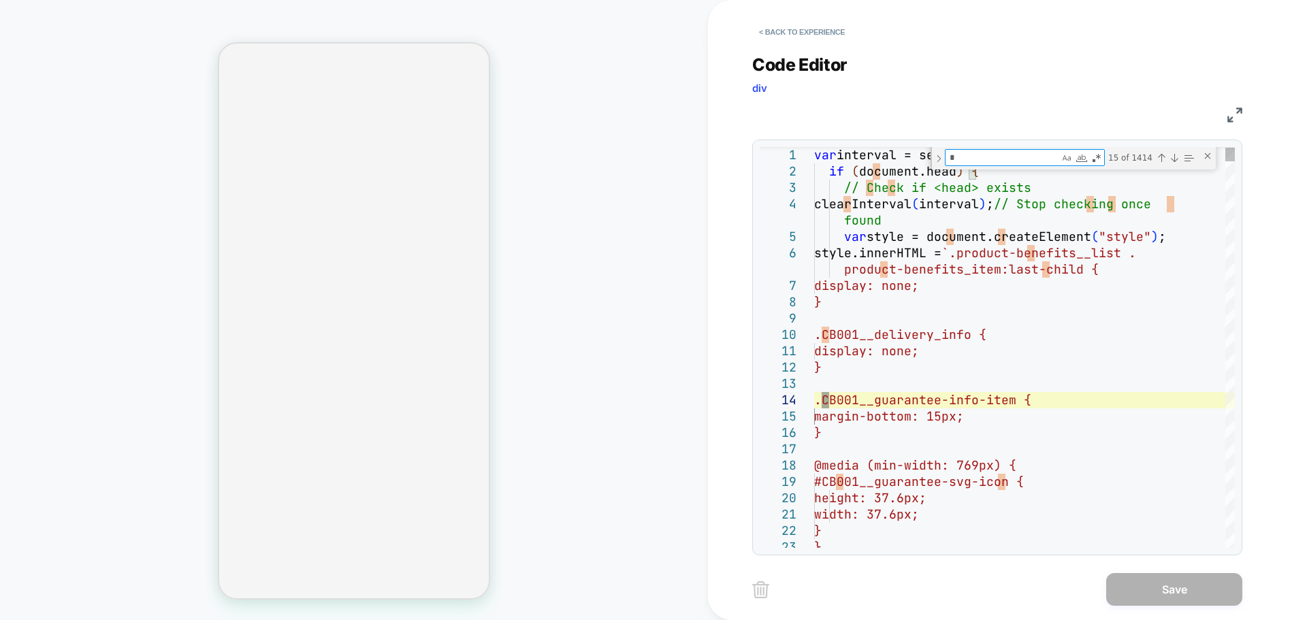
type textarea "**********"
type textarea "***"
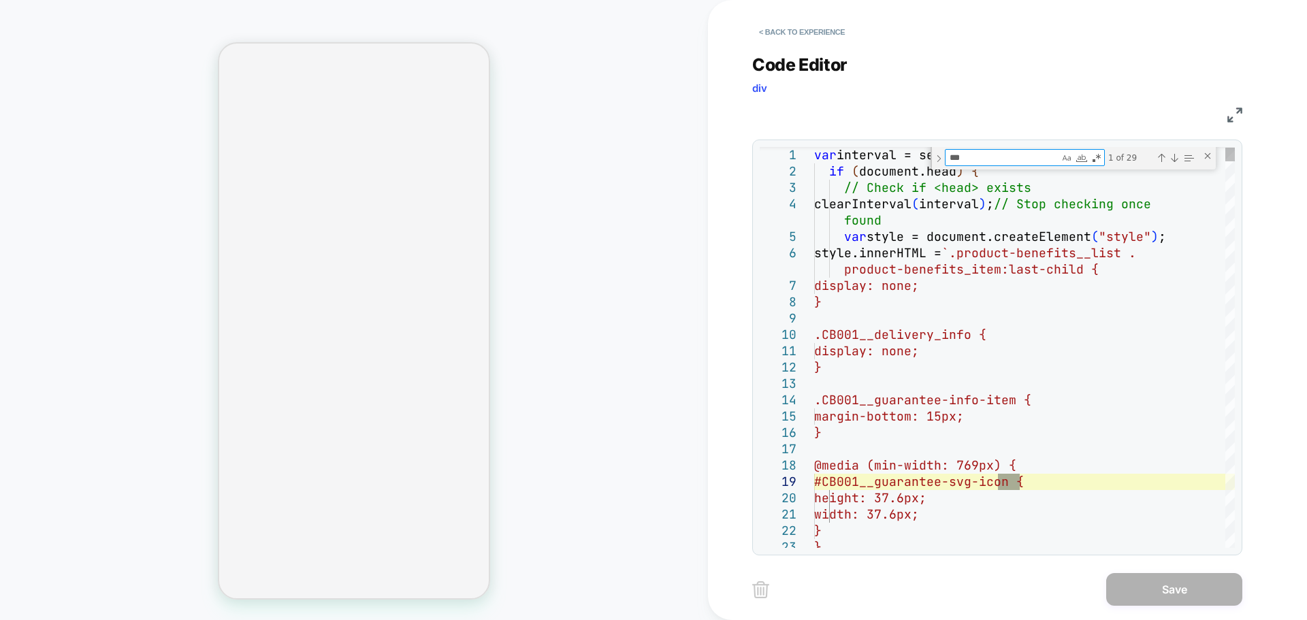
type textarea "**********"
type textarea "****"
type textarea "**********"
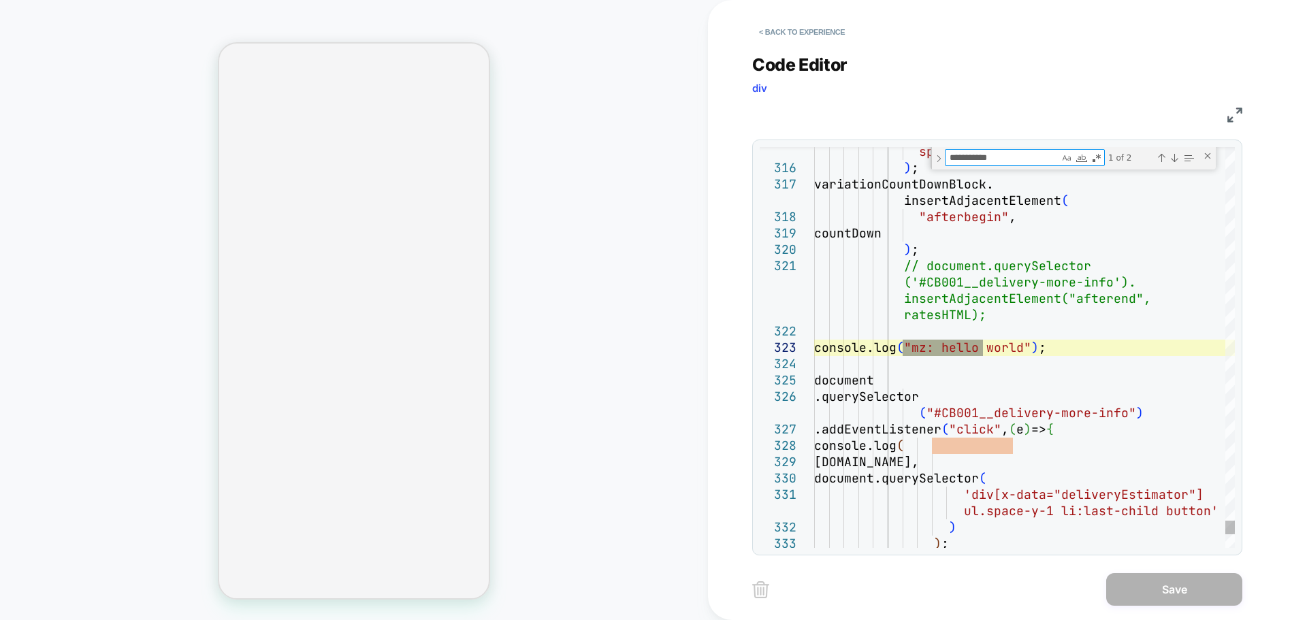
type textarea "**********"
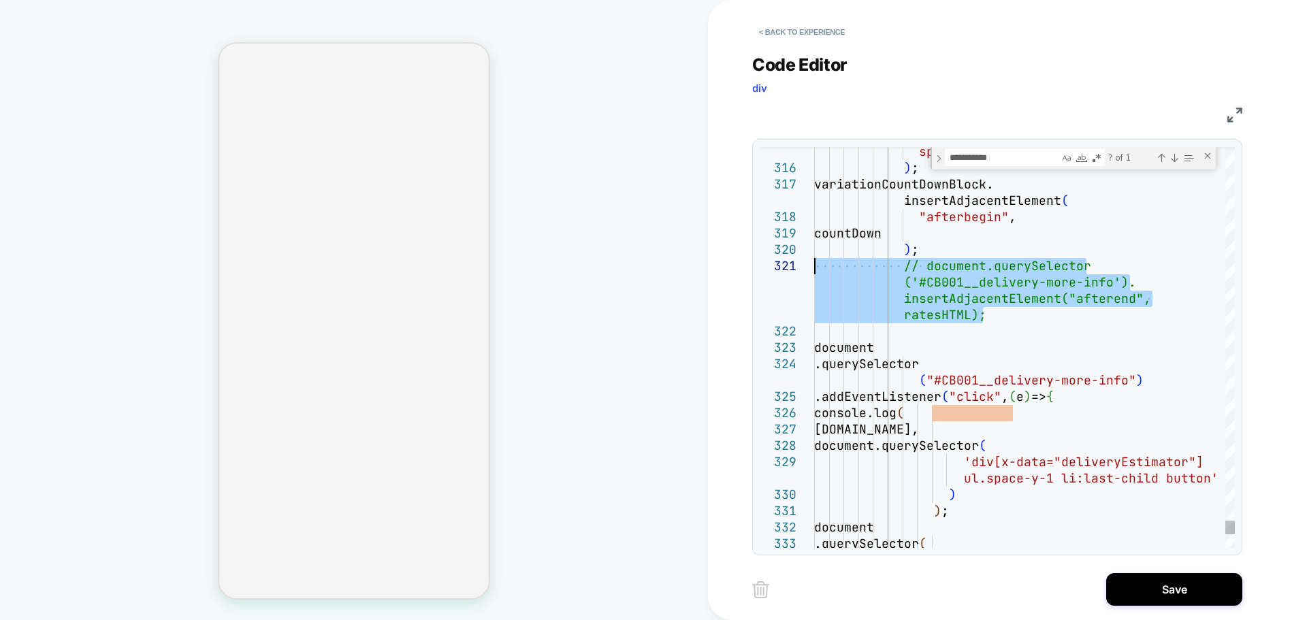
drag, startPoint x: 998, startPoint y: 316, endPoint x: 807, endPoint y: 270, distance: 196.8
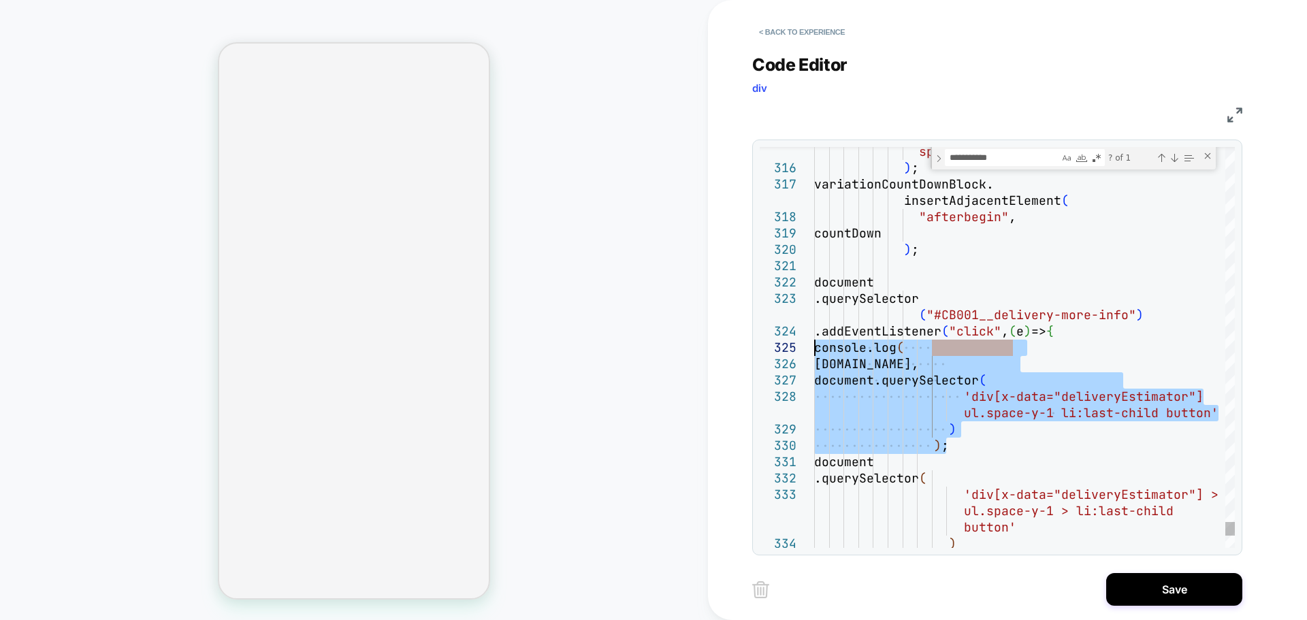
drag, startPoint x: 958, startPoint y: 444, endPoint x: 802, endPoint y: 344, distance: 185.6
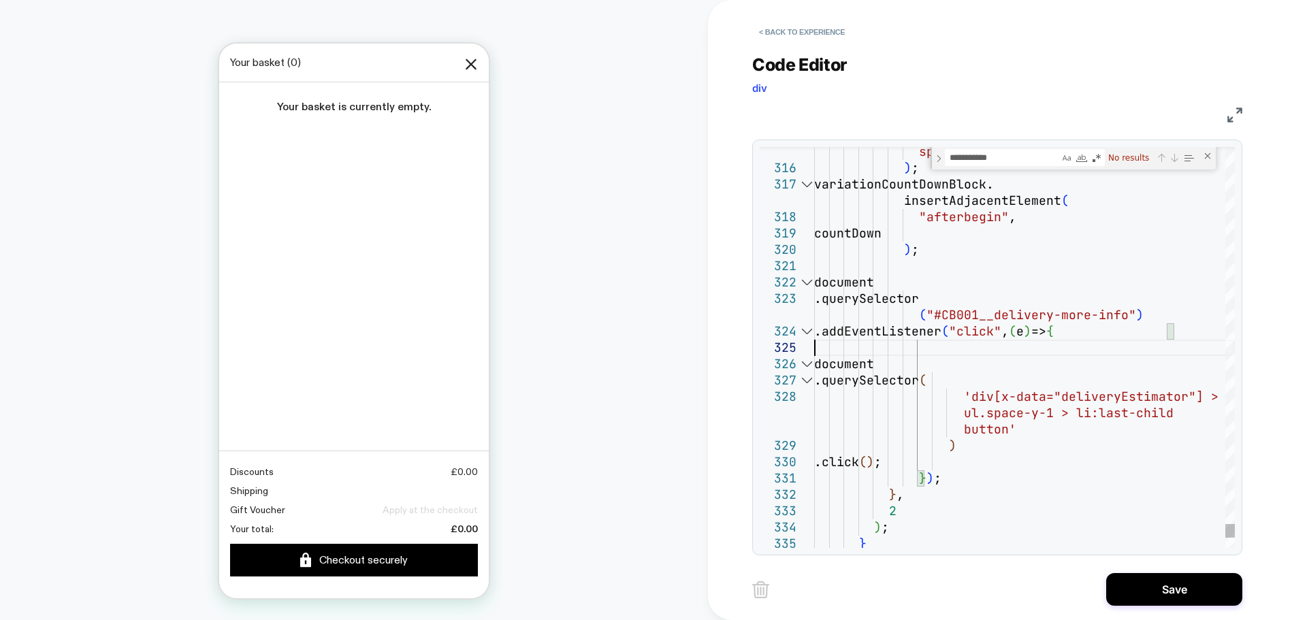
type textarea "**********"
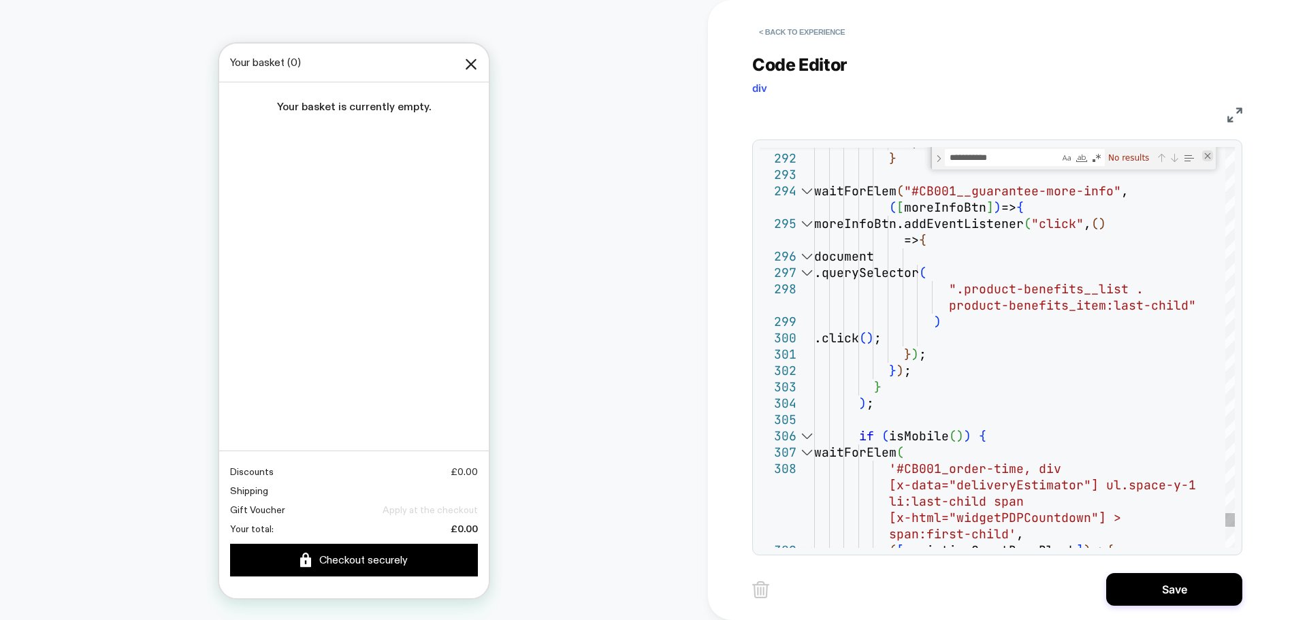
click at [1208, 157] on div "Close (Escape)" at bounding box center [1207, 155] width 11 height 11
click at [1171, 583] on button "Save" at bounding box center [1174, 589] width 136 height 33
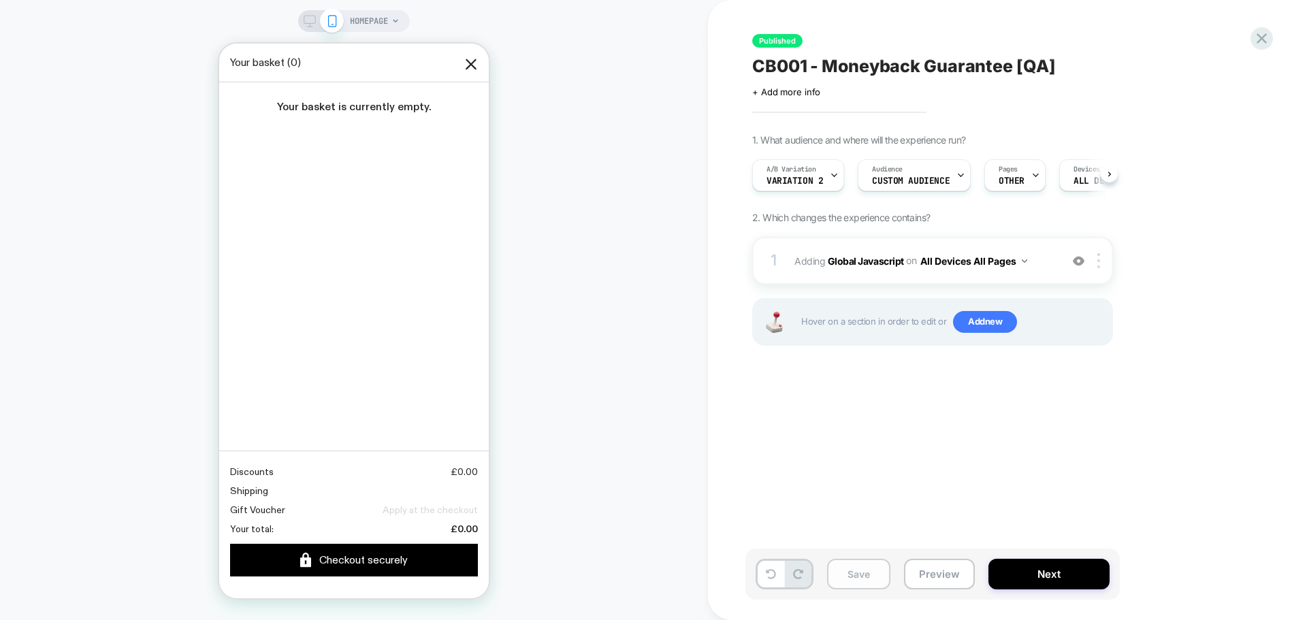
scroll to position [0, 1]
click at [875, 583] on button "Save" at bounding box center [858, 574] width 63 height 31
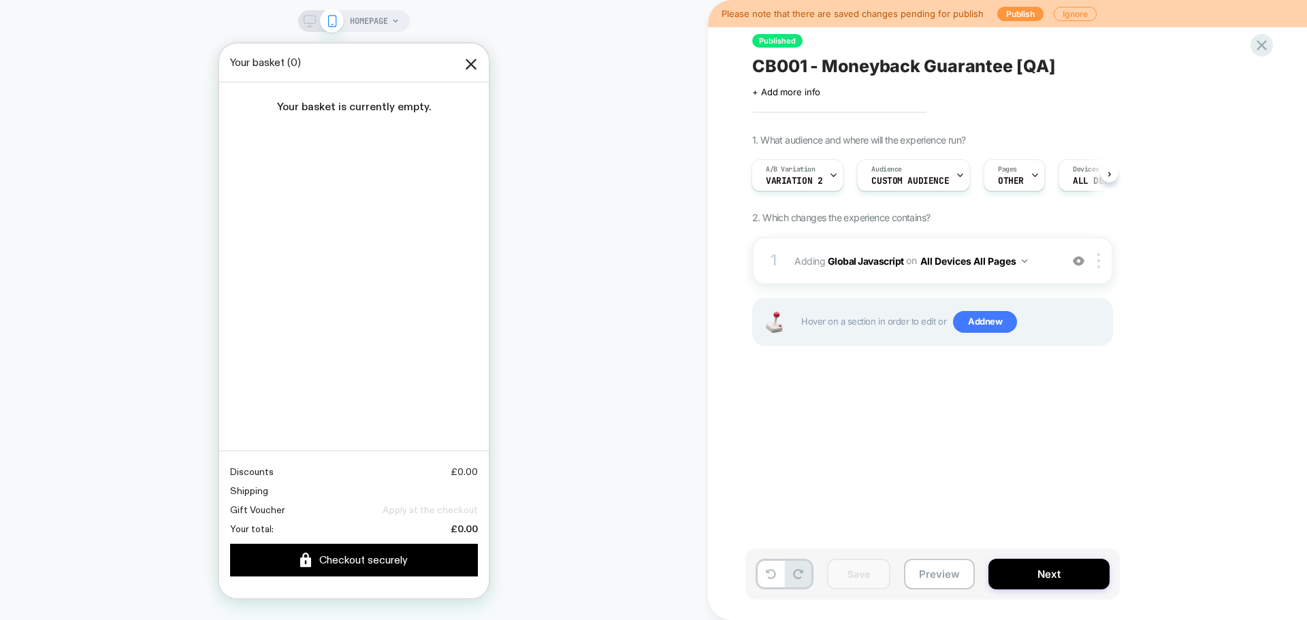
click at [1034, 69] on span "CB001 - Moneyback Guarantee [QA]" at bounding box center [903, 66] width 303 height 20
click at [1035, 65] on textarea "**********" at bounding box center [946, 66] width 389 height 20
click at [1045, 65] on textarea "**********" at bounding box center [946, 66] width 389 height 20
click at [1109, 104] on div "**********" at bounding box center [1000, 310] width 510 height 593
click at [1175, 73] on icon at bounding box center [1176, 66] width 17 height 17
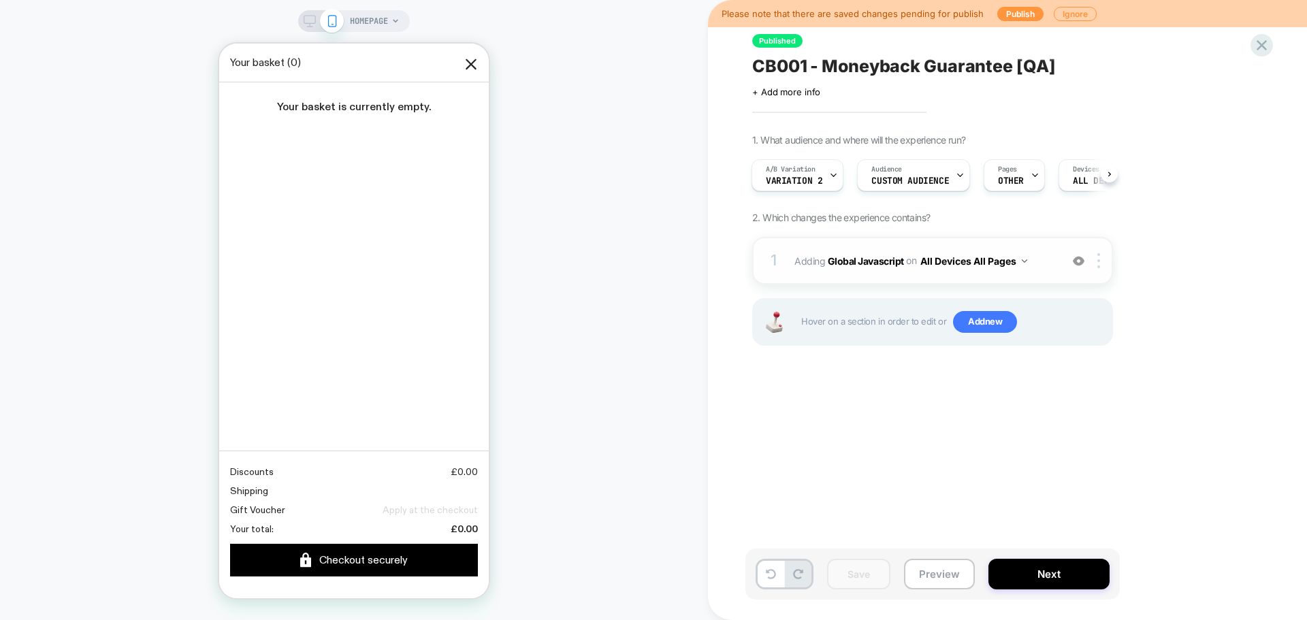
click at [1020, 255] on button "All Devices All Pages" at bounding box center [973, 261] width 107 height 20
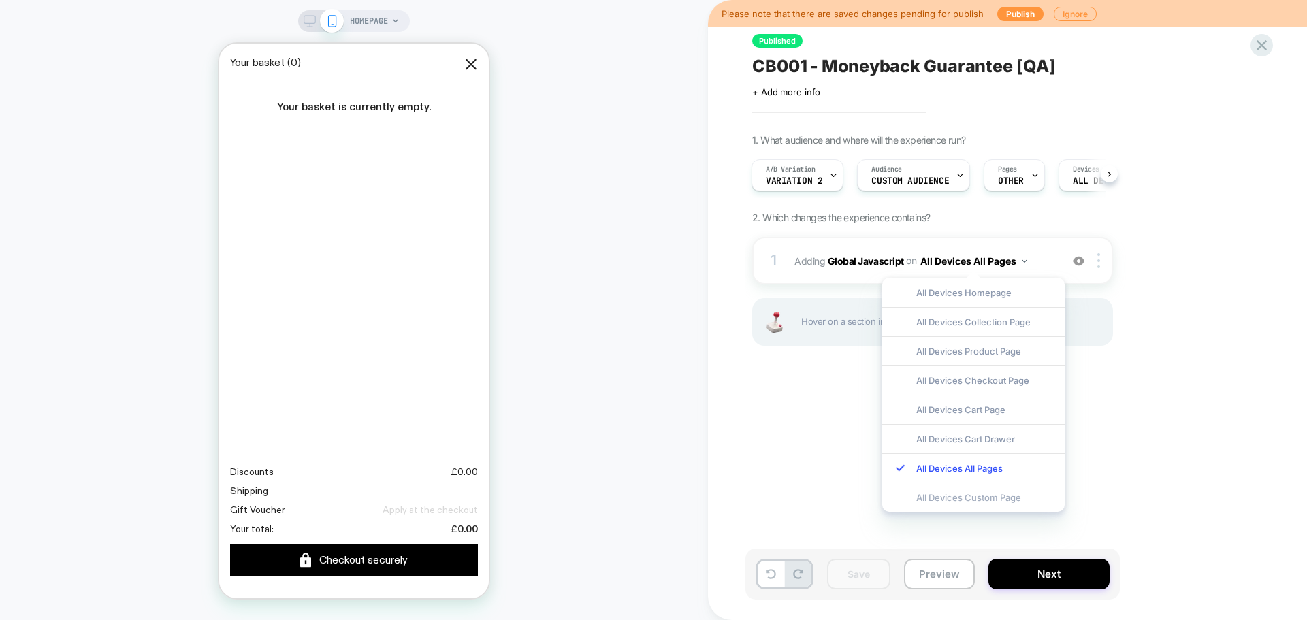
click at [988, 500] on div "All Devices Custom Page" at bounding box center [973, 497] width 182 height 29
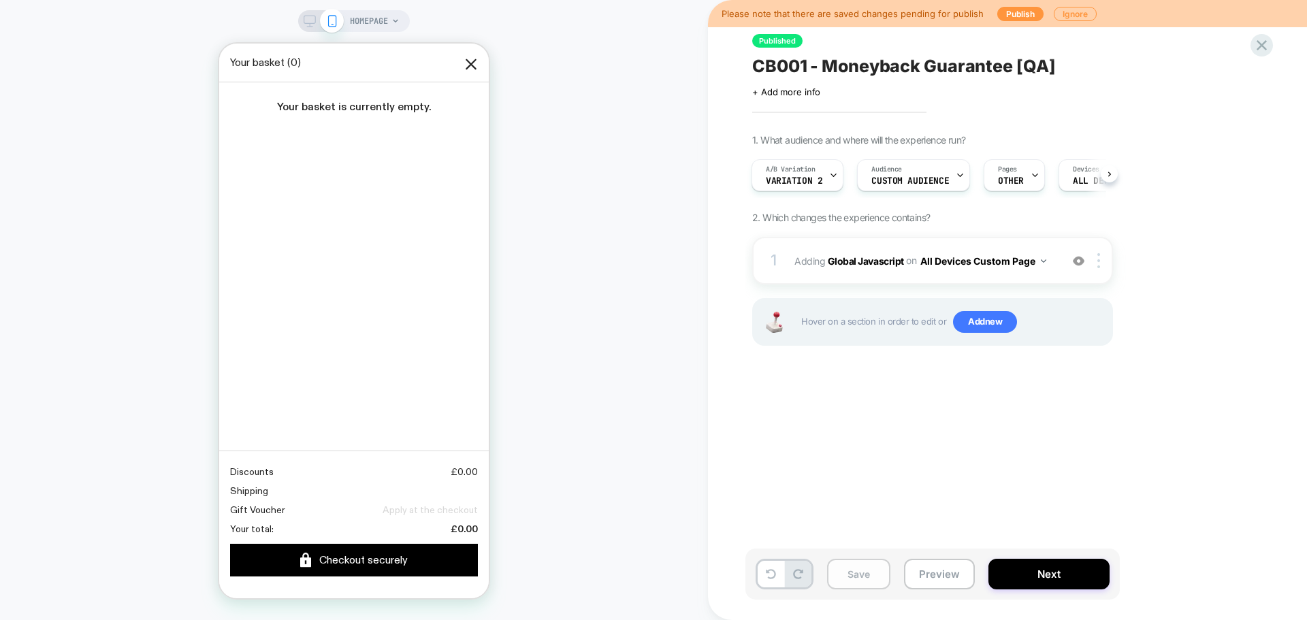
click at [864, 581] on button "Save" at bounding box center [858, 574] width 63 height 31
click at [1018, 19] on button "Publish" at bounding box center [1020, 14] width 46 height 14
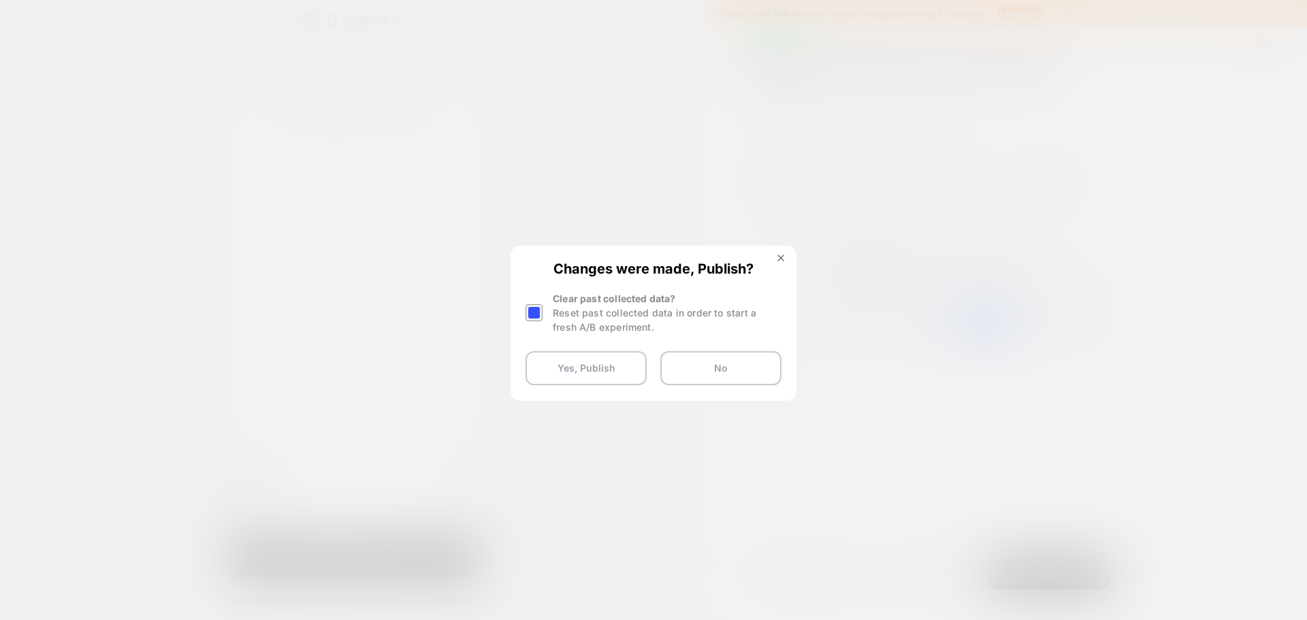
click at [799, 195] on div at bounding box center [653, 310] width 1307 height 620
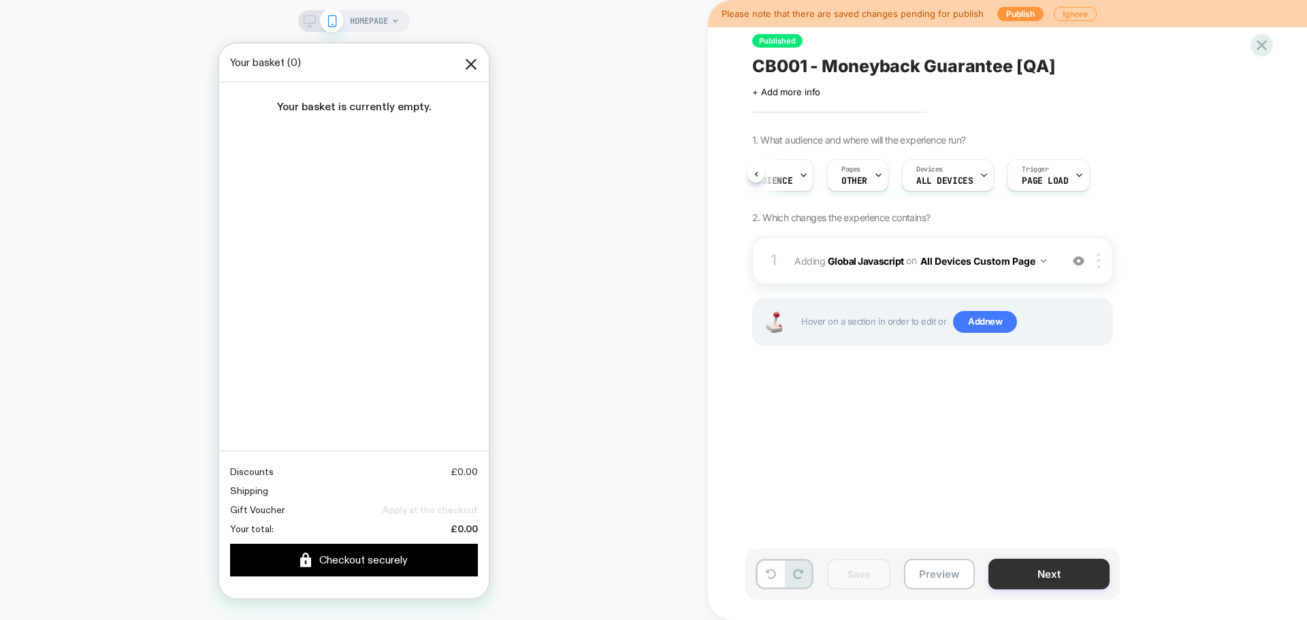
click at [1037, 559] on button "Next" at bounding box center [1048, 574] width 121 height 31
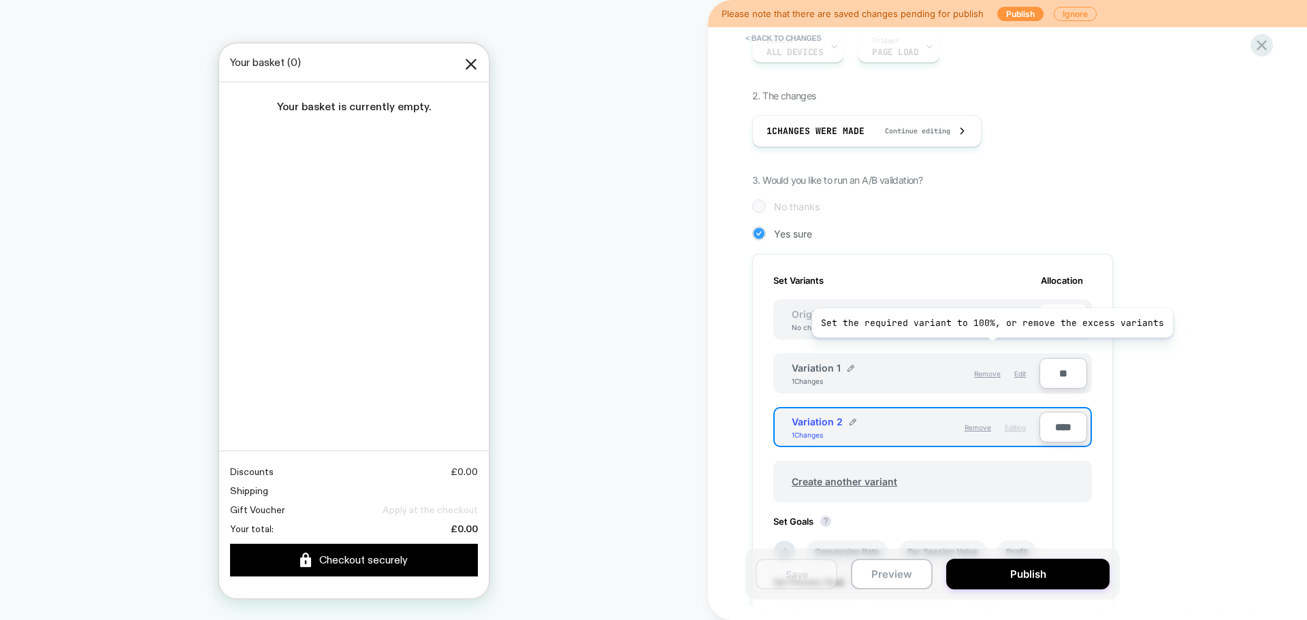
scroll to position [318, 0]
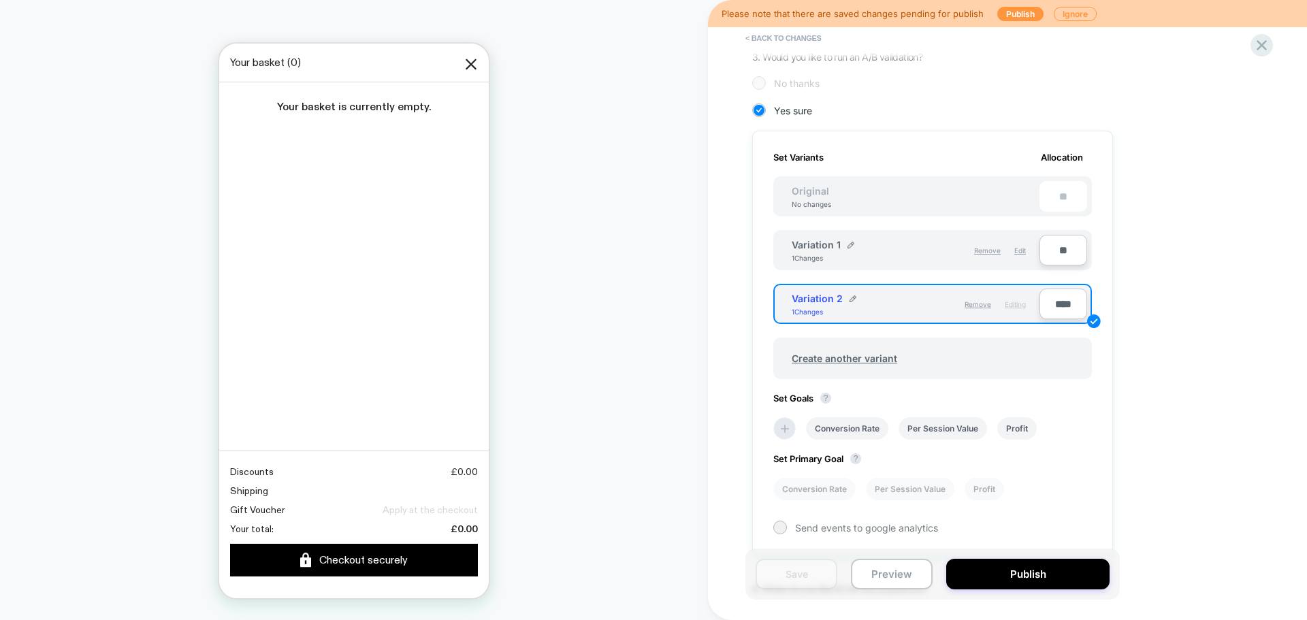
click at [1063, 204] on div "**" at bounding box center [1063, 196] width 48 height 31
click at [1058, 303] on input "****" at bounding box center [1063, 304] width 48 height 31
type input "***"
click at [1061, 254] on input "**" at bounding box center [1063, 250] width 48 height 31
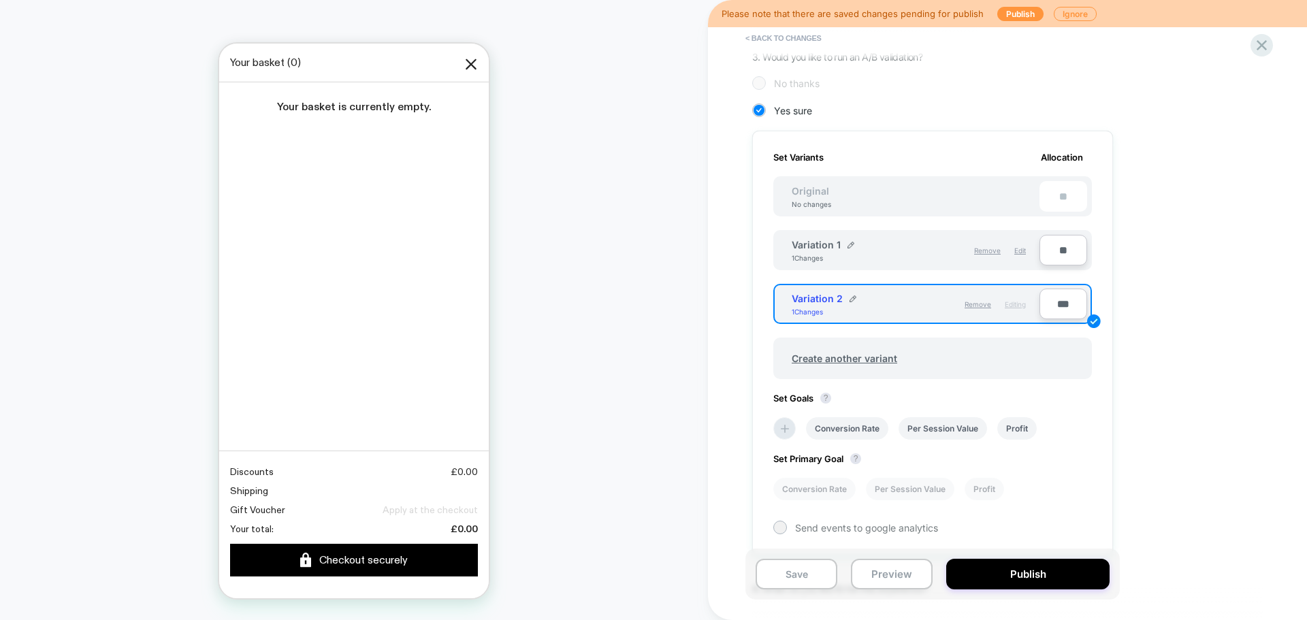
type input "***"
type input "**"
type input "***"
click at [1065, 195] on div "***" at bounding box center [1063, 196] width 48 height 31
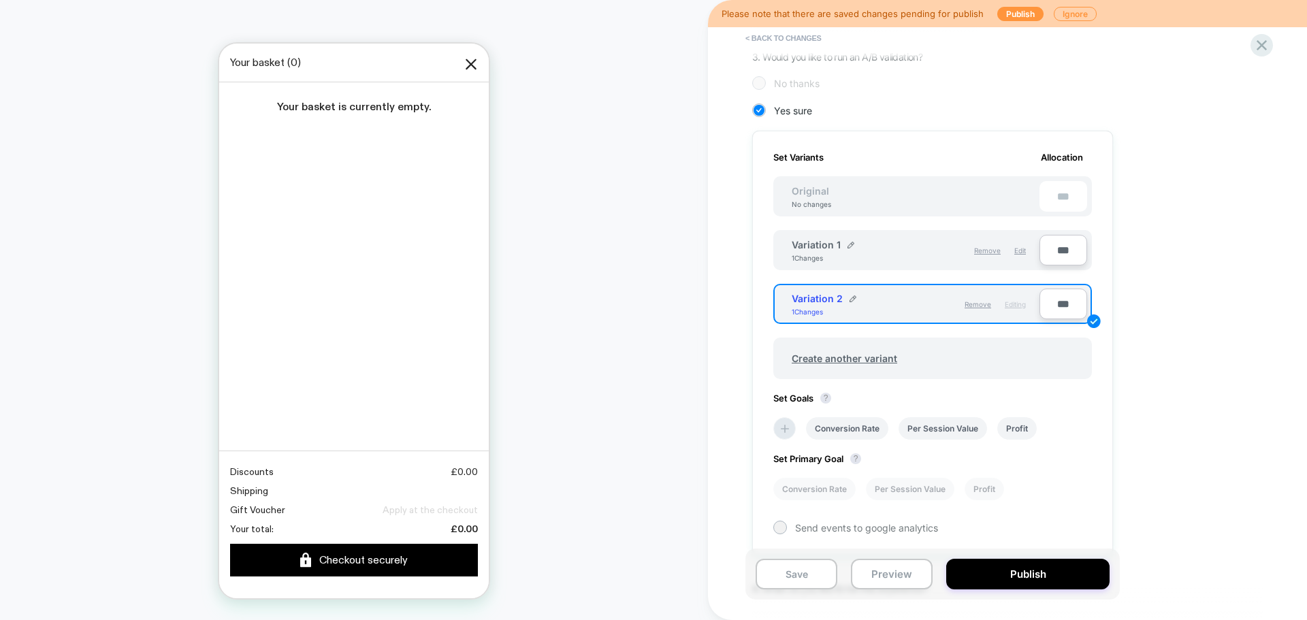
click at [1173, 254] on div "1. What audience and where will the experience run? Audience Custom Audience Pa…" at bounding box center [1000, 253] width 497 height 832
click at [1066, 199] on div "***" at bounding box center [1063, 196] width 48 height 31
click at [1064, 304] on input "***" at bounding box center [1063, 304] width 48 height 31
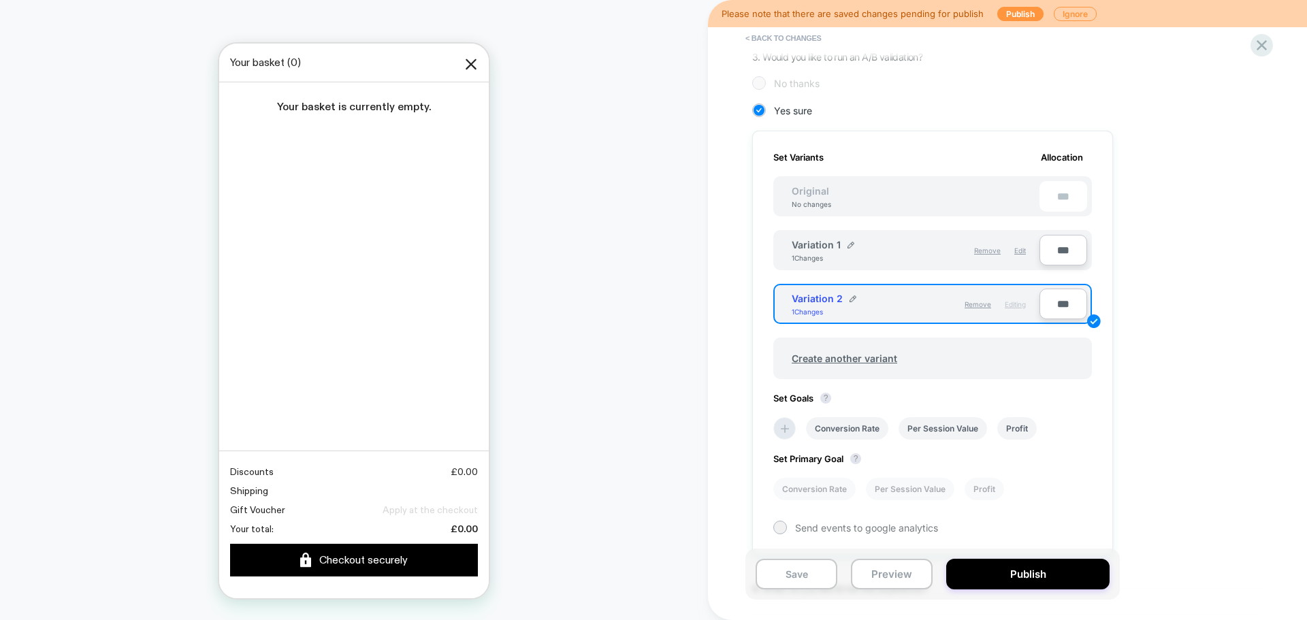
type input "***"
type input "**"
type input "***"
click at [1246, 436] on div "1. What audience and where will the experience run? Audience Custom Audience Pa…" at bounding box center [1000, 253] width 497 height 832
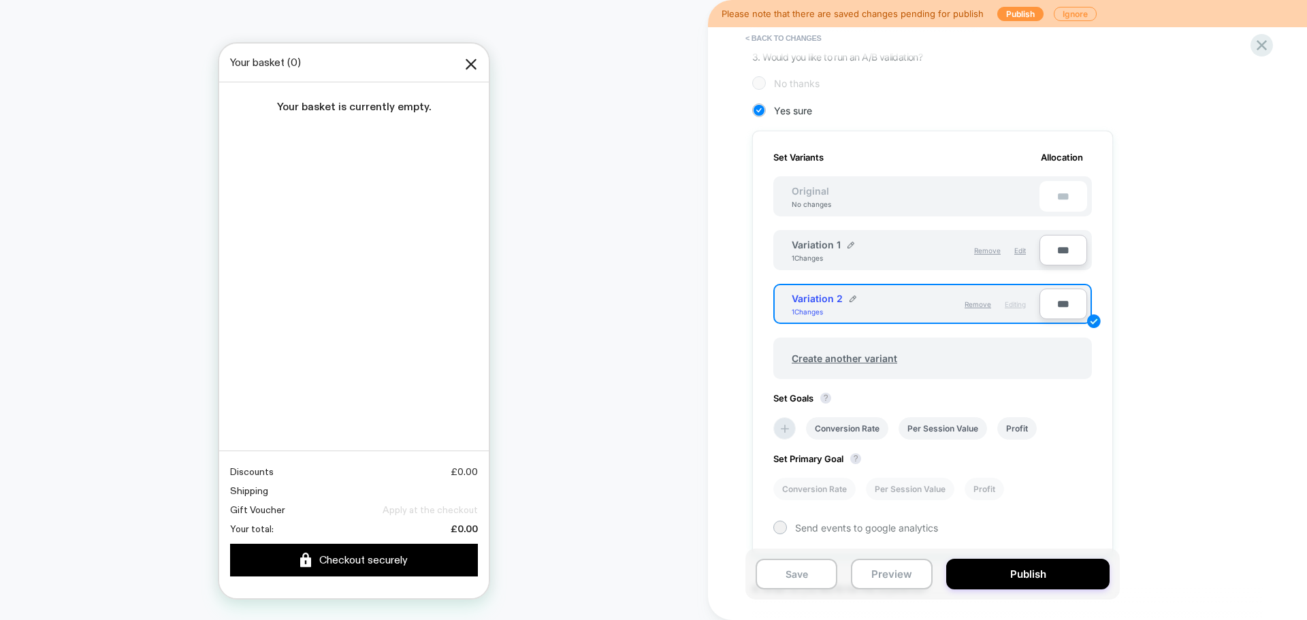
click at [805, 427] on div "Conversion Rate Per Session Value Profit" at bounding box center [925, 428] width 319 height 36
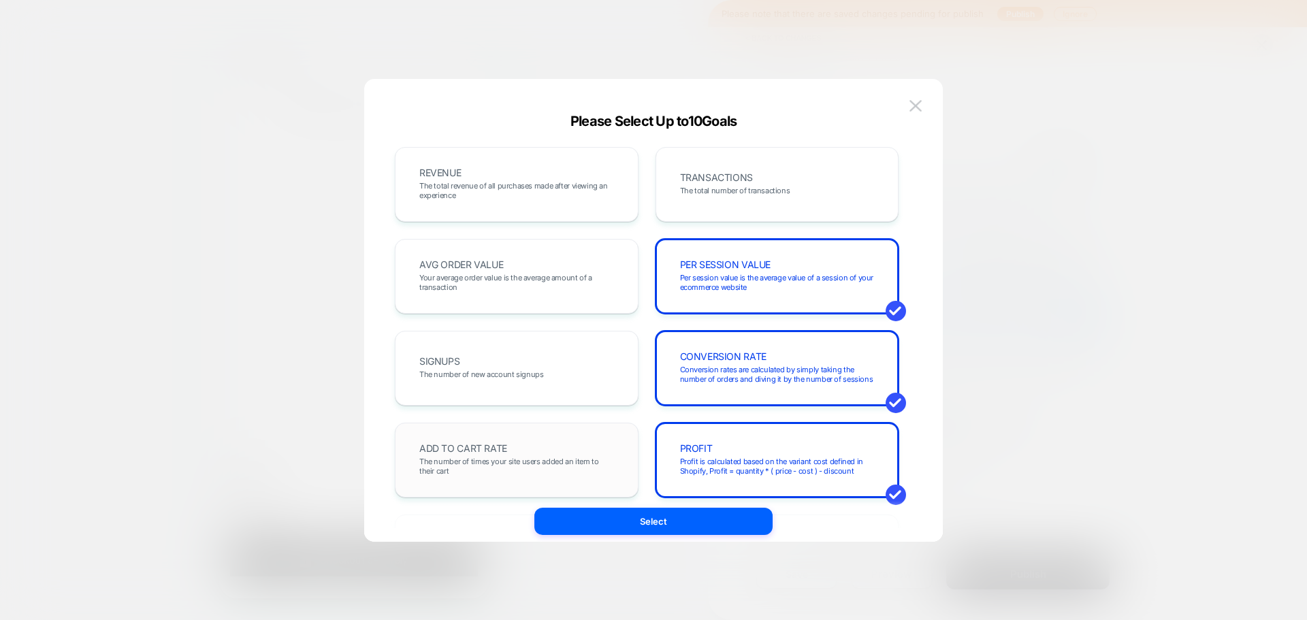
click at [530, 439] on div "ADD TO CART RATE The number of times your site users added an item to their cart" at bounding box center [516, 460] width 215 height 46
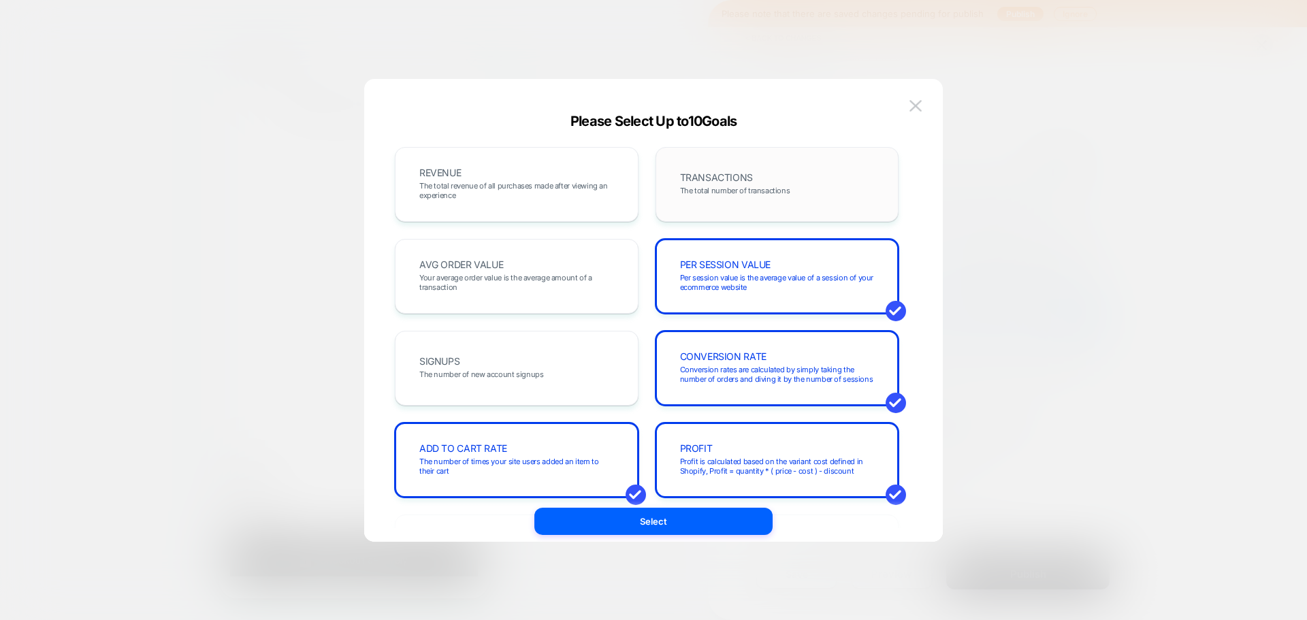
click at [723, 186] on span "The total number of transactions" at bounding box center [735, 191] width 110 height 10
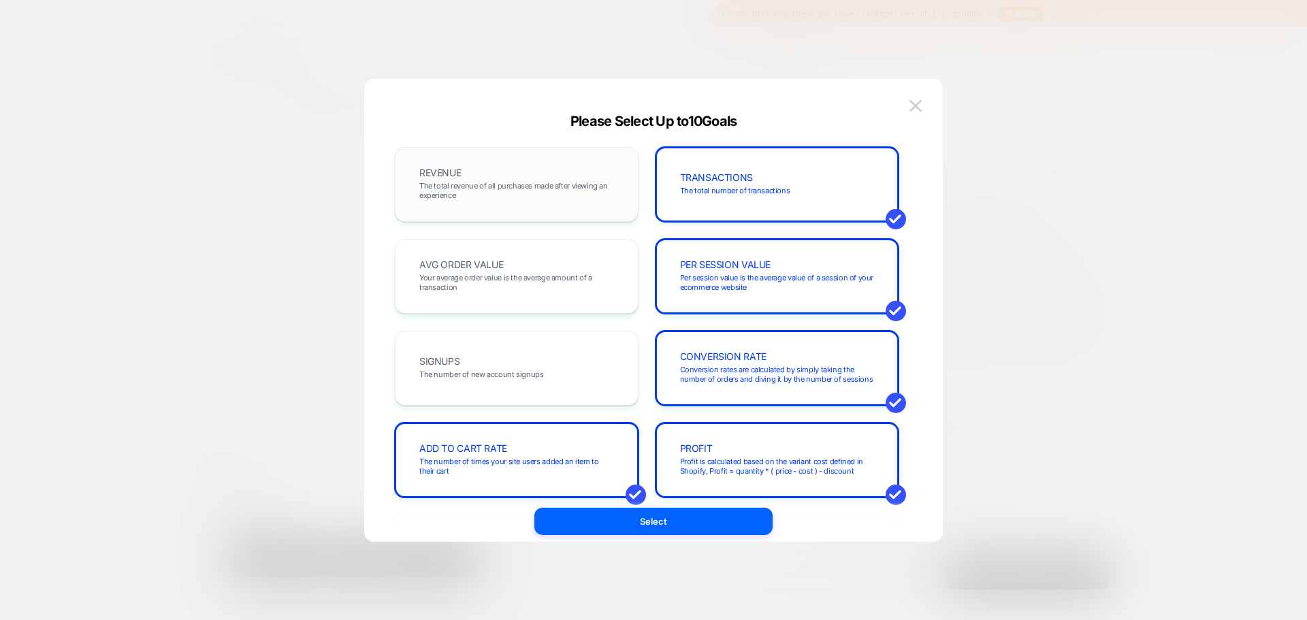
click at [563, 163] on div "REVENUE The total revenue of all purchases made after viewing an experience" at bounding box center [516, 184] width 215 height 46
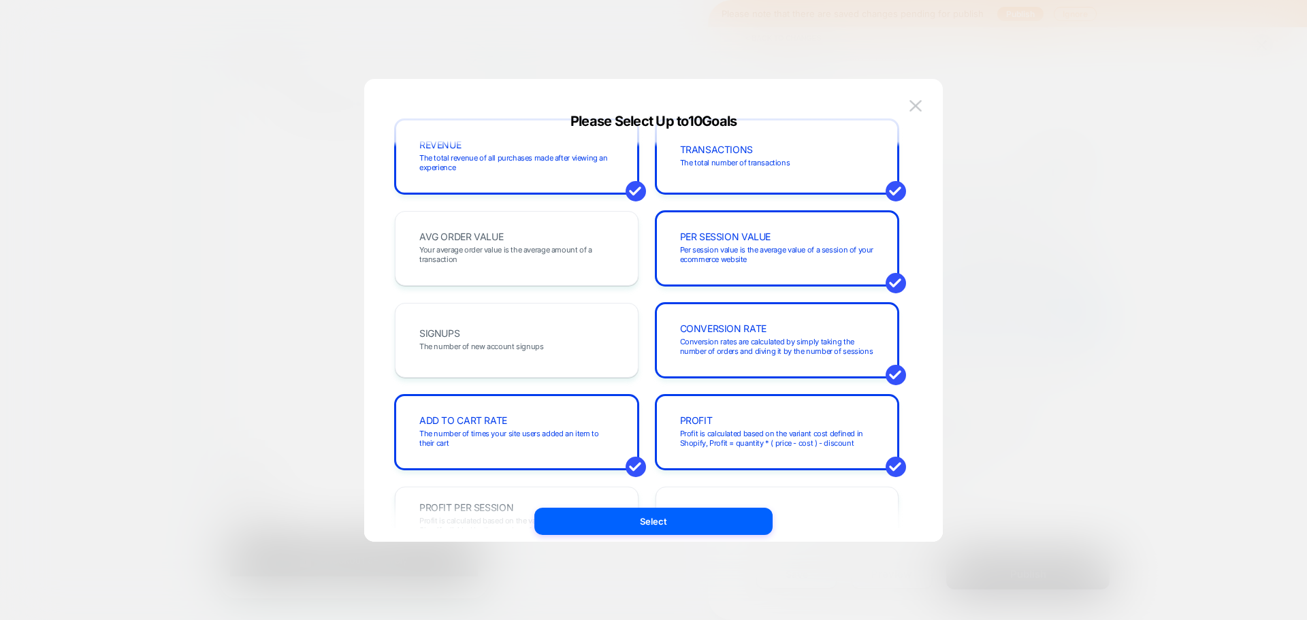
scroll to position [0, 0]
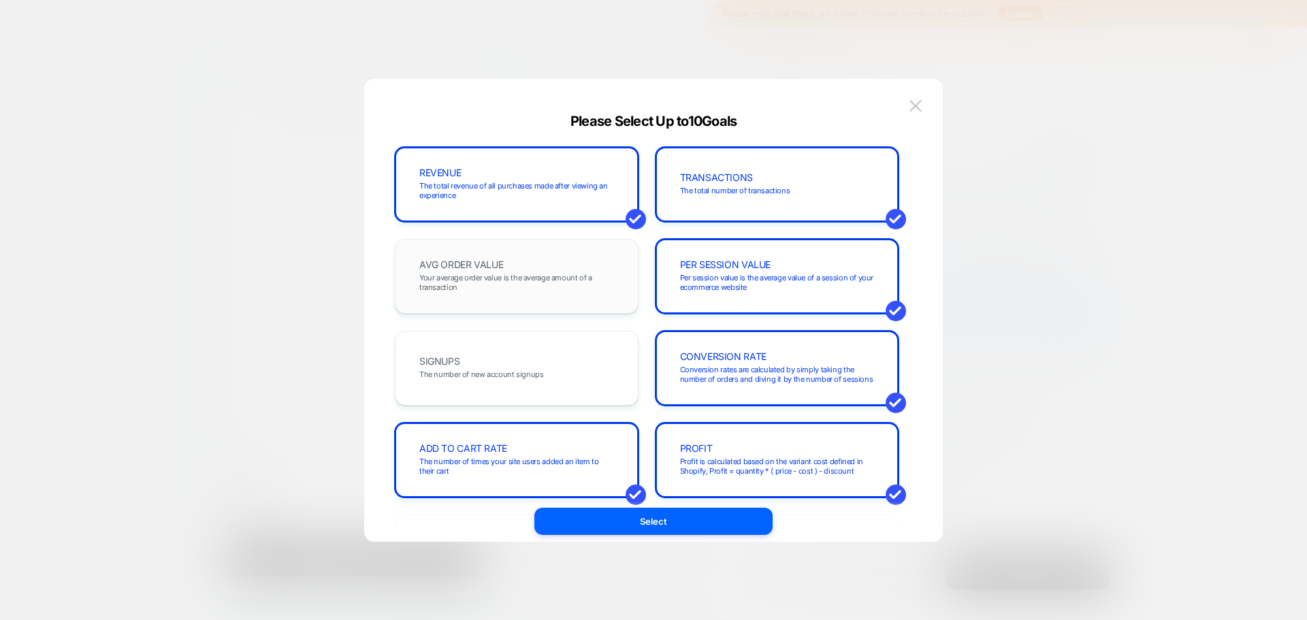
click at [540, 307] on div "AVG ORDER VALUE Your average order value is the average amount of a transaction" at bounding box center [517, 276] width 244 height 75
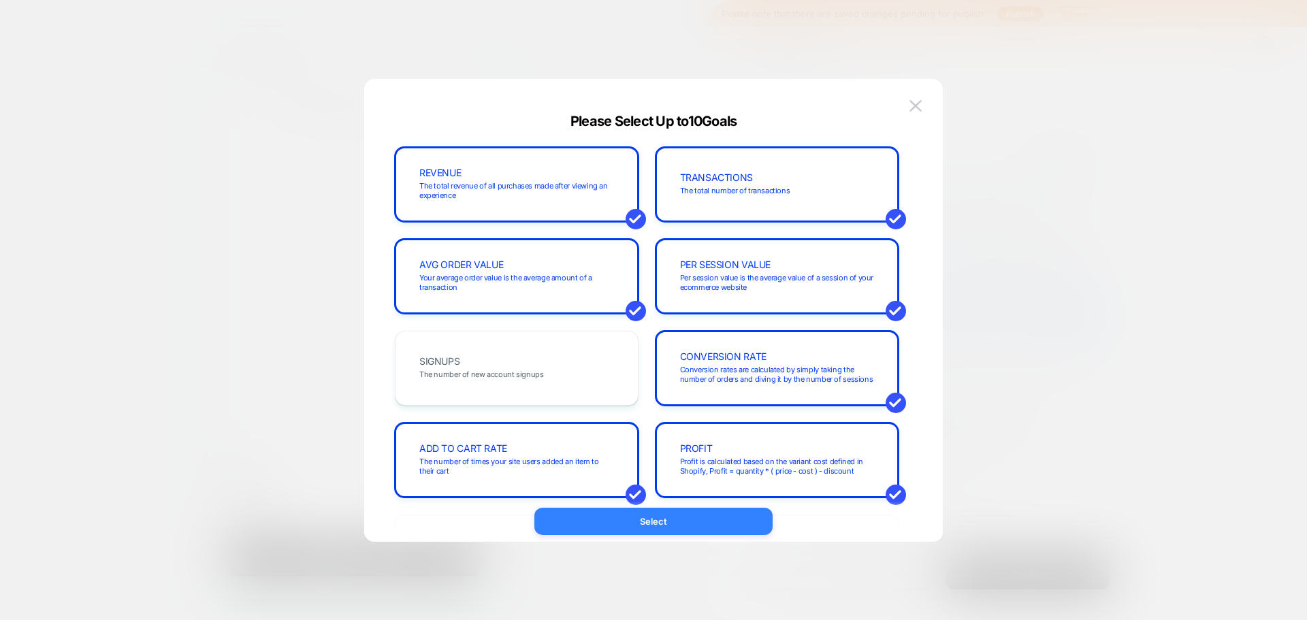
click at [638, 510] on button "Select" at bounding box center [653, 521] width 238 height 27
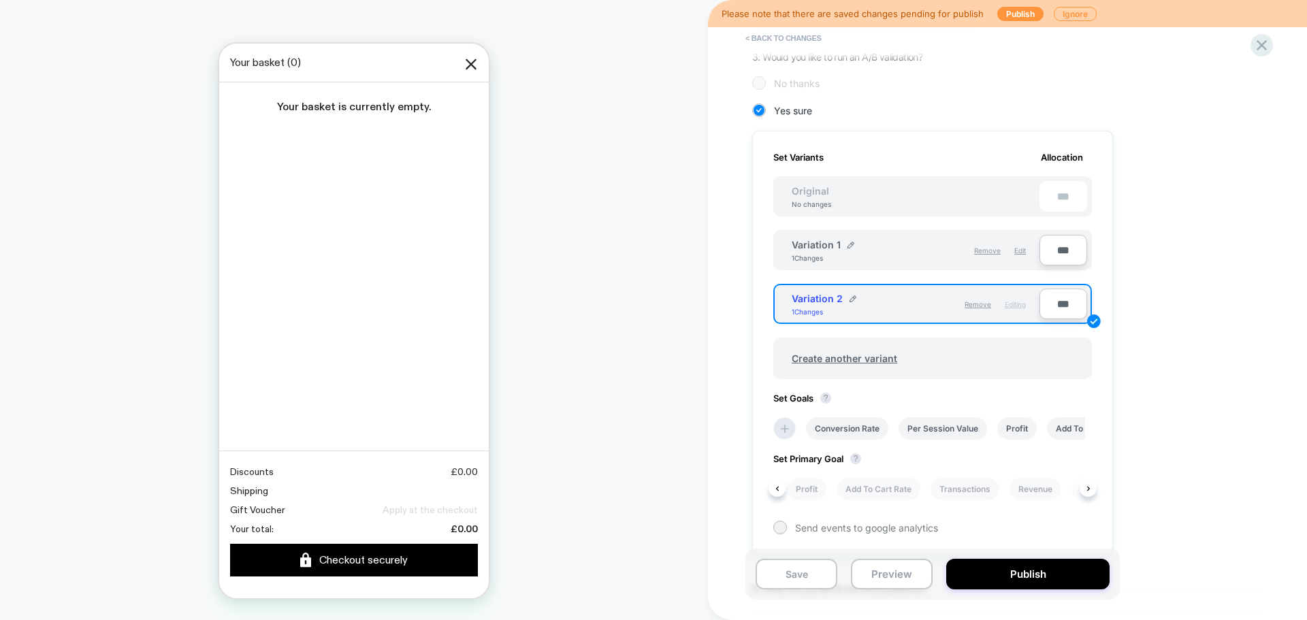
scroll to position [0, 277]
click at [890, 489] on li "Transactions" at bounding box center [866, 489] width 69 height 22
click at [792, 576] on button "Save" at bounding box center [797, 574] width 82 height 31
click at [1018, 13] on button "Publish" at bounding box center [1020, 14] width 46 height 14
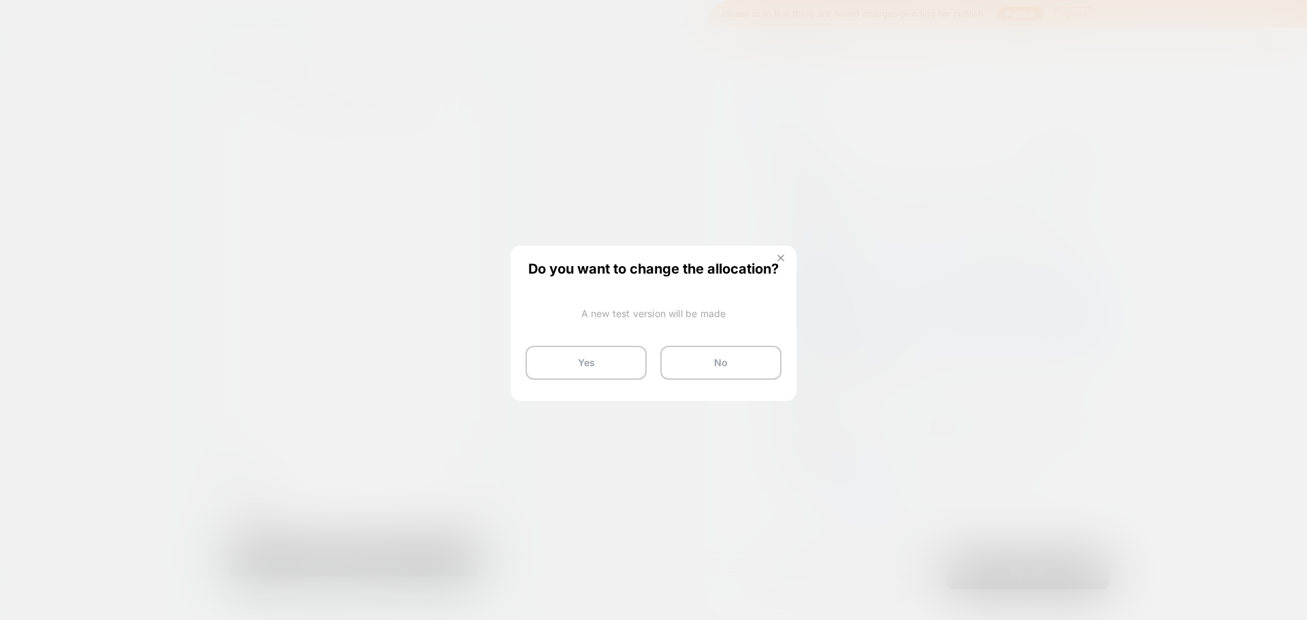
click at [782, 257] on img at bounding box center [780, 258] width 7 height 7
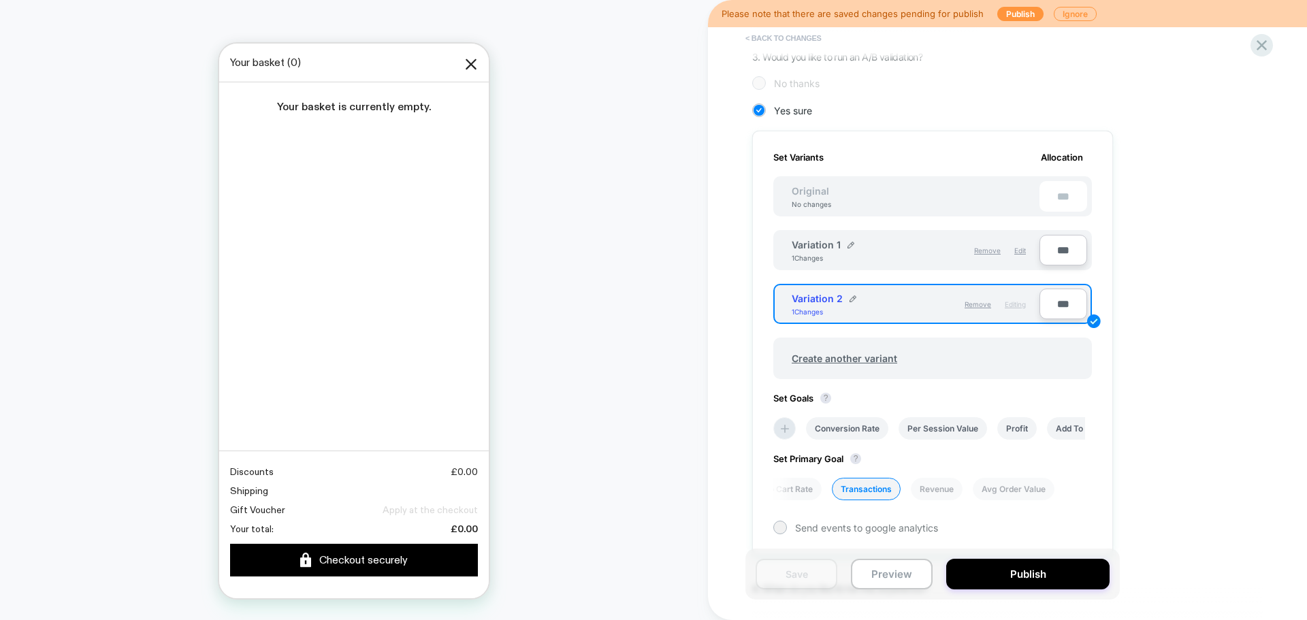
click at [801, 41] on button "< Back to changes" at bounding box center [783, 38] width 90 height 22
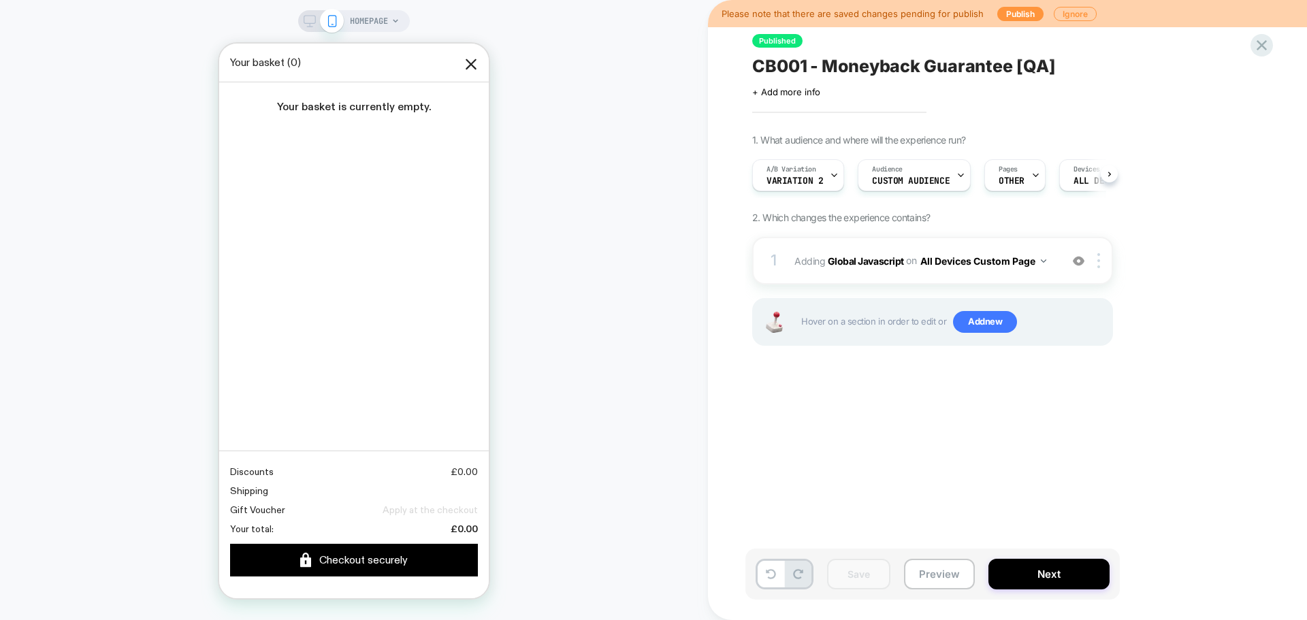
scroll to position [0, 1]
click at [1258, 43] on icon at bounding box center [1261, 45] width 10 height 10
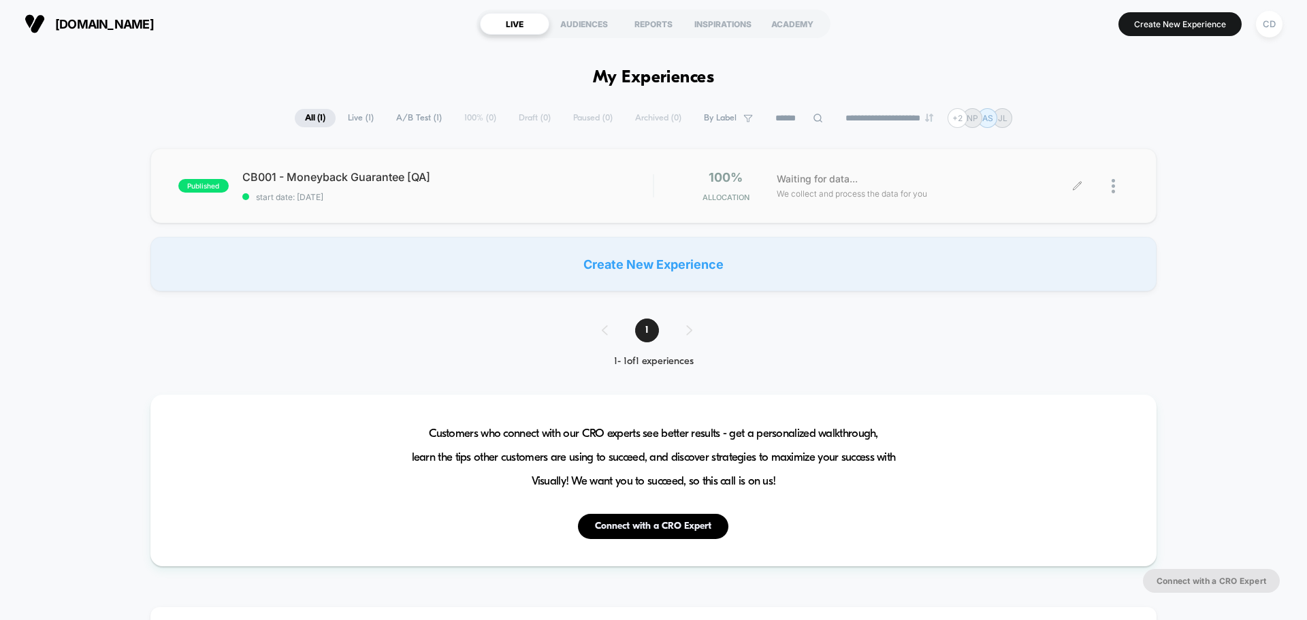
click at [1116, 191] on div at bounding box center [1119, 186] width 17 height 32
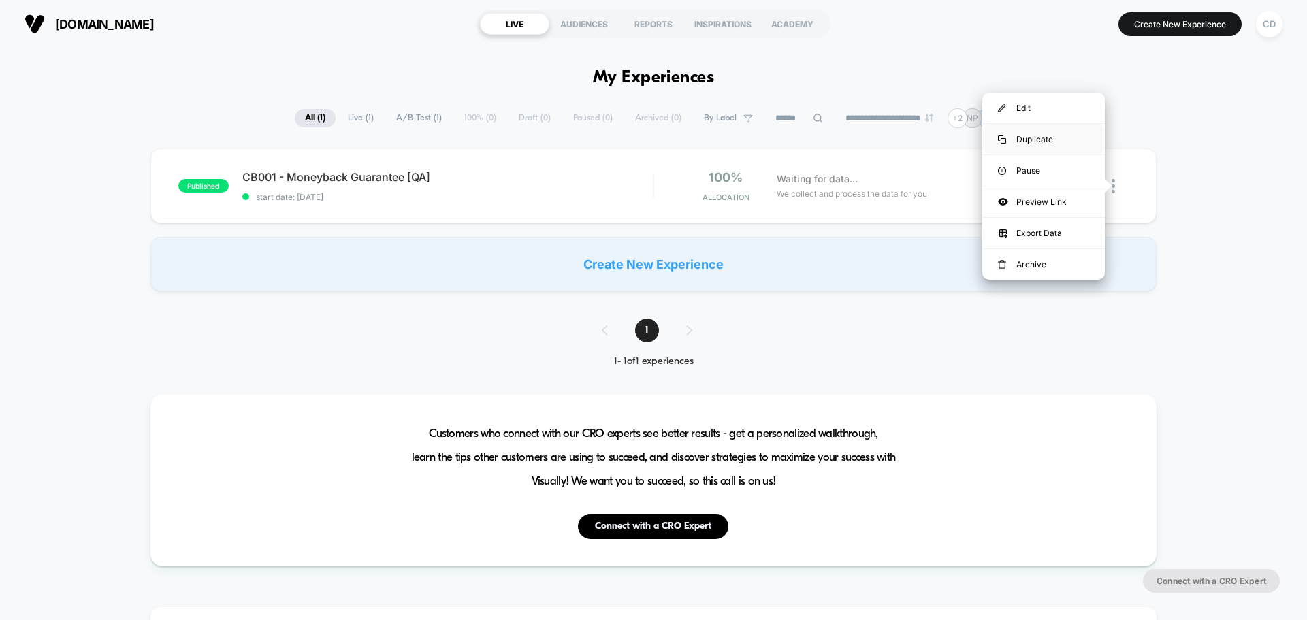
click at [1069, 131] on div "Duplicate" at bounding box center [1043, 139] width 123 height 31
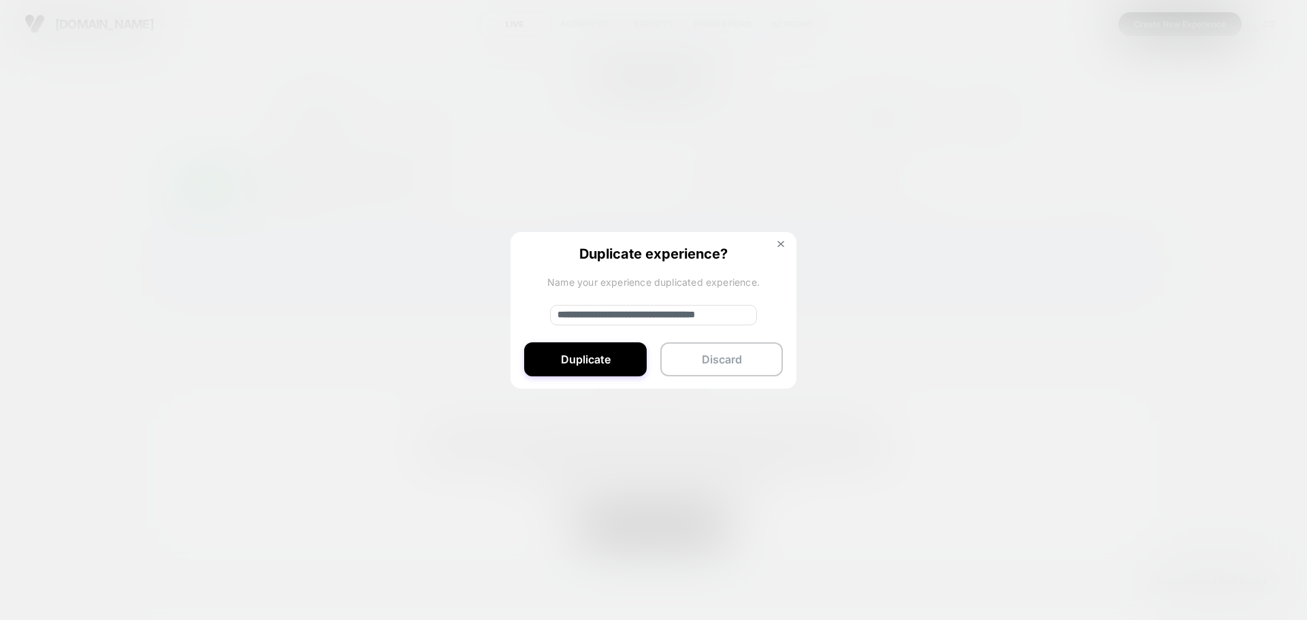
drag, startPoint x: 605, startPoint y: 312, endPoint x: 534, endPoint y: 316, distance: 71.6
click at [534, 316] on div "**********" at bounding box center [653, 311] width 286 height 158
type input "**********"
click at [572, 361] on button "Duplicate" at bounding box center [585, 359] width 123 height 34
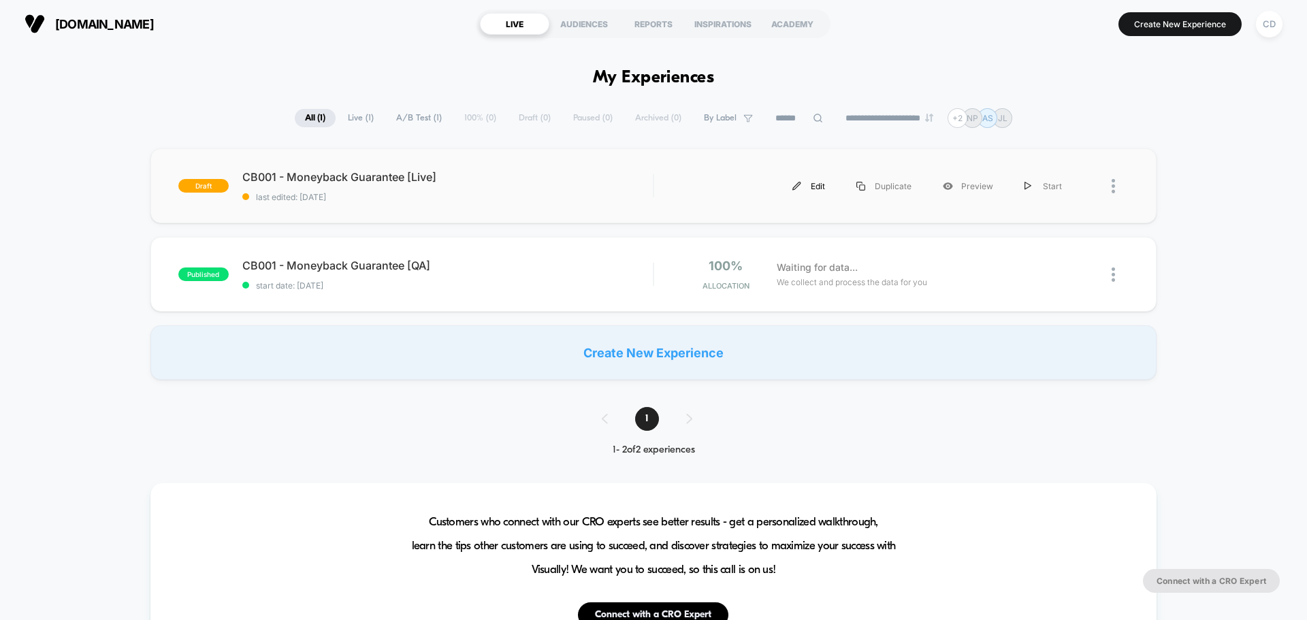
click at [814, 189] on div "Edit" at bounding box center [809, 186] width 64 height 31
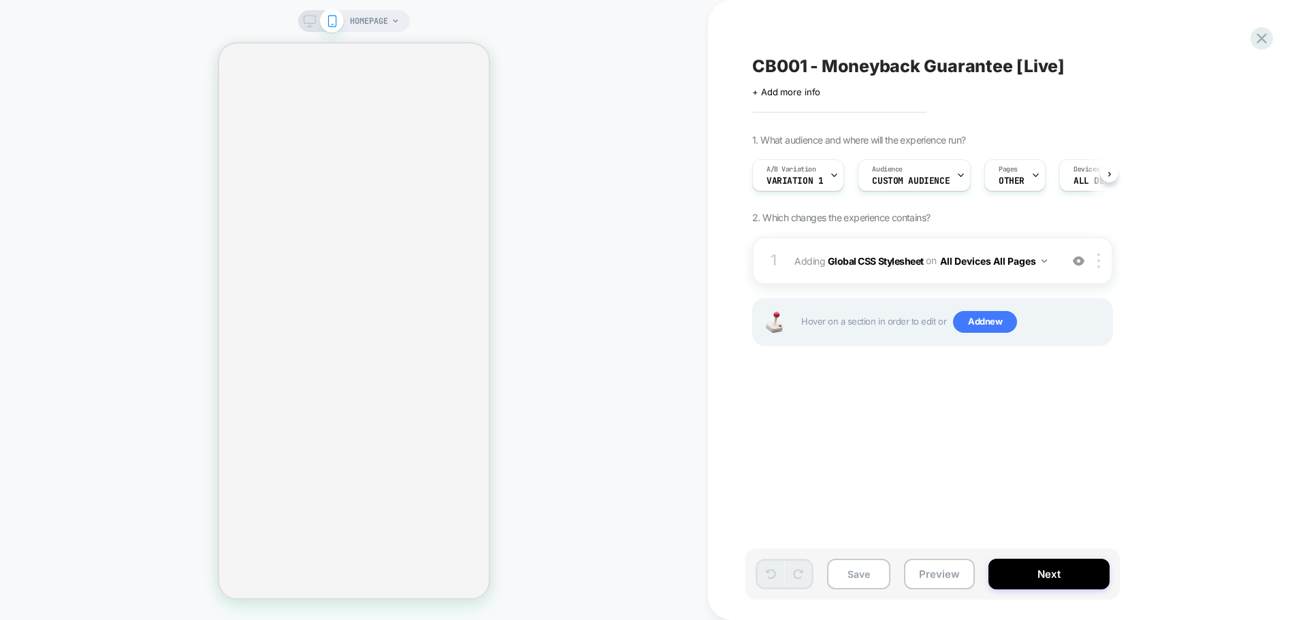
scroll to position [0, 1]
click at [921, 170] on div "Audience Custom Audience" at bounding box center [910, 175] width 105 height 31
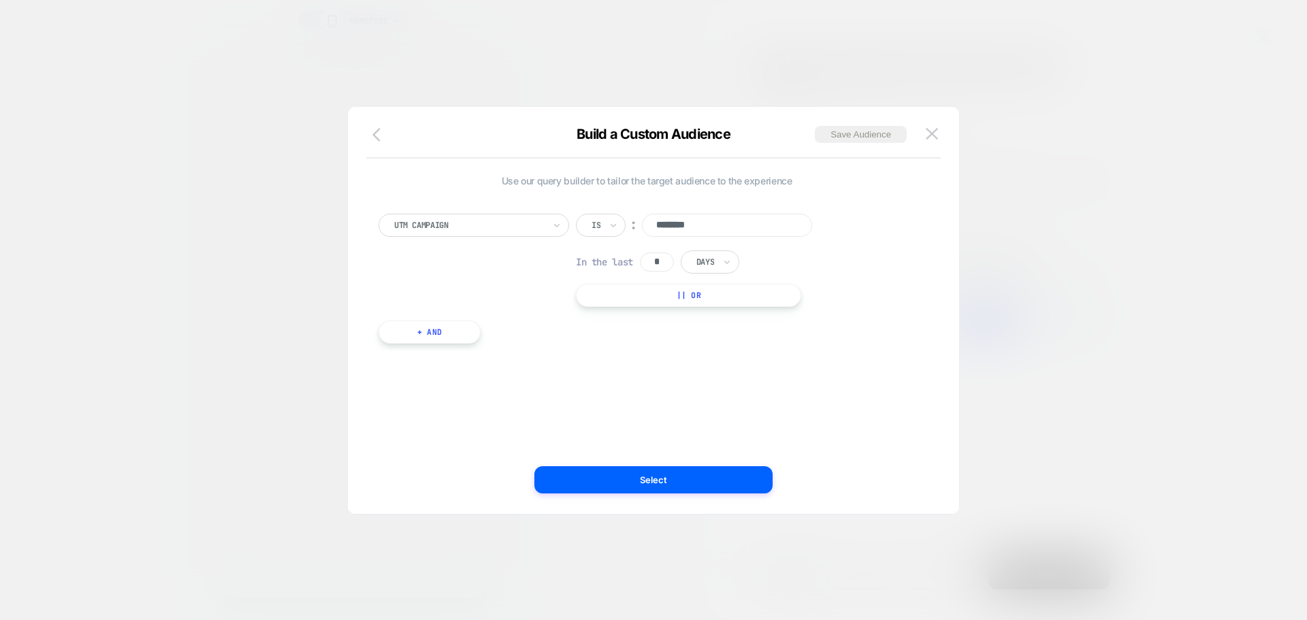
click at [372, 139] on button "button" at bounding box center [380, 136] width 25 height 20
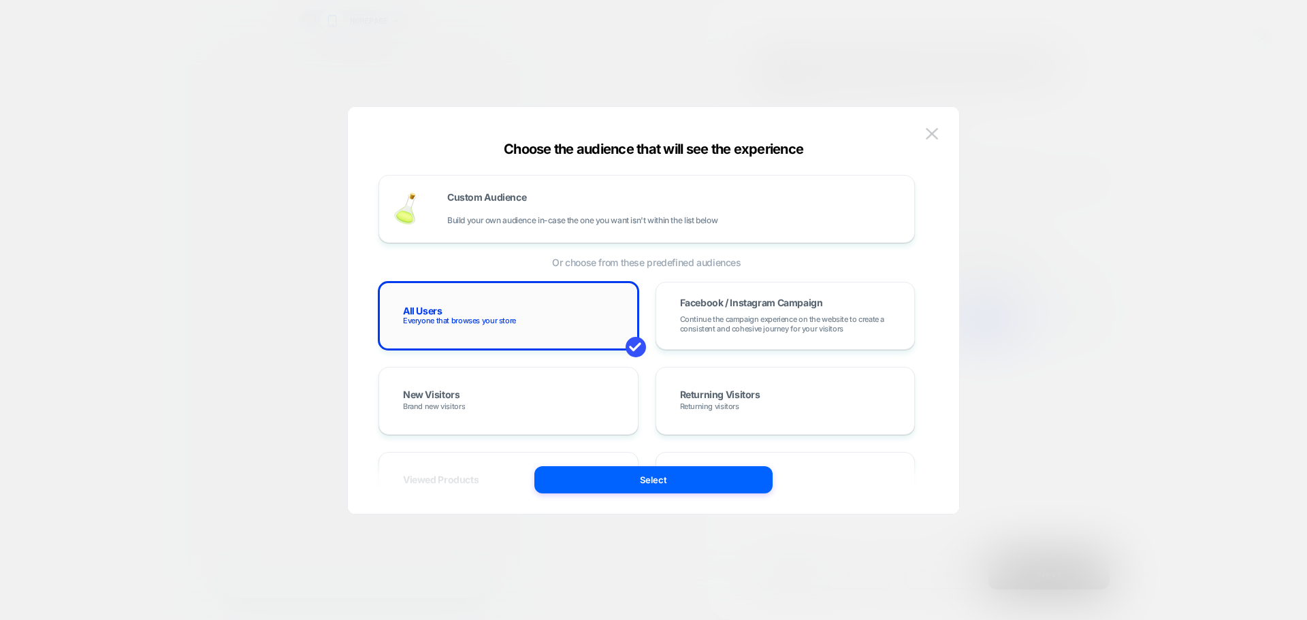
click at [488, 303] on div "All Users Everyone that browses your store" at bounding box center [508, 315] width 231 height 39
click at [655, 482] on button "Select" at bounding box center [653, 479] width 238 height 27
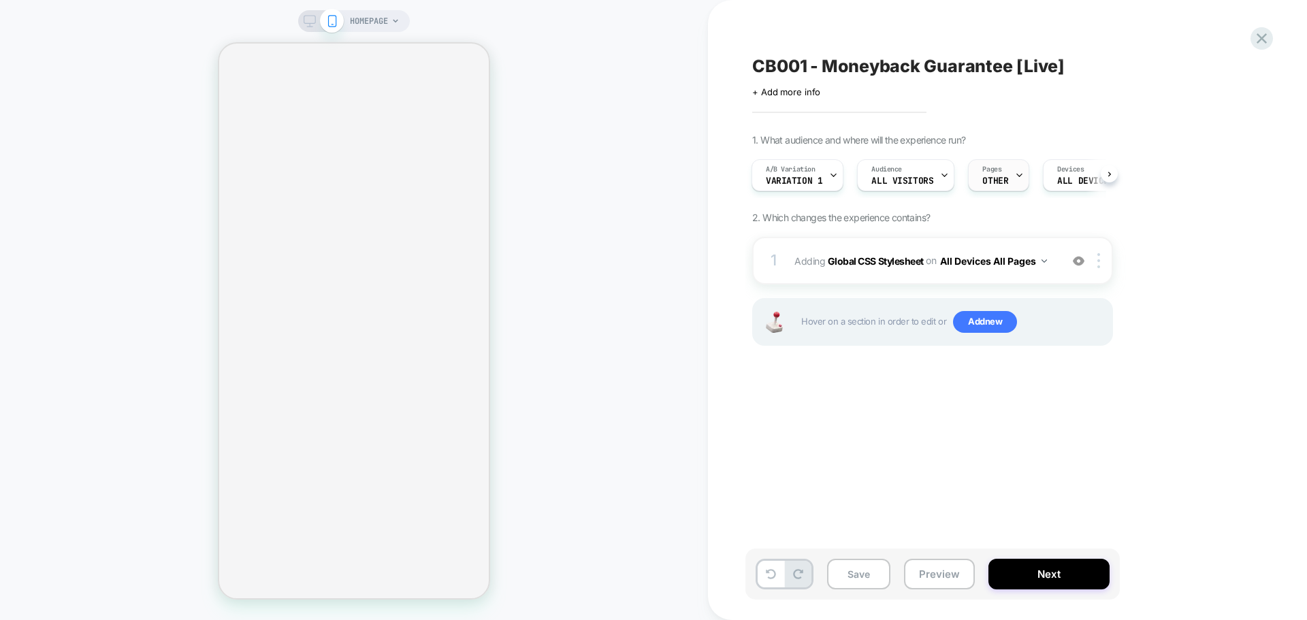
click at [1006, 176] on div "Pages OTHER" at bounding box center [995, 175] width 53 height 31
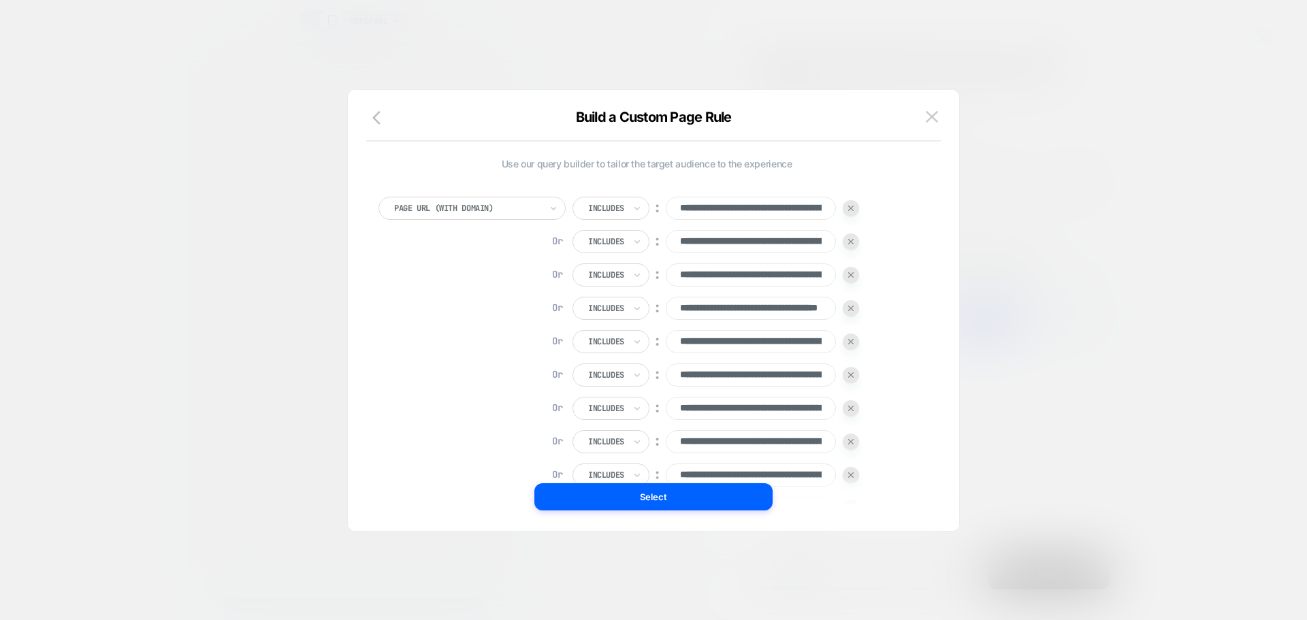
scroll to position [0, 0]
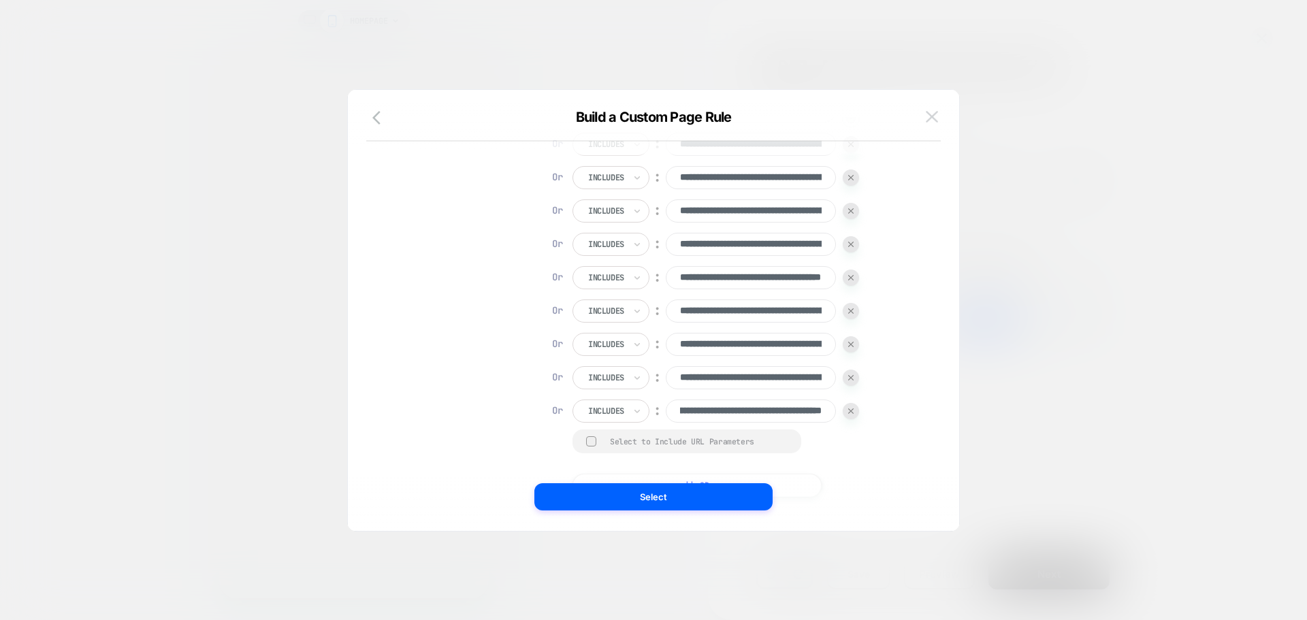
click at [927, 122] on img at bounding box center [932, 117] width 12 height 12
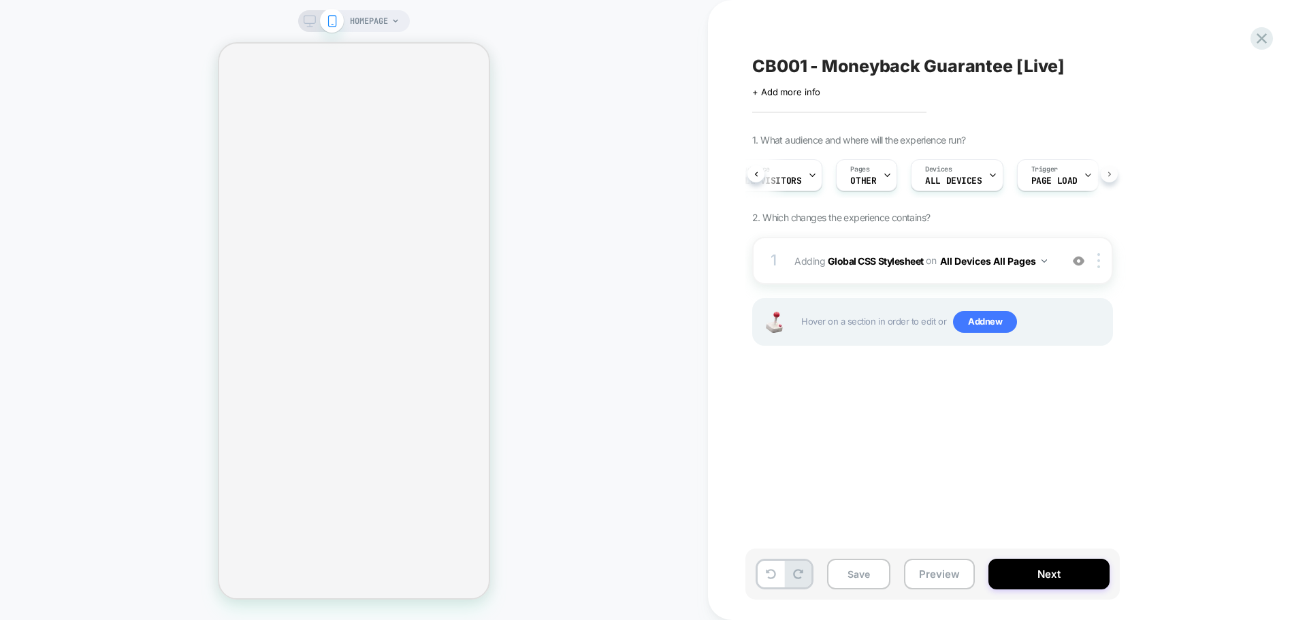
scroll to position [0, 144]
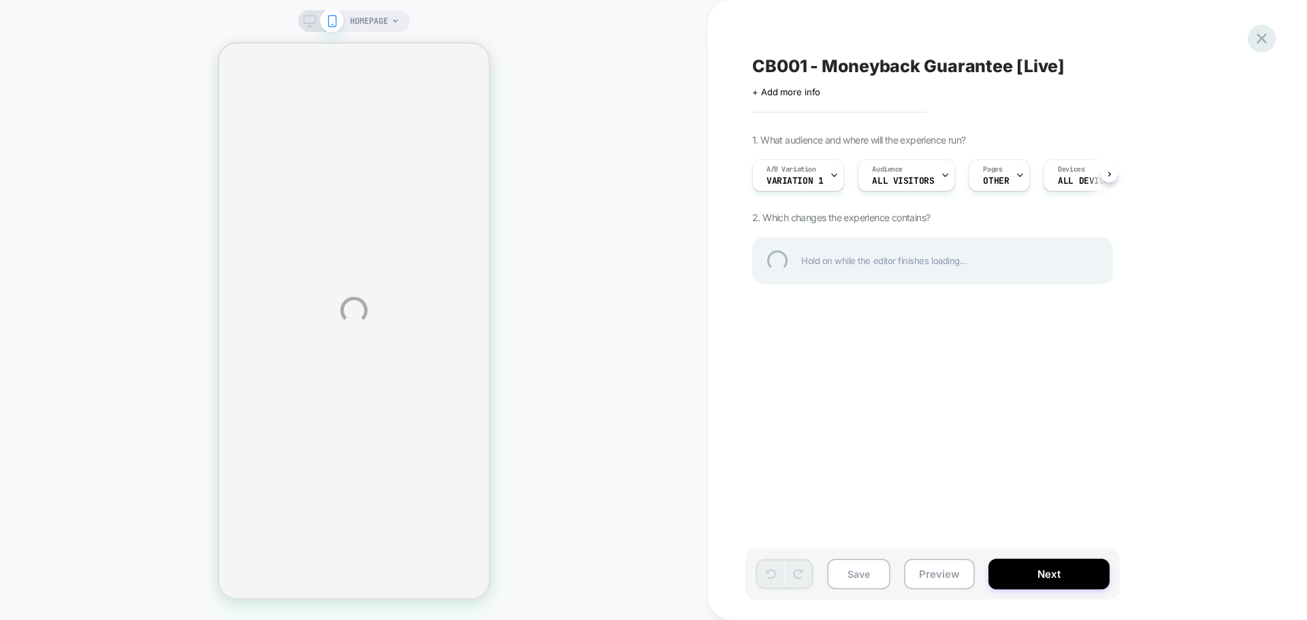
click at [1263, 45] on div at bounding box center [1262, 39] width 28 height 28
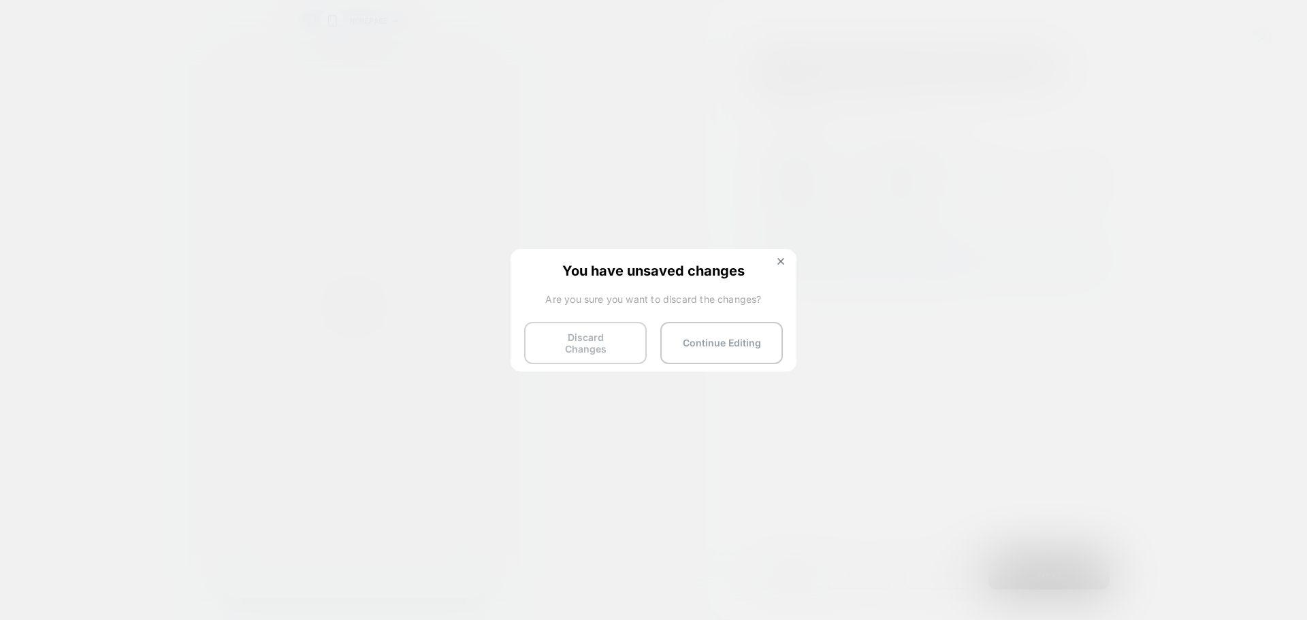
click at [604, 342] on button "Discard Changes" at bounding box center [585, 343] width 123 height 42
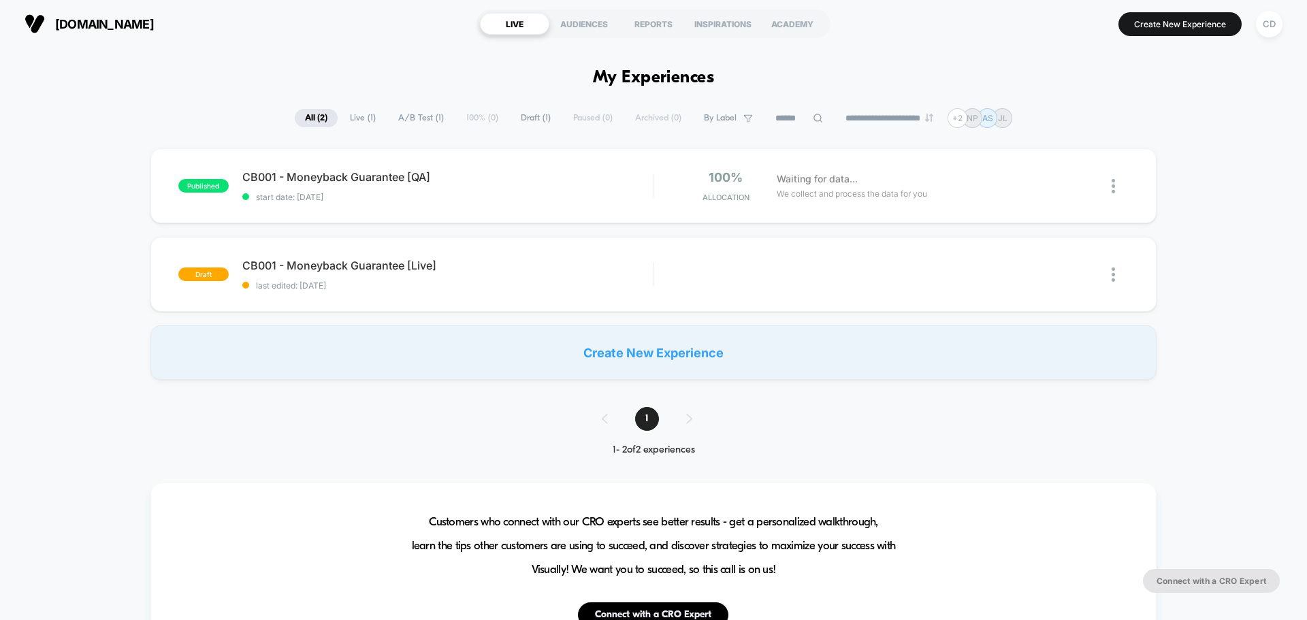
drag, startPoint x: 545, startPoint y: 180, endPoint x: 473, endPoint y: 364, distance: 197.2
click at [481, 358] on div "published CB001 - Moneyback Guarantee [QA] start date: [DATE] 100% Allocation W…" at bounding box center [653, 263] width 1307 height 231
click at [530, 272] on div "CB001 - Moneyback Guarantee [Live] Click to edit experience details Click to ed…" at bounding box center [447, 275] width 410 height 32
click at [447, 263] on icon at bounding box center [448, 264] width 10 height 10
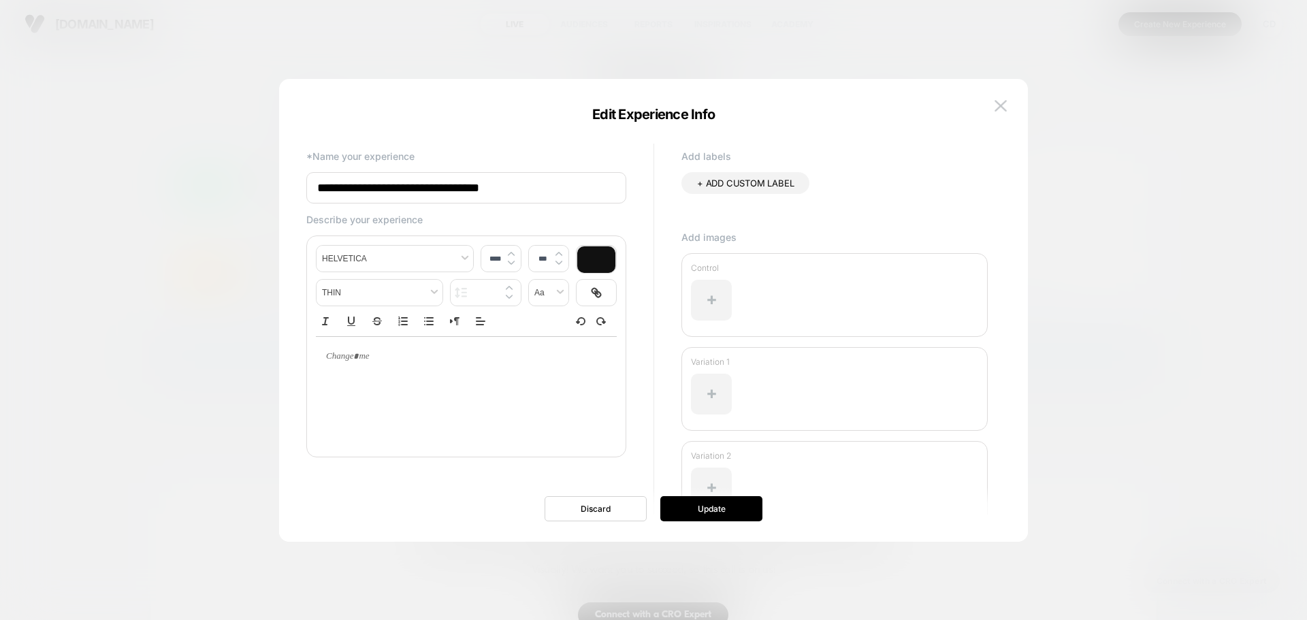
click at [125, 314] on div at bounding box center [653, 310] width 1307 height 620
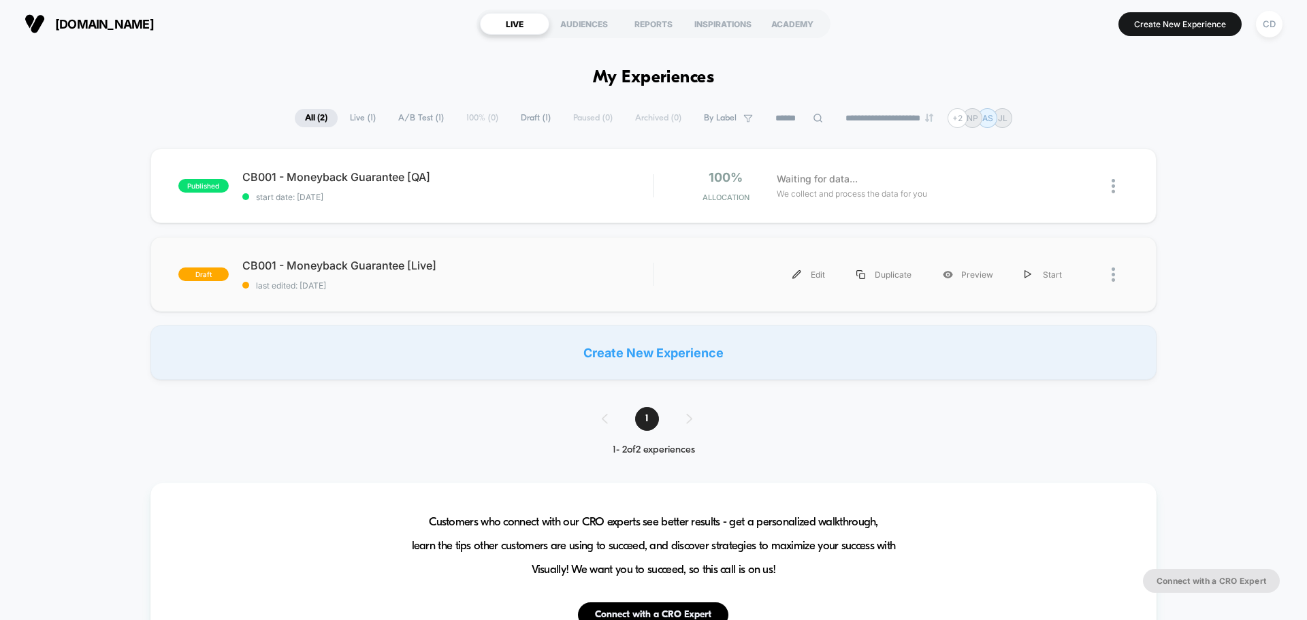
click at [368, 257] on div "draft CB001 - Moneyback Guarantee [Live] last edited: [DATE] Edit Duplicate Pre…" at bounding box center [653, 274] width 1006 height 75
click at [677, 289] on div "Edit Duplicate Preview Start" at bounding box center [873, 274] width 410 height 31
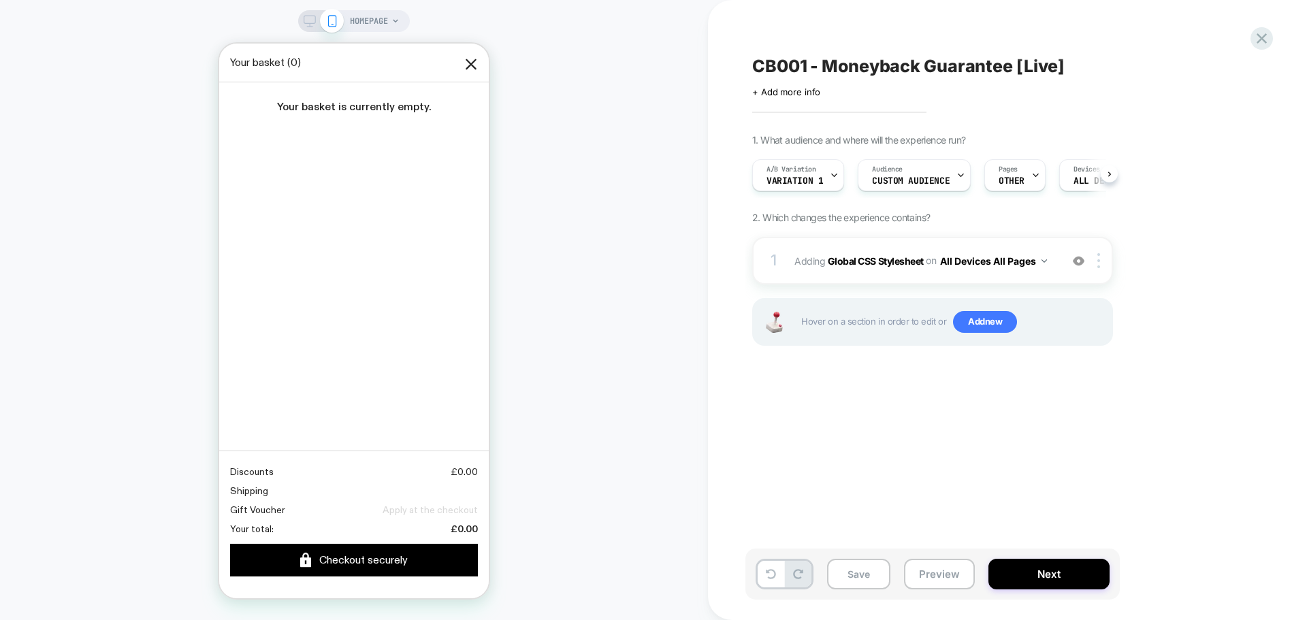
scroll to position [0, 1]
click at [898, 176] on span "Custom Audience" at bounding box center [910, 181] width 78 height 10
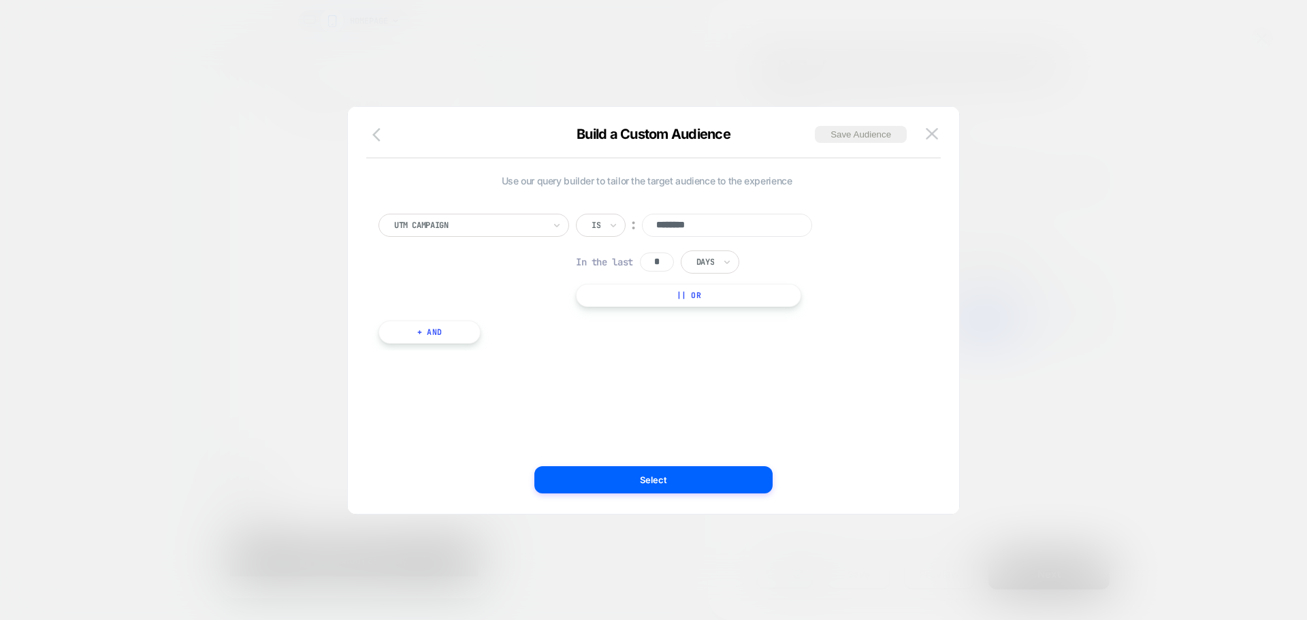
click at [380, 138] on icon "button" at bounding box center [380, 135] width 16 height 16
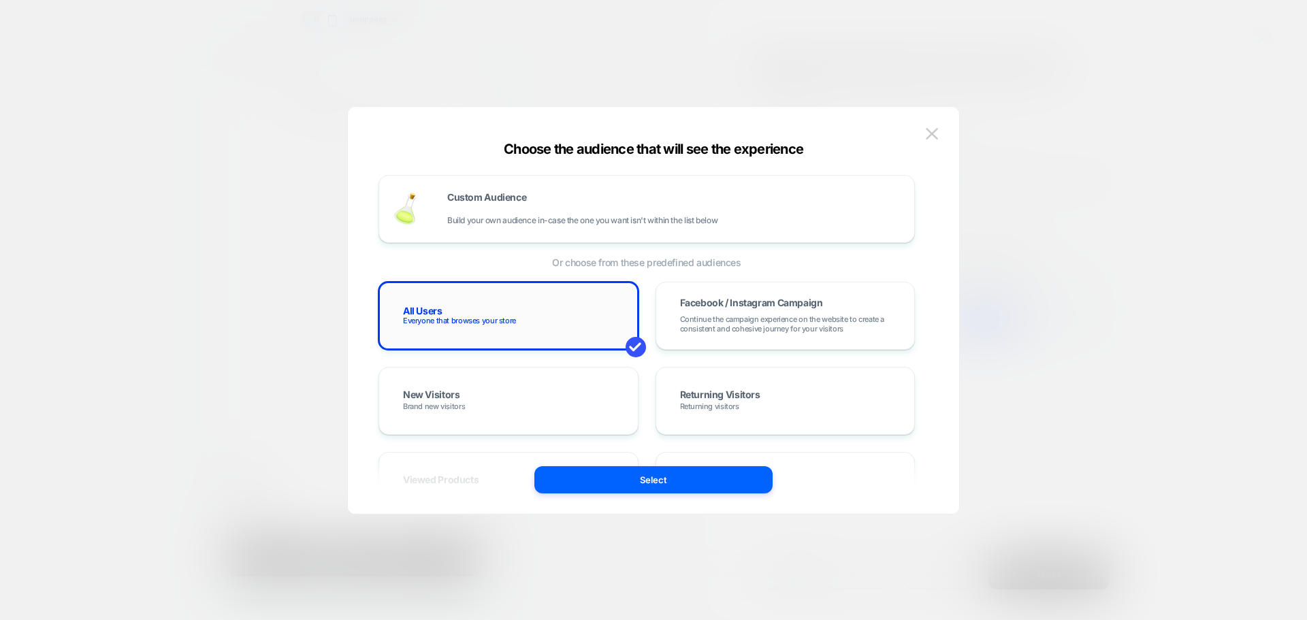
click at [508, 327] on div "All Users Everyone that browses your store" at bounding box center [508, 315] width 231 height 39
click at [694, 477] on button "Select" at bounding box center [653, 479] width 238 height 27
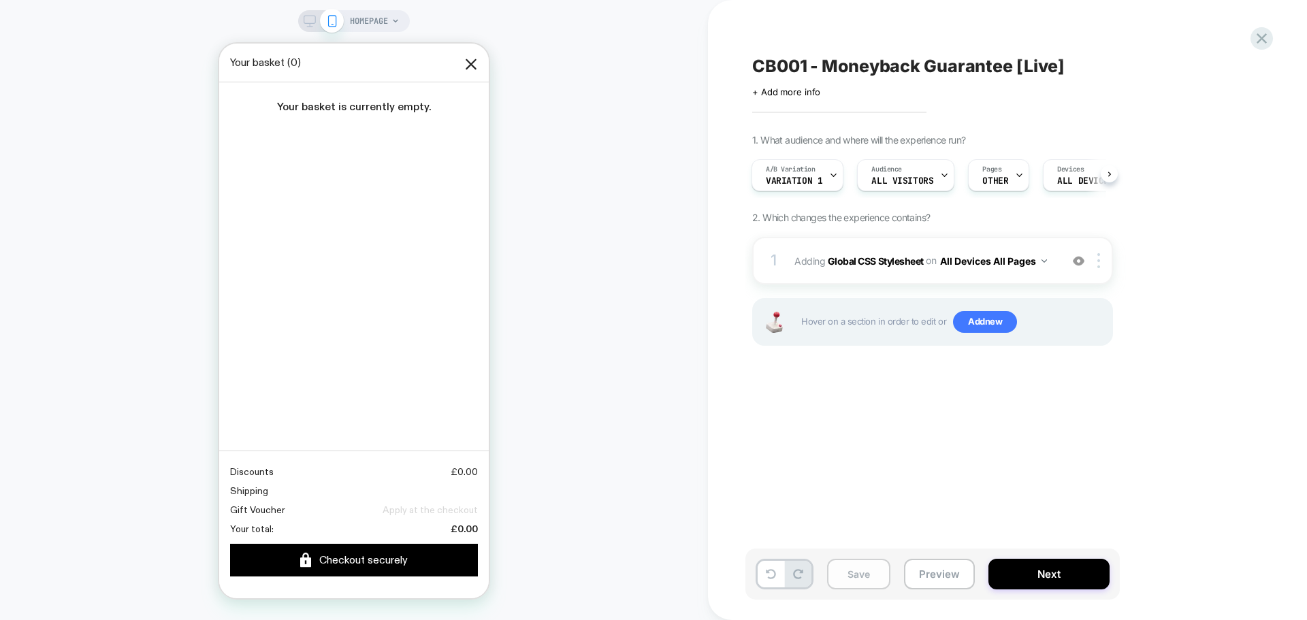
click at [874, 566] on button "Save" at bounding box center [858, 574] width 63 height 31
click at [1014, 265] on button "All Devices All Pages" at bounding box center [993, 261] width 107 height 20
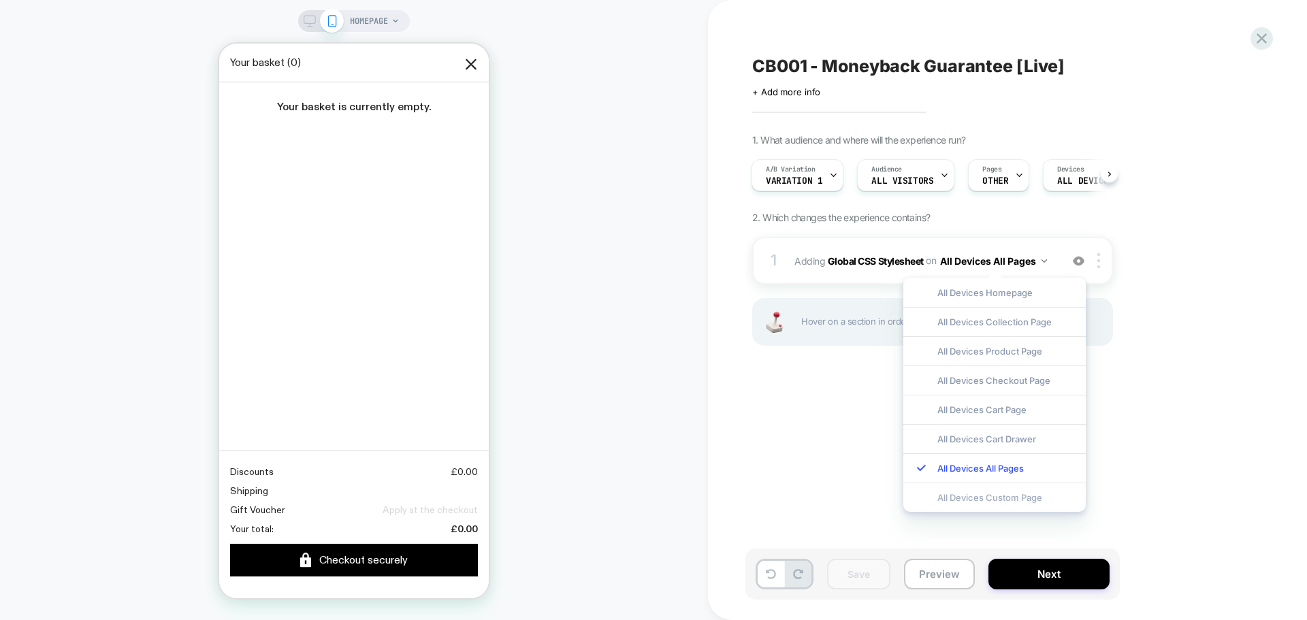
click at [1003, 497] on div "All Devices Custom Page" at bounding box center [994, 497] width 182 height 29
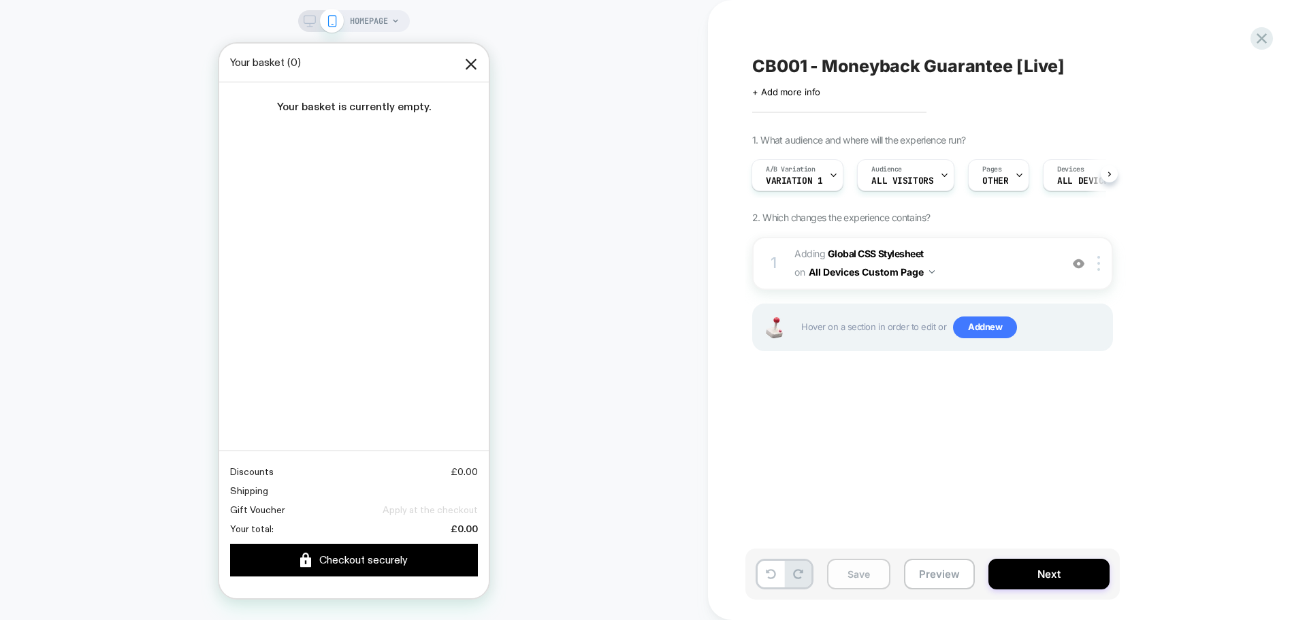
click at [854, 572] on button "Save" at bounding box center [858, 574] width 63 height 31
click at [805, 178] on span "Variation 1" at bounding box center [794, 181] width 56 height 10
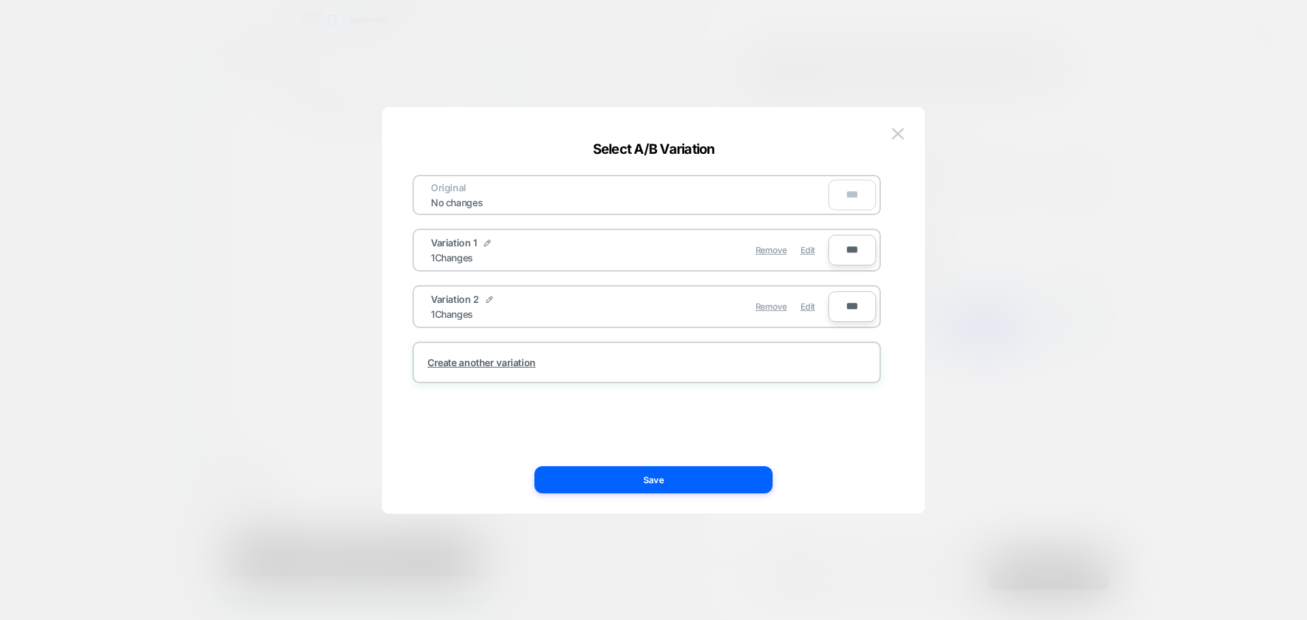
click at [1069, 313] on div at bounding box center [653, 310] width 1307 height 620
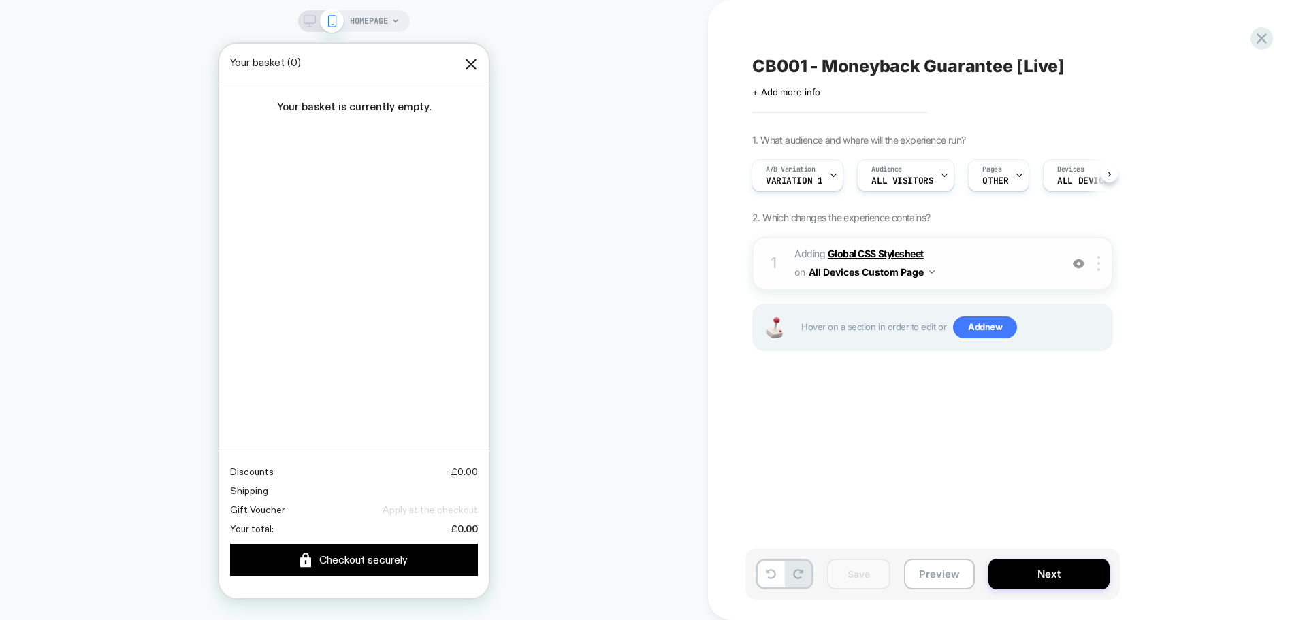
click at [891, 250] on b "Global CSS Stylesheet" at bounding box center [876, 254] width 96 height 12
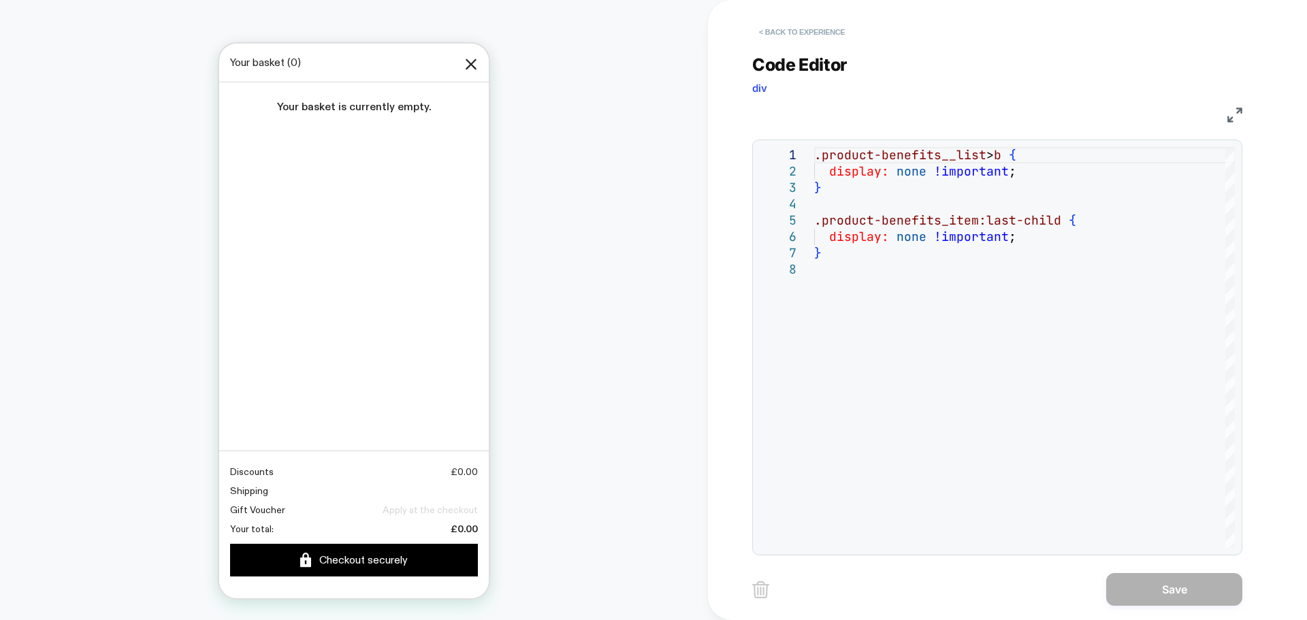
click at [783, 33] on button "< Back to experience" at bounding box center [801, 32] width 99 height 22
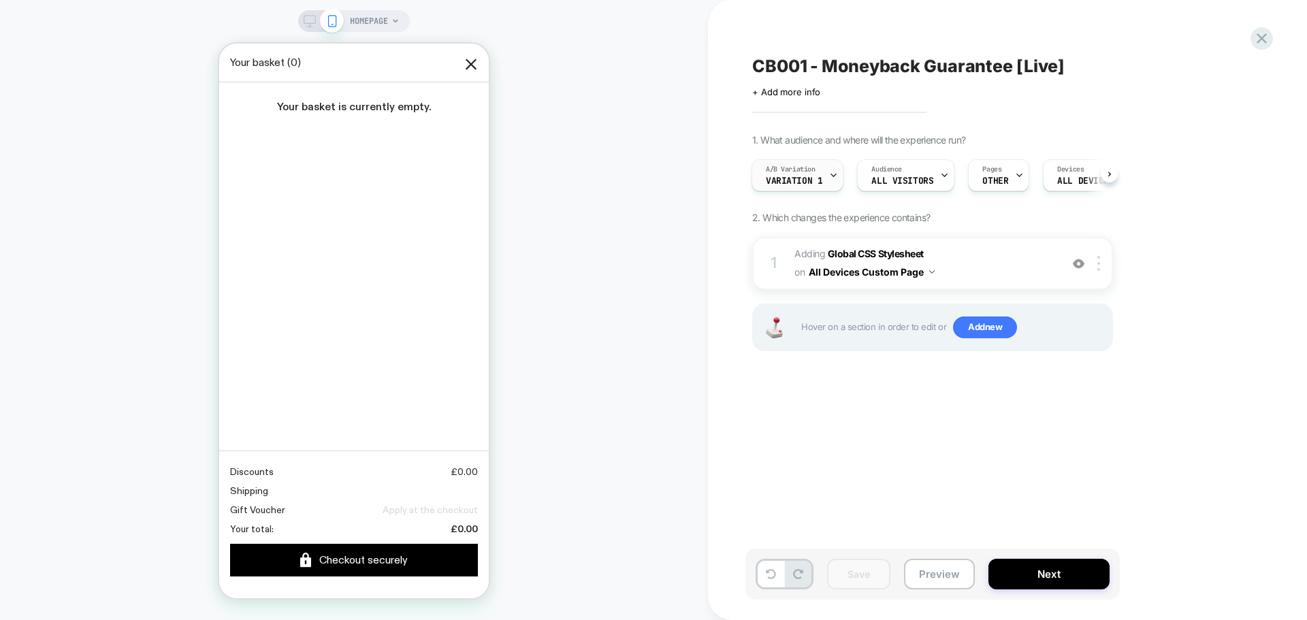
click at [807, 175] on div "A/B Variation Variation 1" at bounding box center [794, 175] width 84 height 31
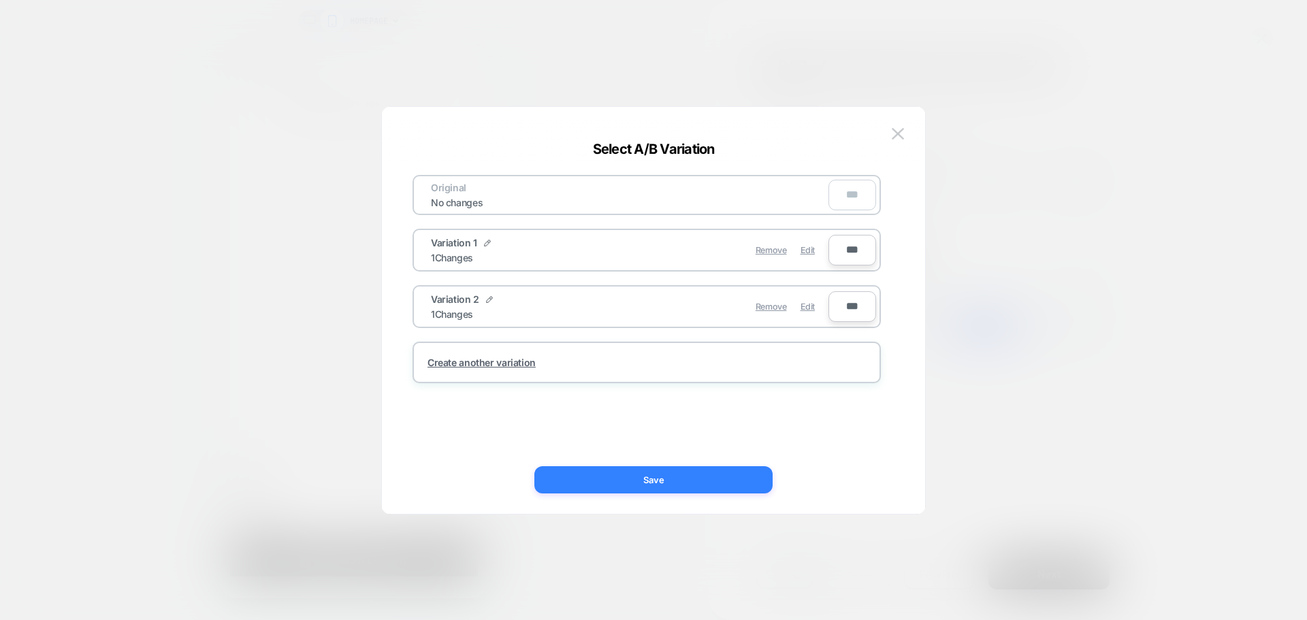
click at [640, 486] on button "Save" at bounding box center [653, 479] width 238 height 27
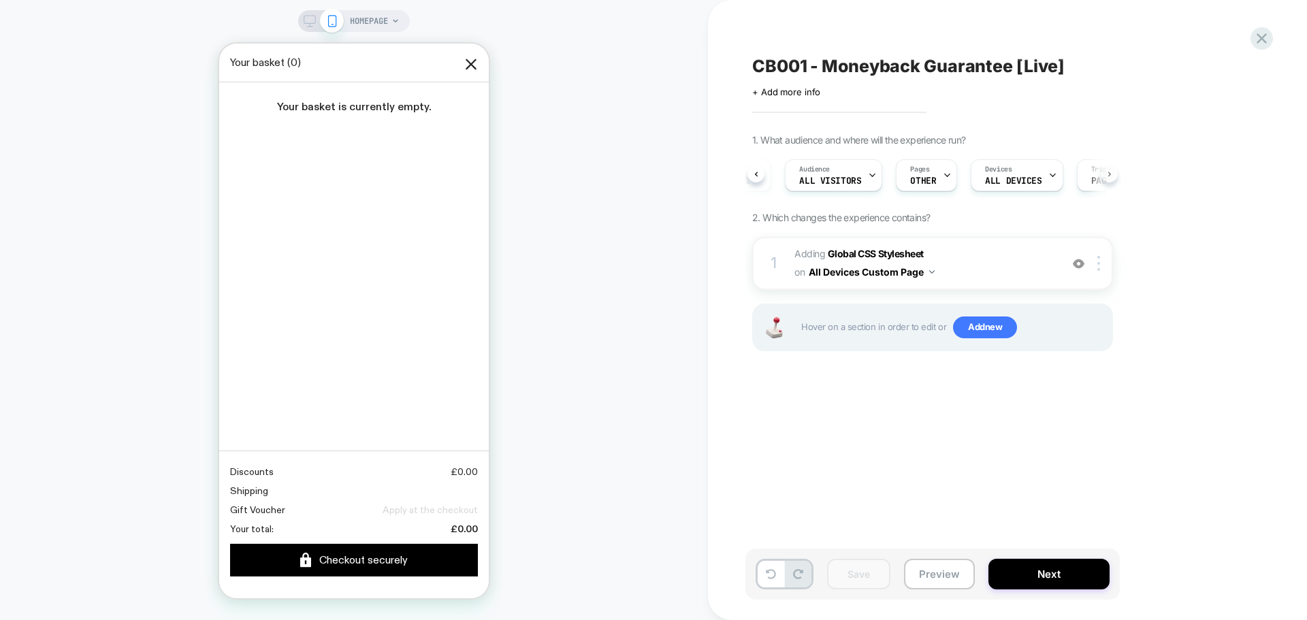
scroll to position [0, 120]
click at [807, 176] on span "All Visitors" at bounding box center [782, 181] width 62 height 10
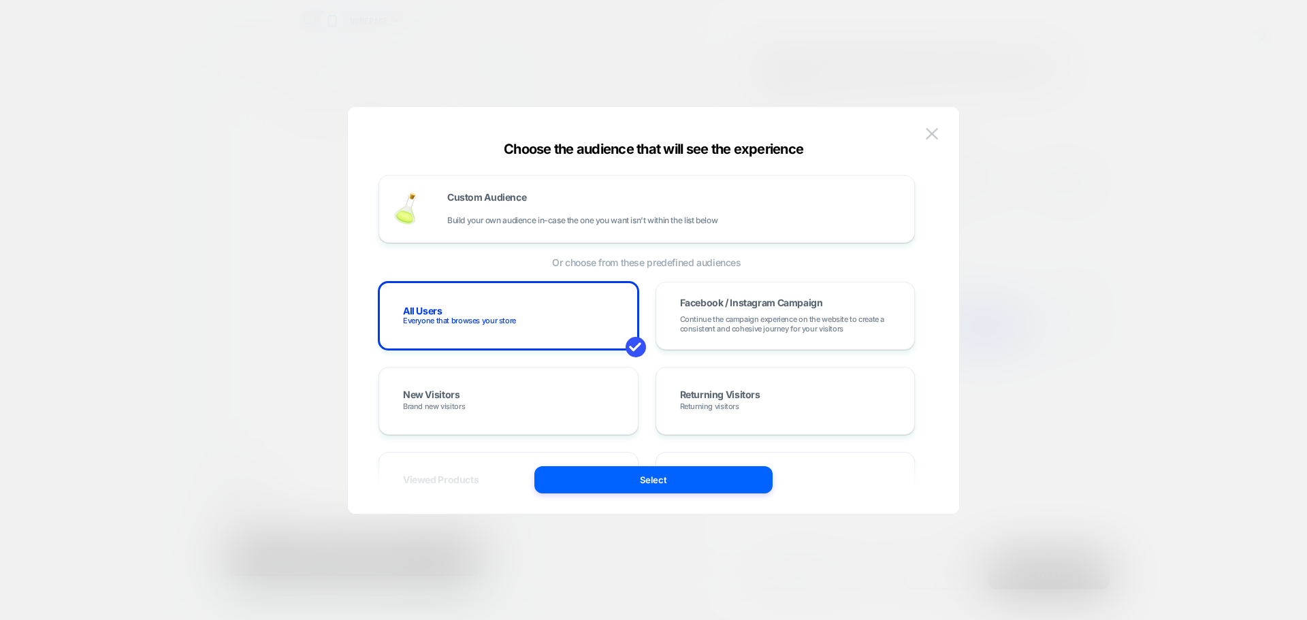
click at [1016, 166] on div at bounding box center [653, 310] width 1307 height 620
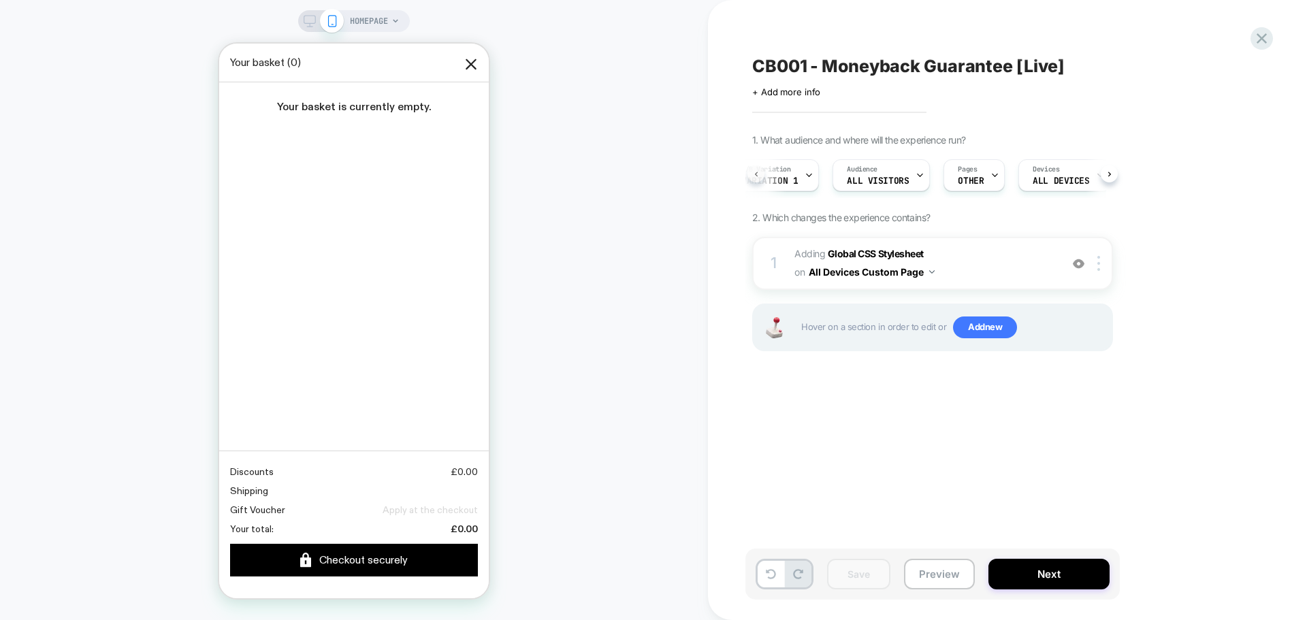
scroll to position [0, 1]
click at [800, 181] on span "Variation 1" at bounding box center [794, 181] width 56 height 10
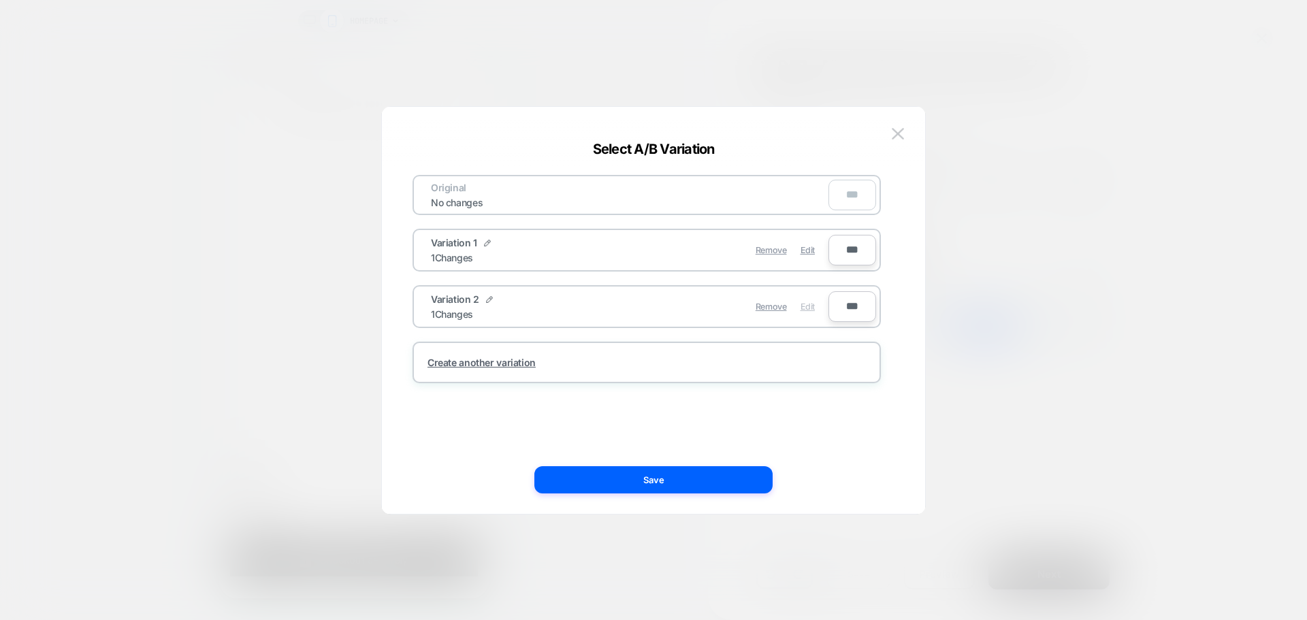
click at [804, 302] on span "Edit" at bounding box center [807, 307] width 14 height 10
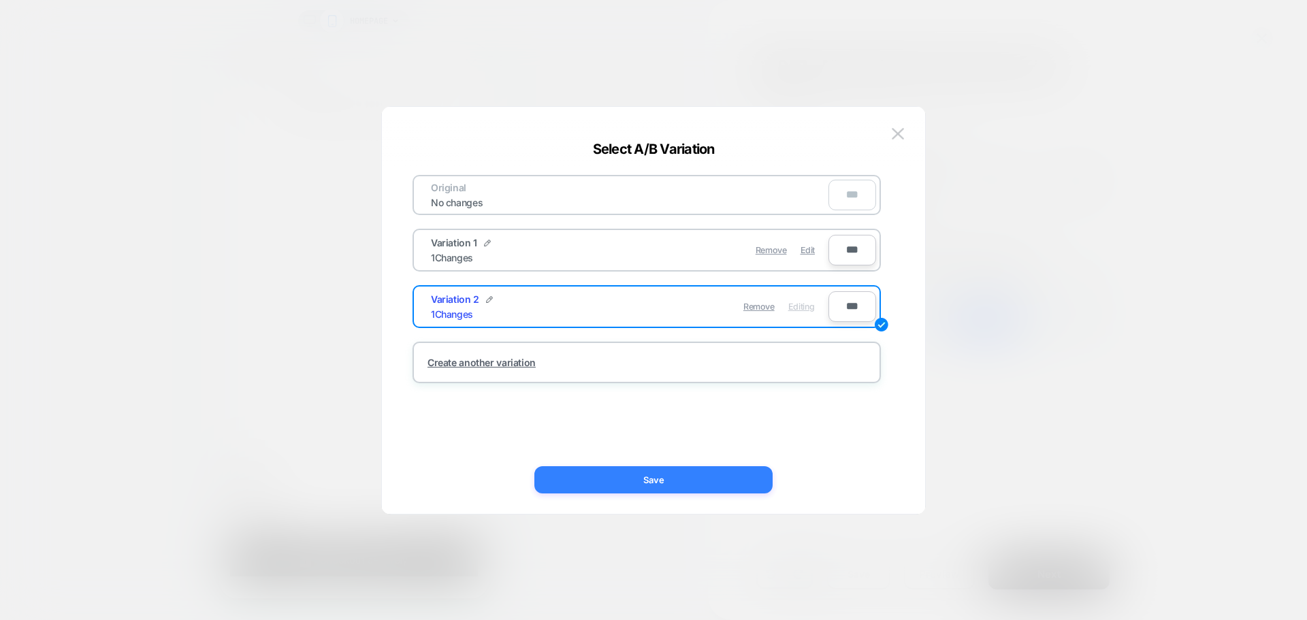
click at [709, 484] on button "Save" at bounding box center [653, 479] width 238 height 27
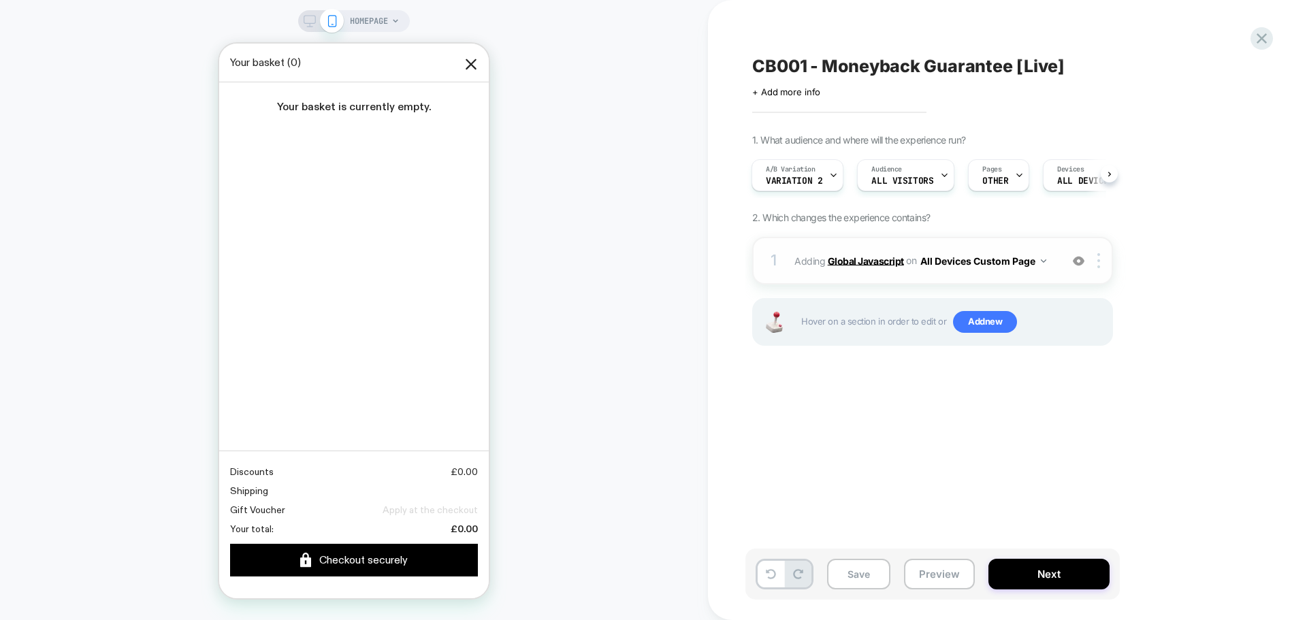
click at [860, 264] on b "Global Javascript" at bounding box center [866, 261] width 76 height 12
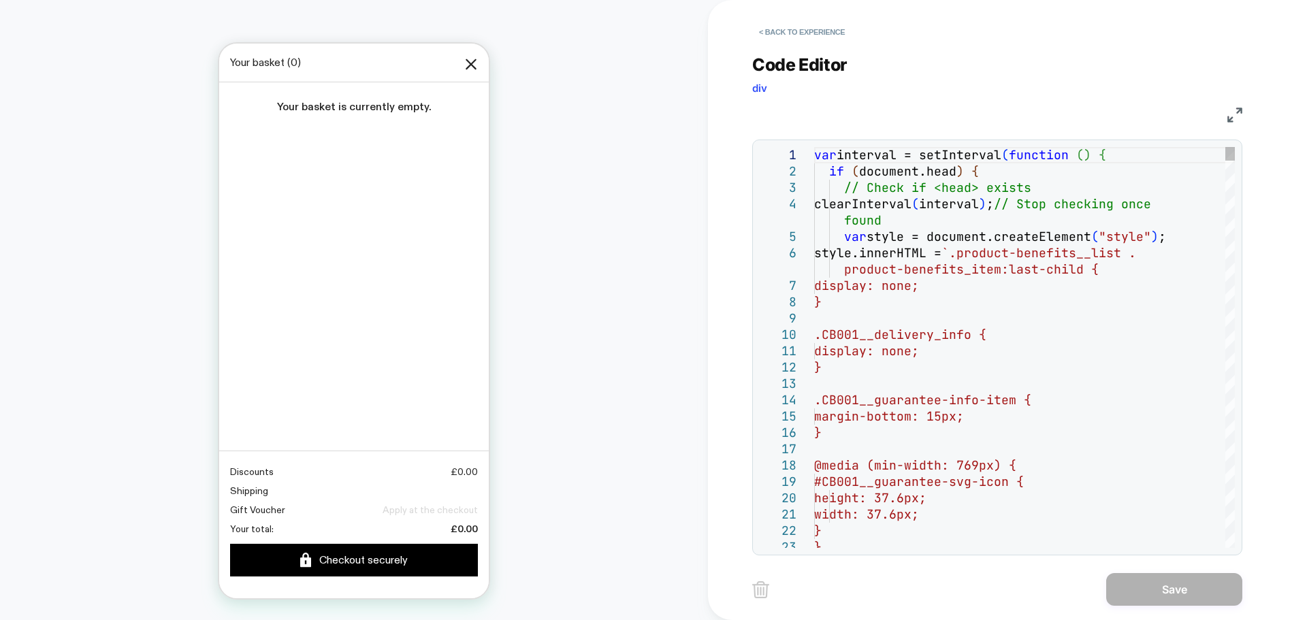
type textarea "**********"
type textarea "*"
type textarea "**********"
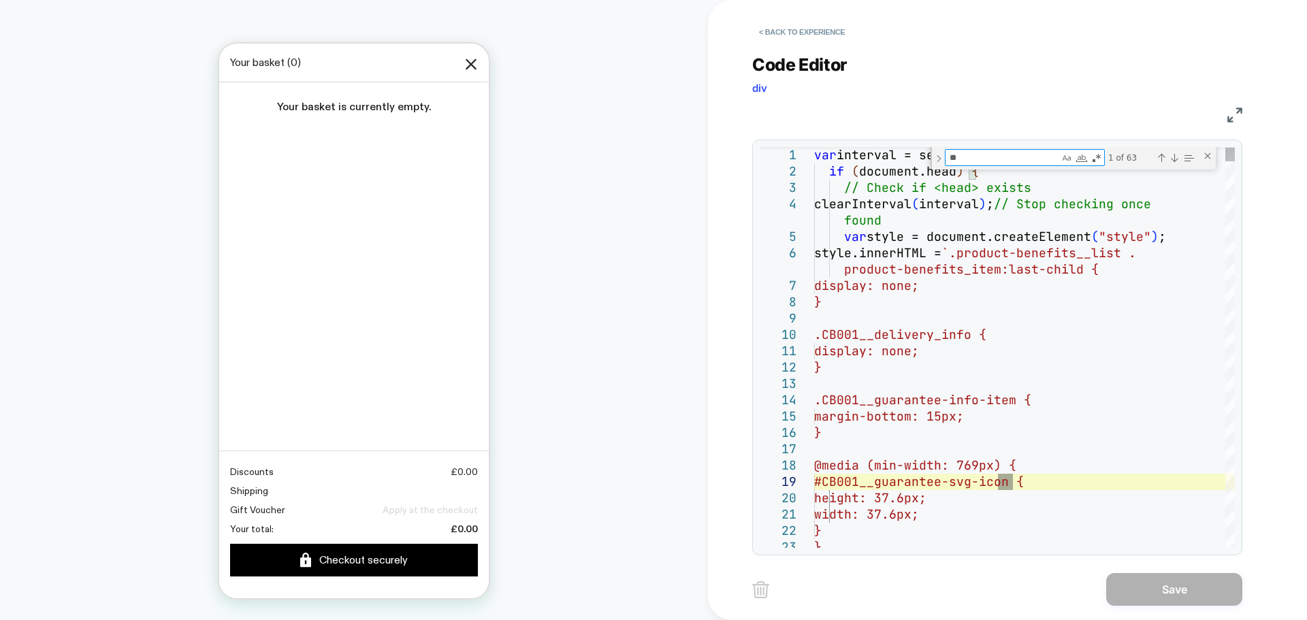
type textarea "***"
type textarea "**********"
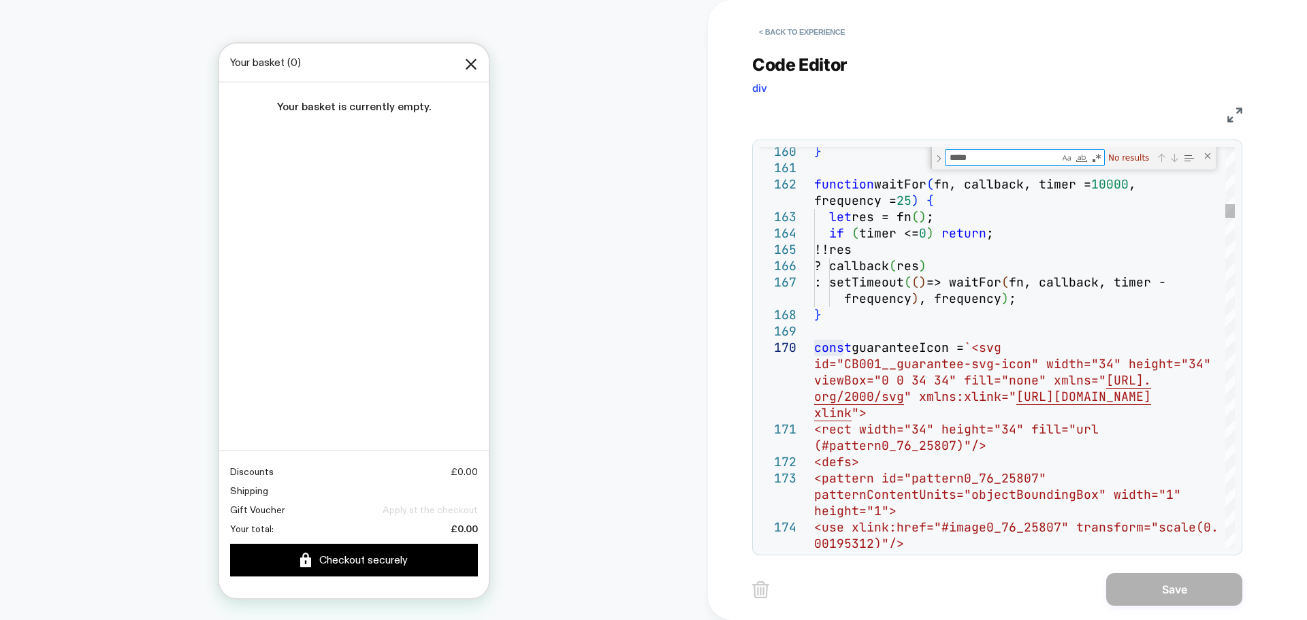
type textarea "****"
type textarea "**********"
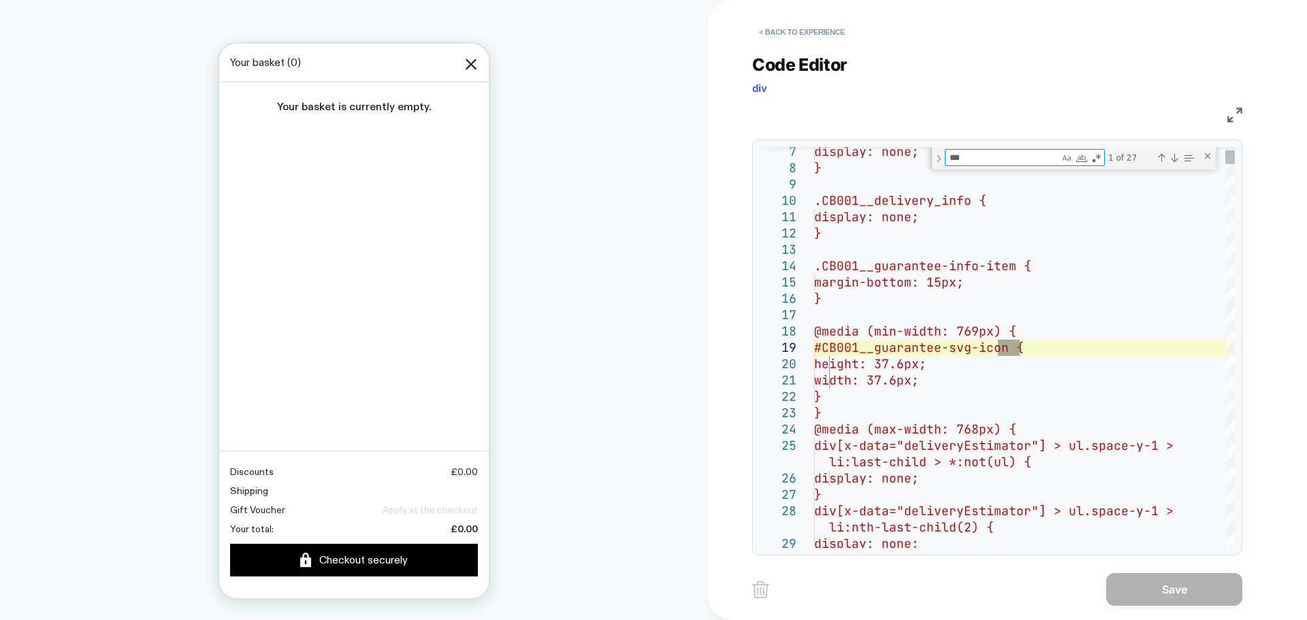
type textarea "**"
type textarea "**********"
type textarea "*"
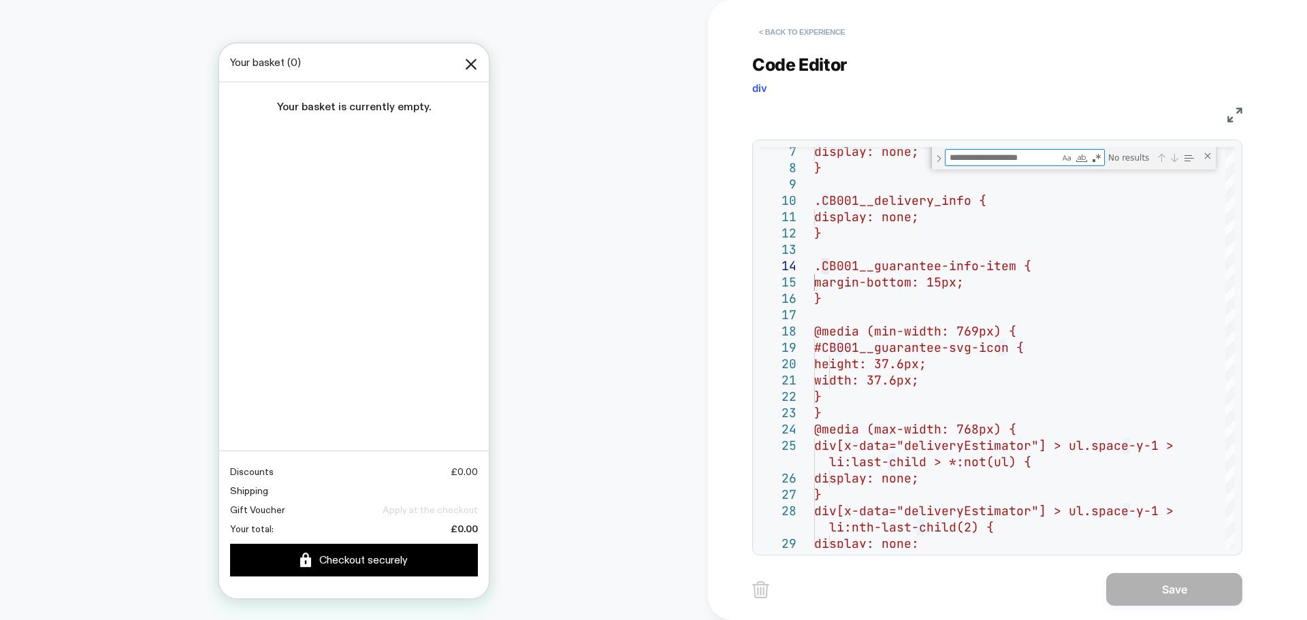
click at [805, 29] on button "< Back to experience" at bounding box center [801, 32] width 99 height 22
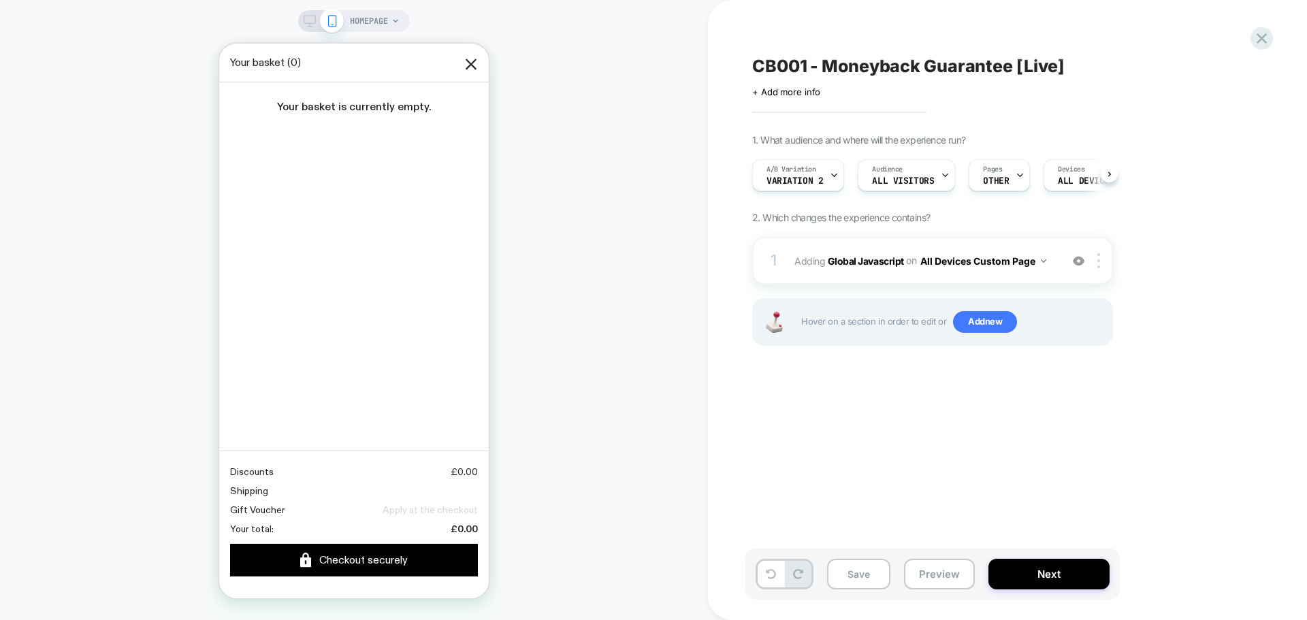
scroll to position [0, 1]
click at [956, 449] on div "CB001 - Moneyback Guarantee [Live] Click to edit experience details + Add more …" at bounding box center [1000, 310] width 510 height 593
click at [871, 257] on b "Global Javascript" at bounding box center [866, 261] width 76 height 12
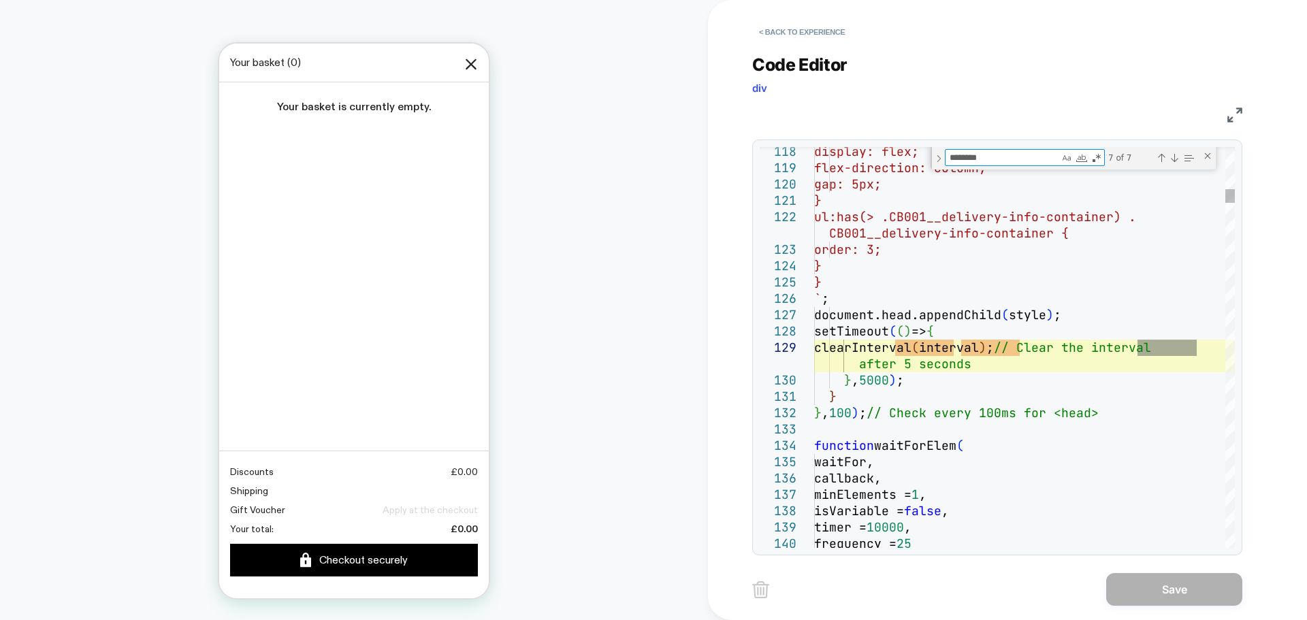
type textarea "**********"
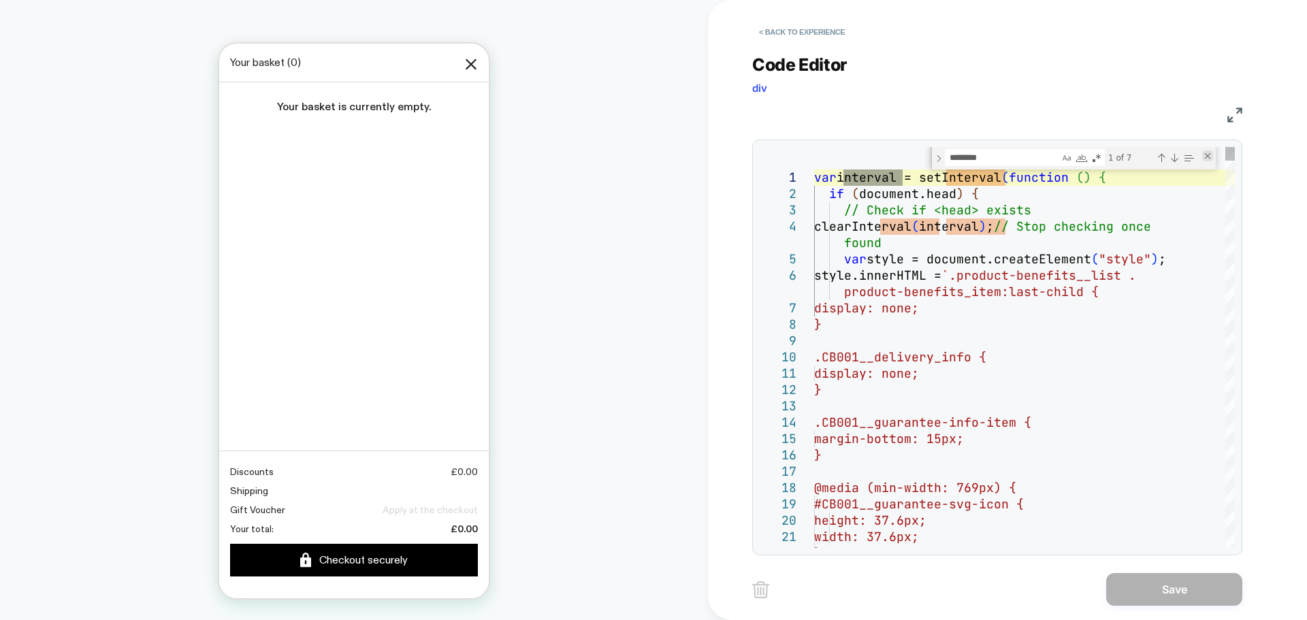
click at [1209, 157] on div "Close (Escape)" at bounding box center [1207, 155] width 11 height 11
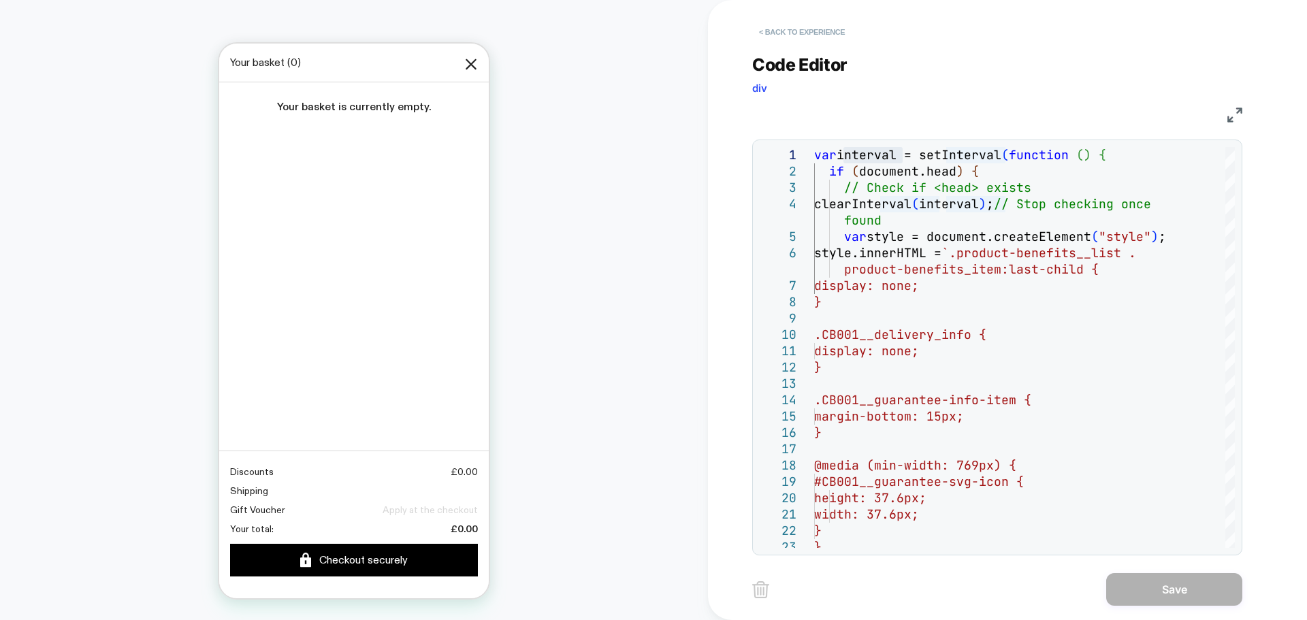
click at [788, 34] on button "< Back to experience" at bounding box center [801, 32] width 99 height 22
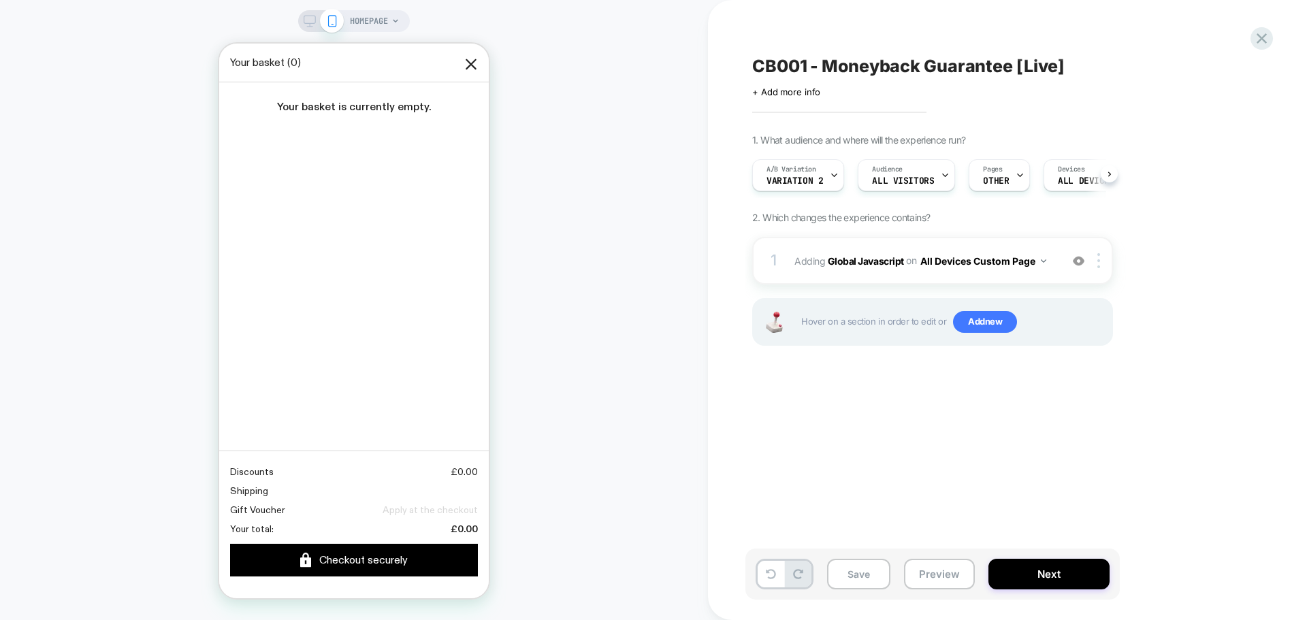
scroll to position [0, 1]
click at [895, 459] on div "CB001 - Moneyback Guarantee [Live] Click to edit experience details + Add more …" at bounding box center [1000, 310] width 510 height 593
click at [863, 573] on button "Save" at bounding box center [858, 574] width 63 height 31
click at [892, 265] on b "Global Javascript" at bounding box center [866, 261] width 76 height 12
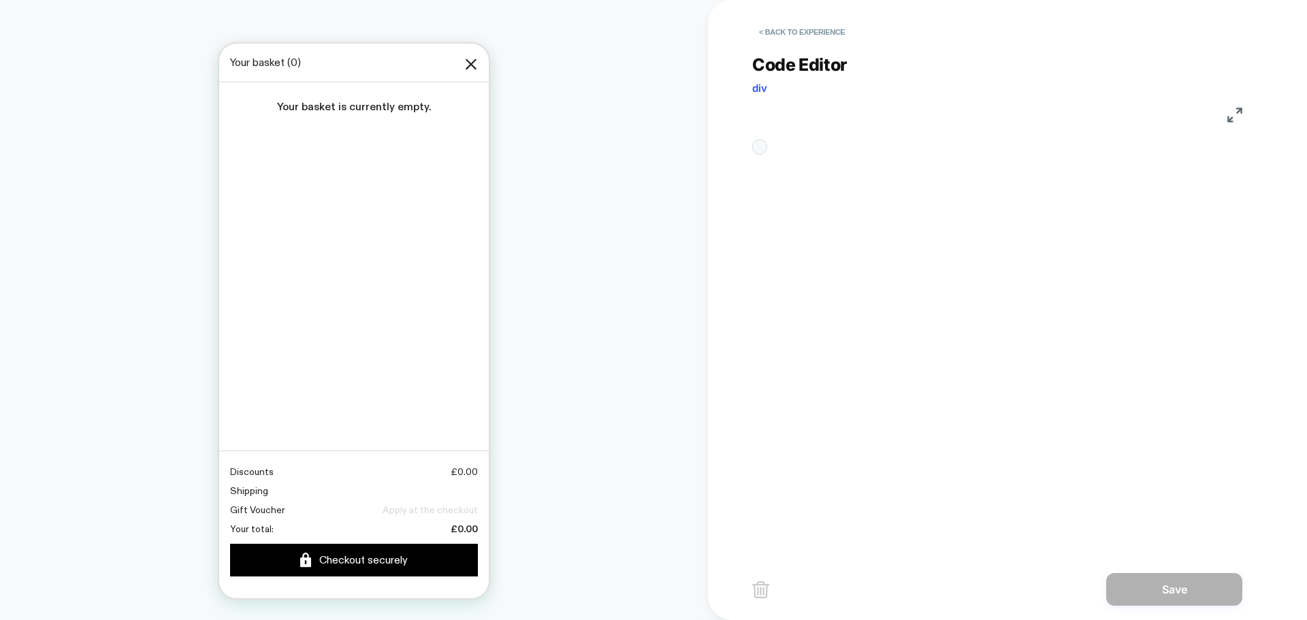
type textarea "**********"
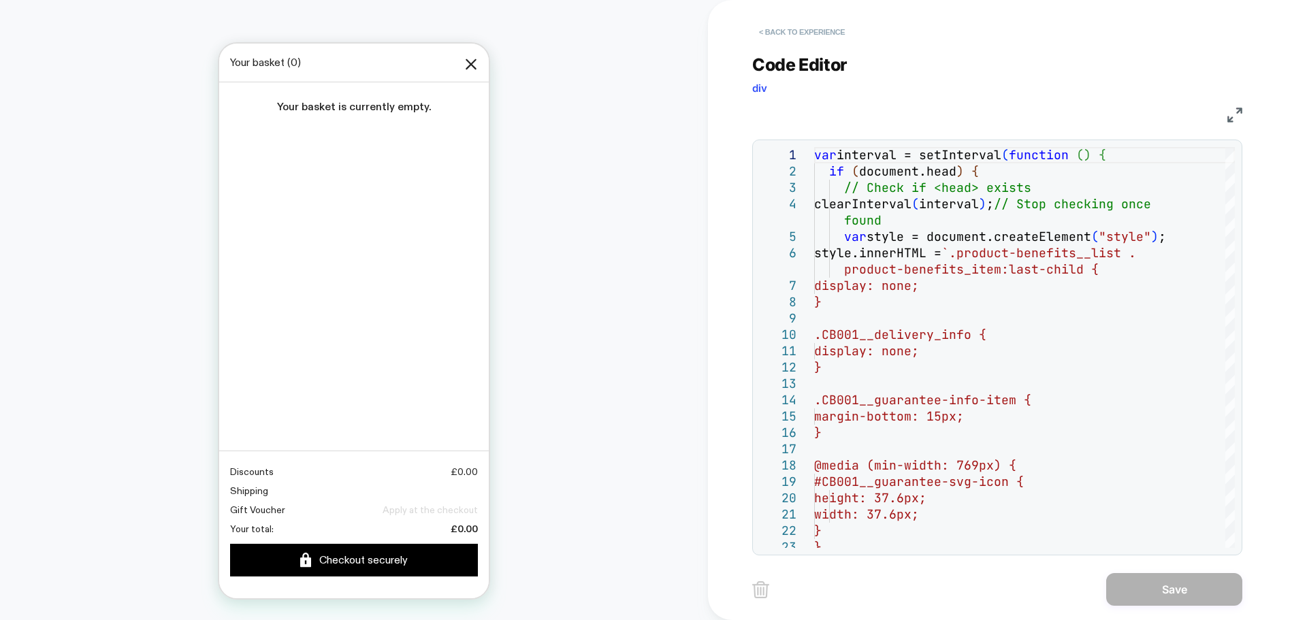
click at [813, 35] on button "< Back to experience" at bounding box center [801, 32] width 99 height 22
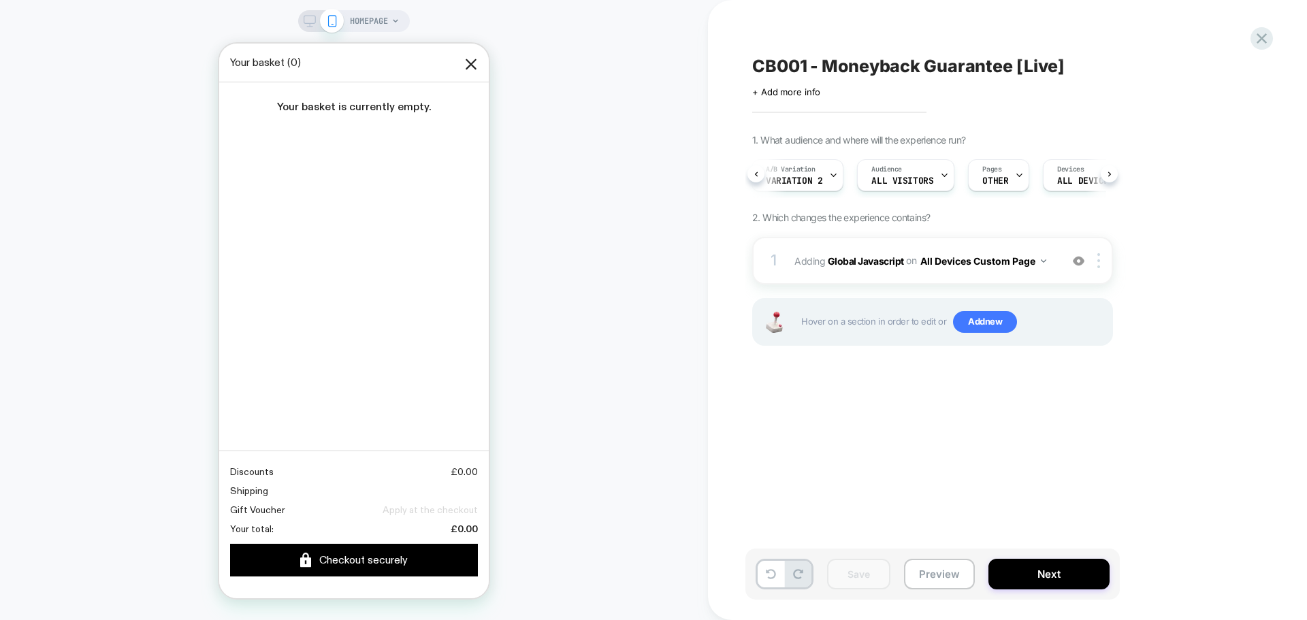
scroll to position [0, 7]
click at [1271, 39] on div at bounding box center [1262, 39] width 28 height 28
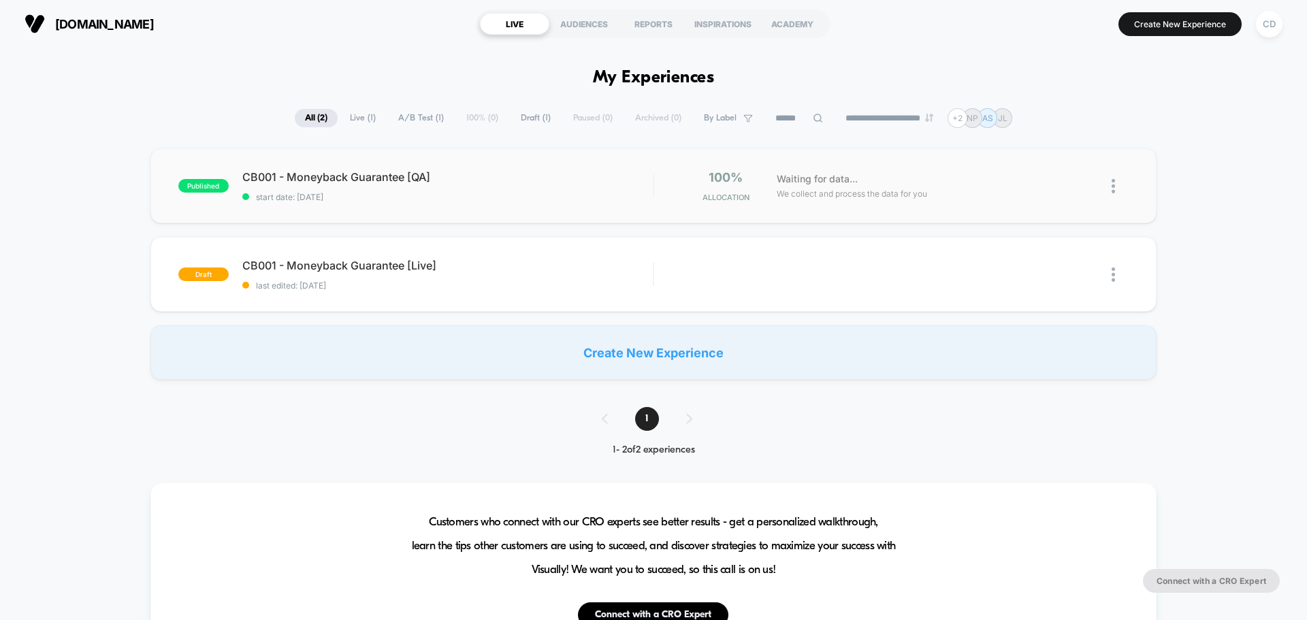
click at [1113, 188] on img at bounding box center [1112, 186] width 3 height 14
click at [1061, 172] on div "Pause" at bounding box center [1043, 170] width 123 height 31
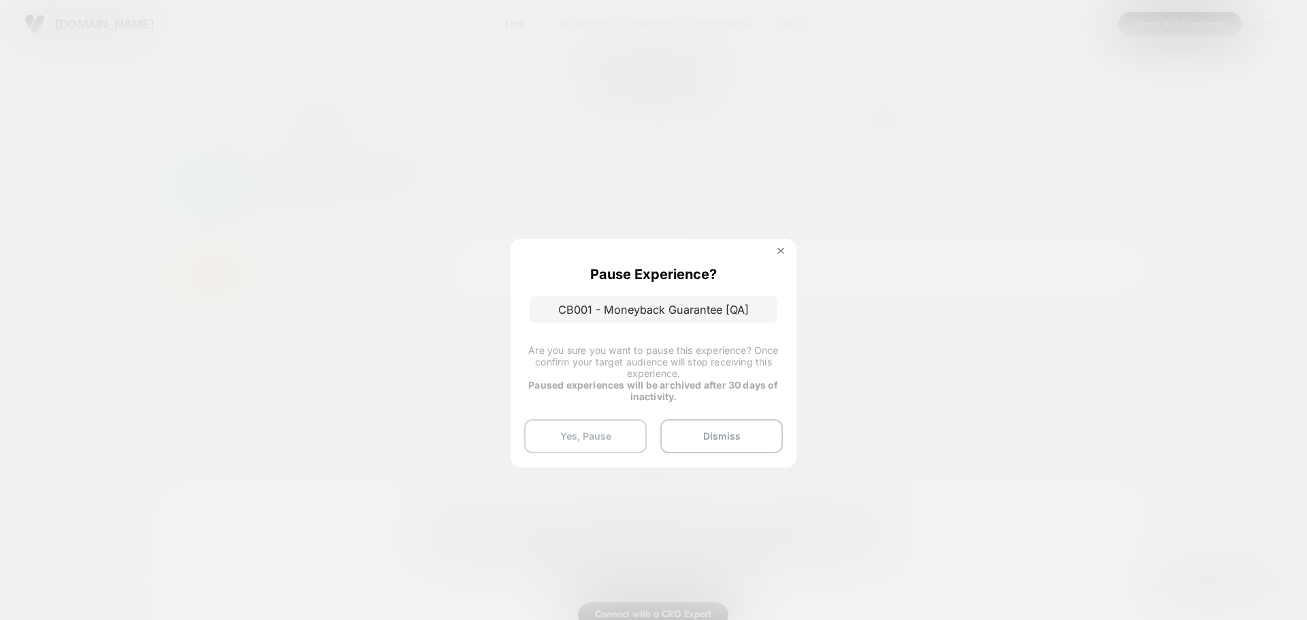
click at [608, 431] on button "Yes, Pause" at bounding box center [585, 436] width 123 height 34
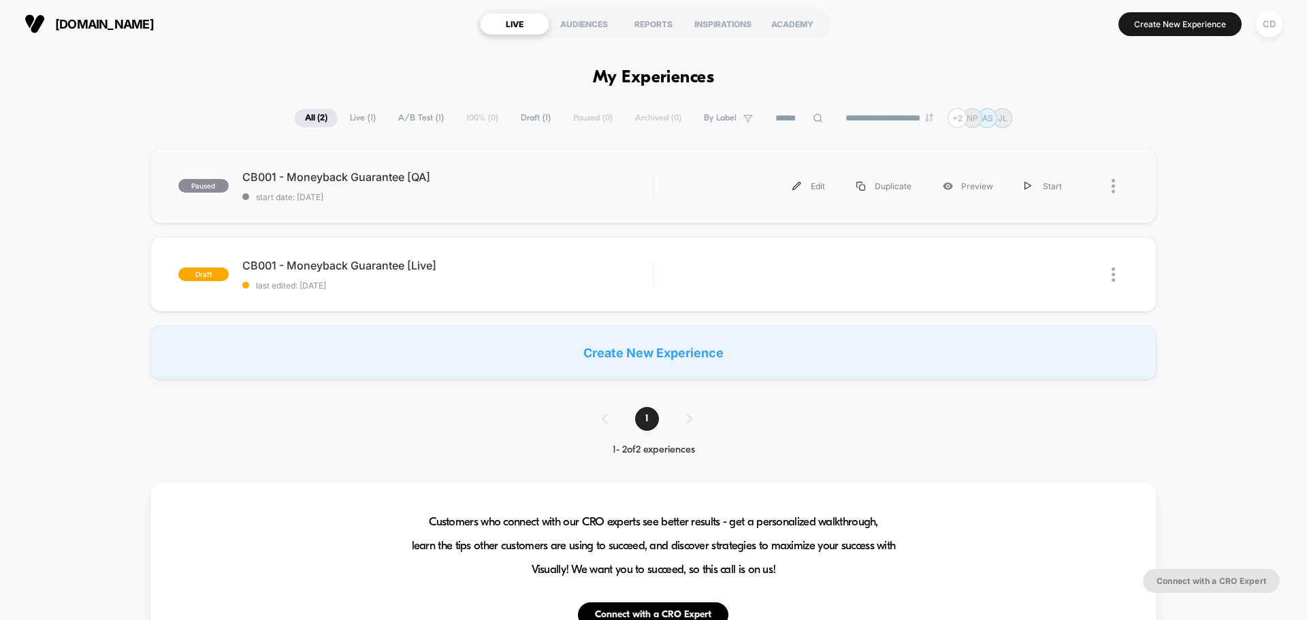
click at [1116, 183] on div at bounding box center [1119, 186] width 17 height 31
click at [1041, 263] on div "Archive" at bounding box center [1043, 264] width 123 height 31
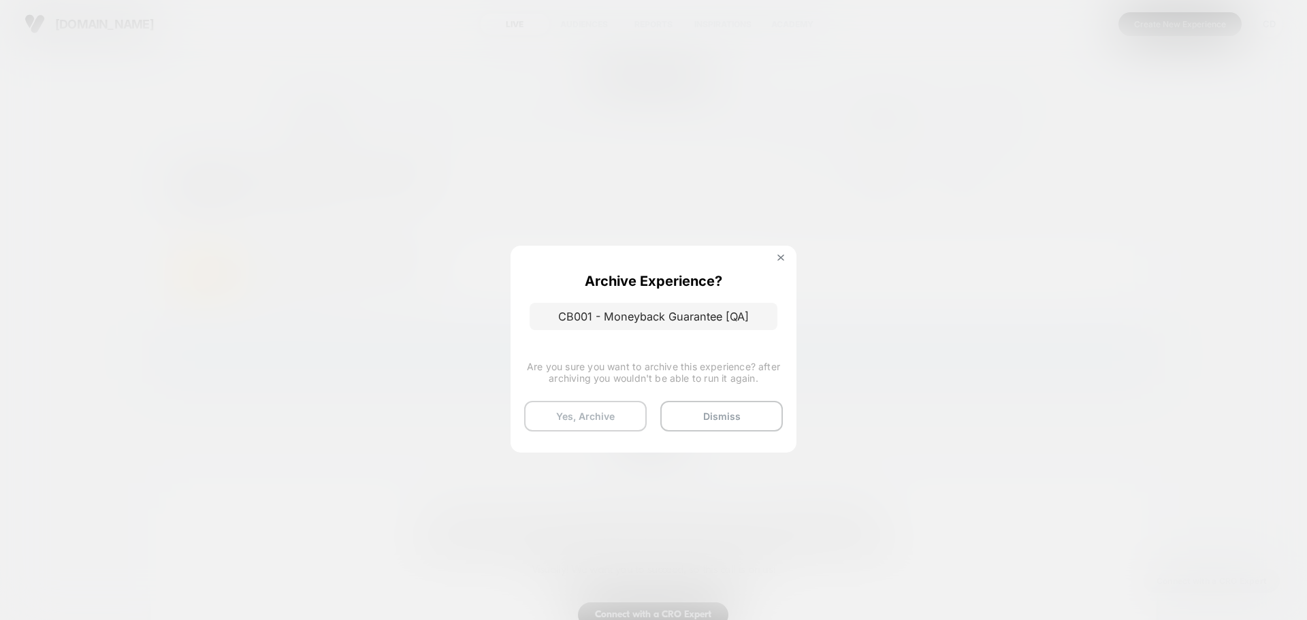
click at [603, 403] on button "Yes, Archive" at bounding box center [585, 416] width 123 height 31
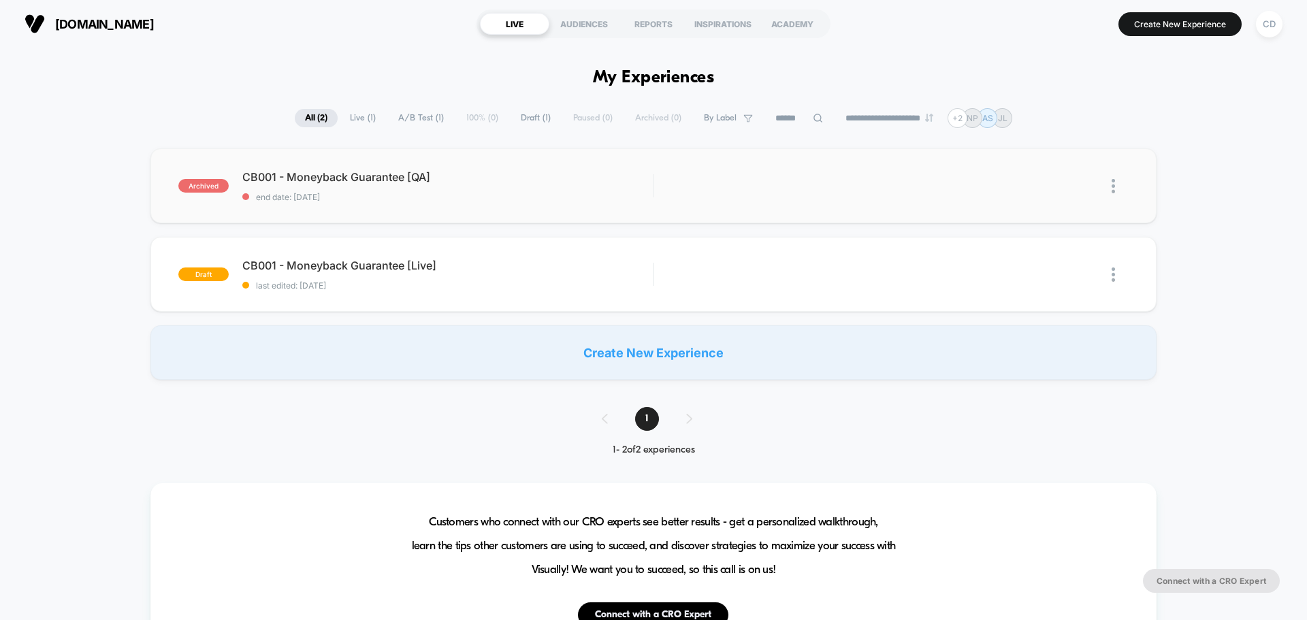
click at [1114, 187] on img at bounding box center [1112, 186] width 3 height 14
click at [1045, 231] on div "Delete" at bounding box center [1043, 233] width 123 height 31
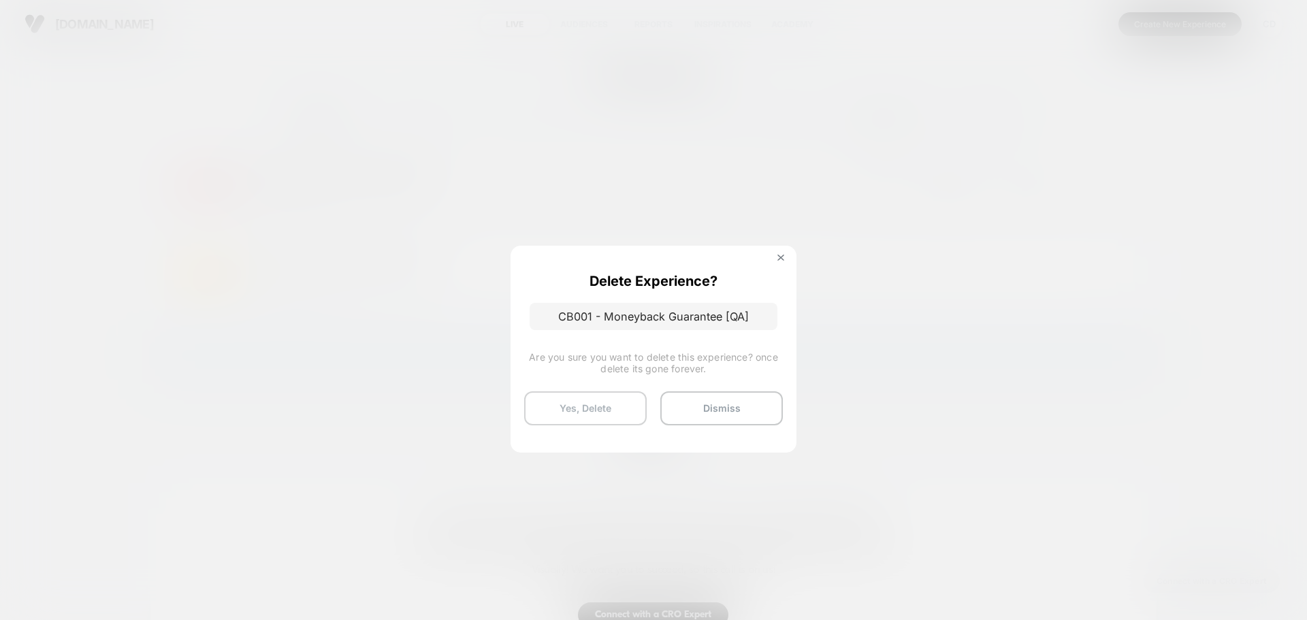
click at [609, 399] on button "Yes, Delete" at bounding box center [585, 408] width 123 height 34
